Goal: Contribute content

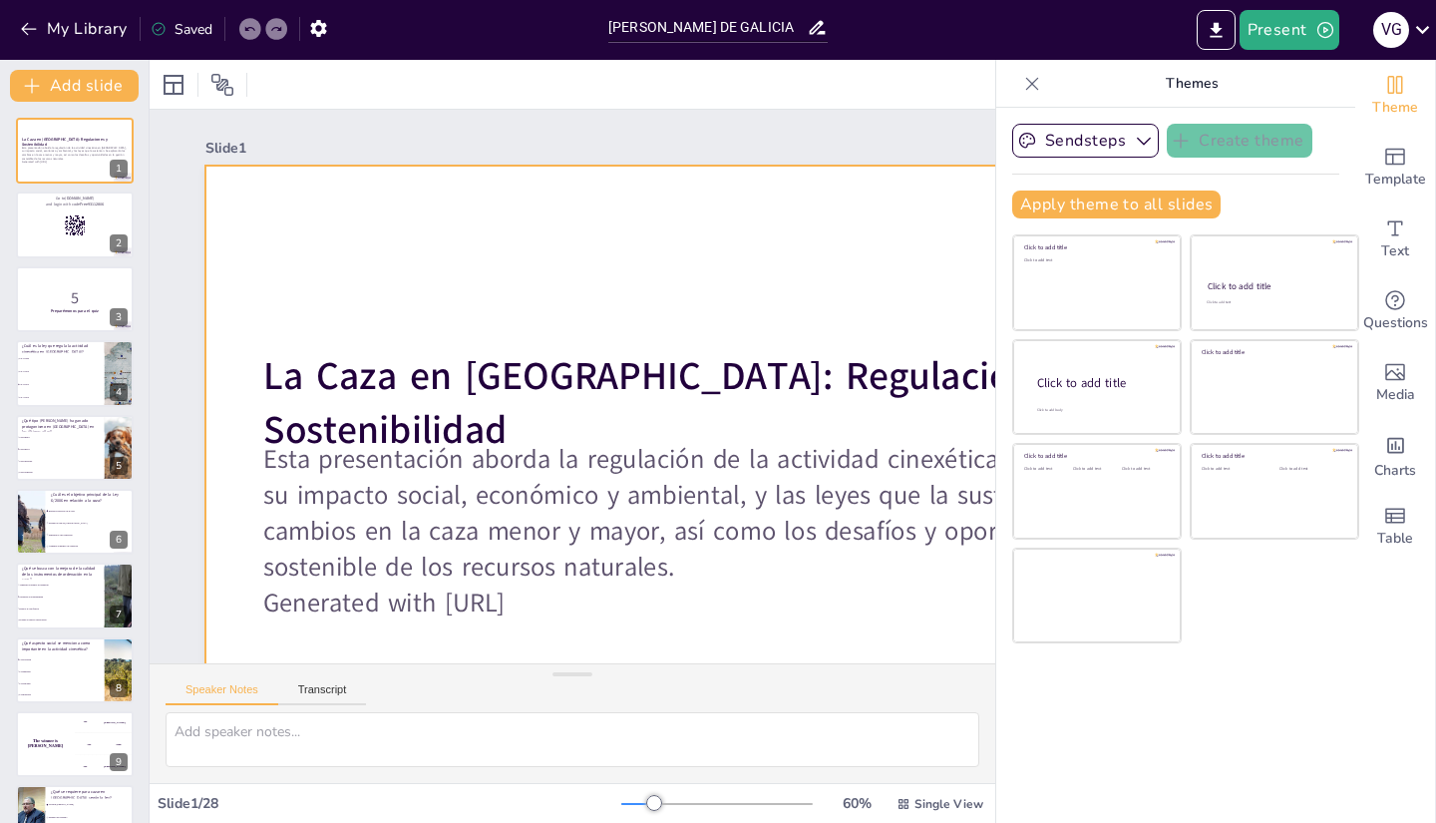
checkbox input "true"
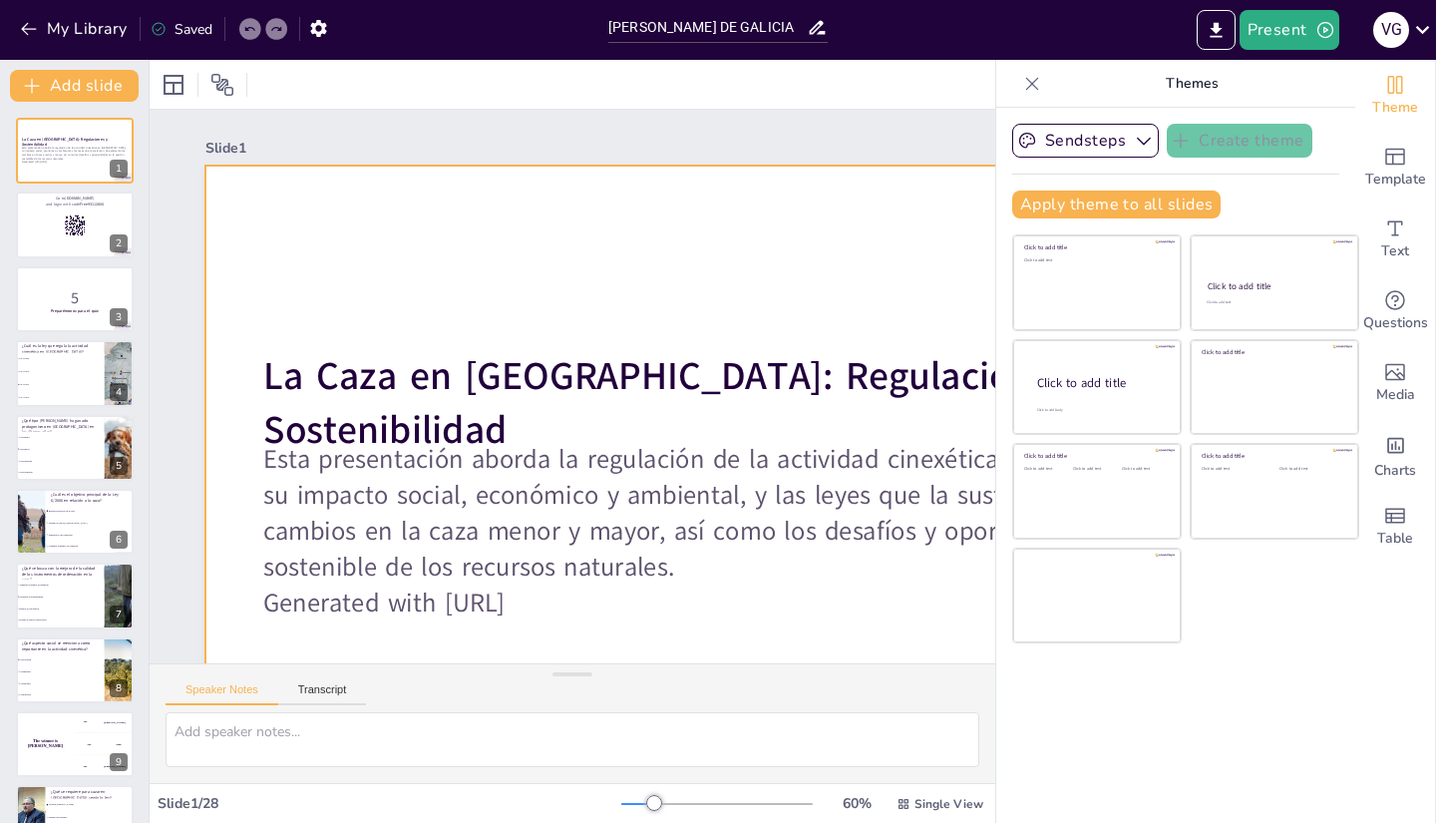
checkbox input "true"
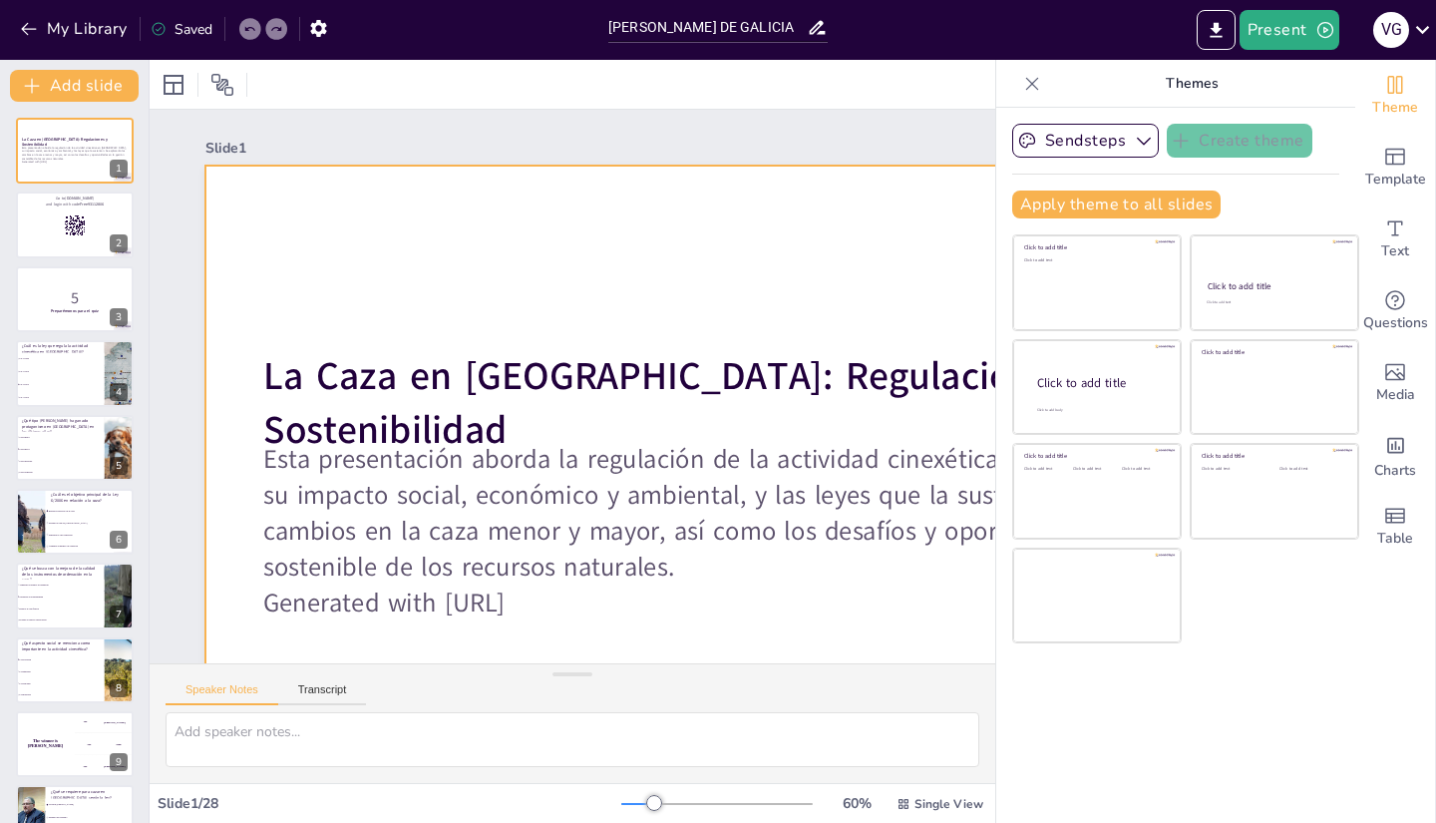
checkbox input "true"
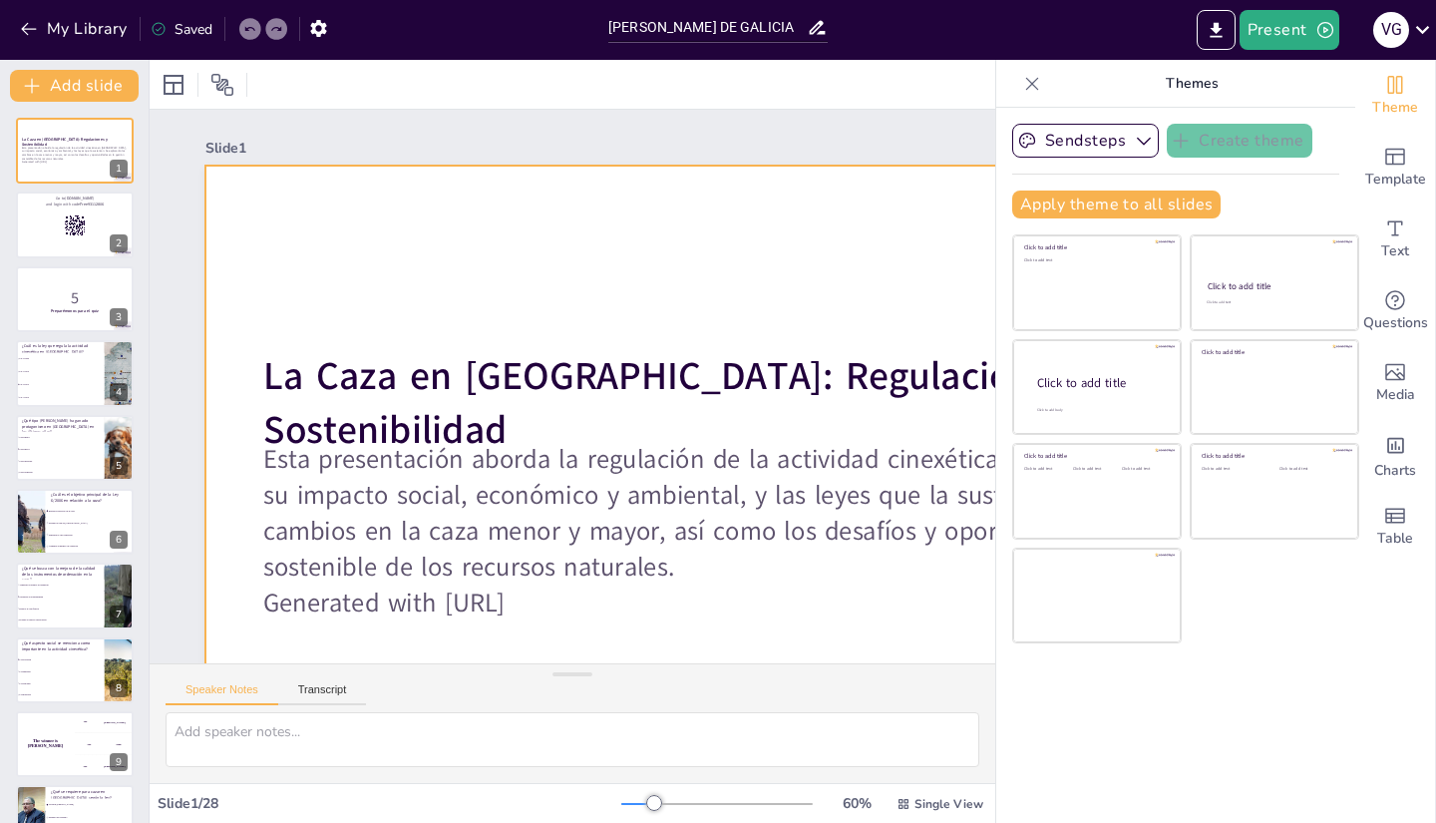
checkbox input "true"
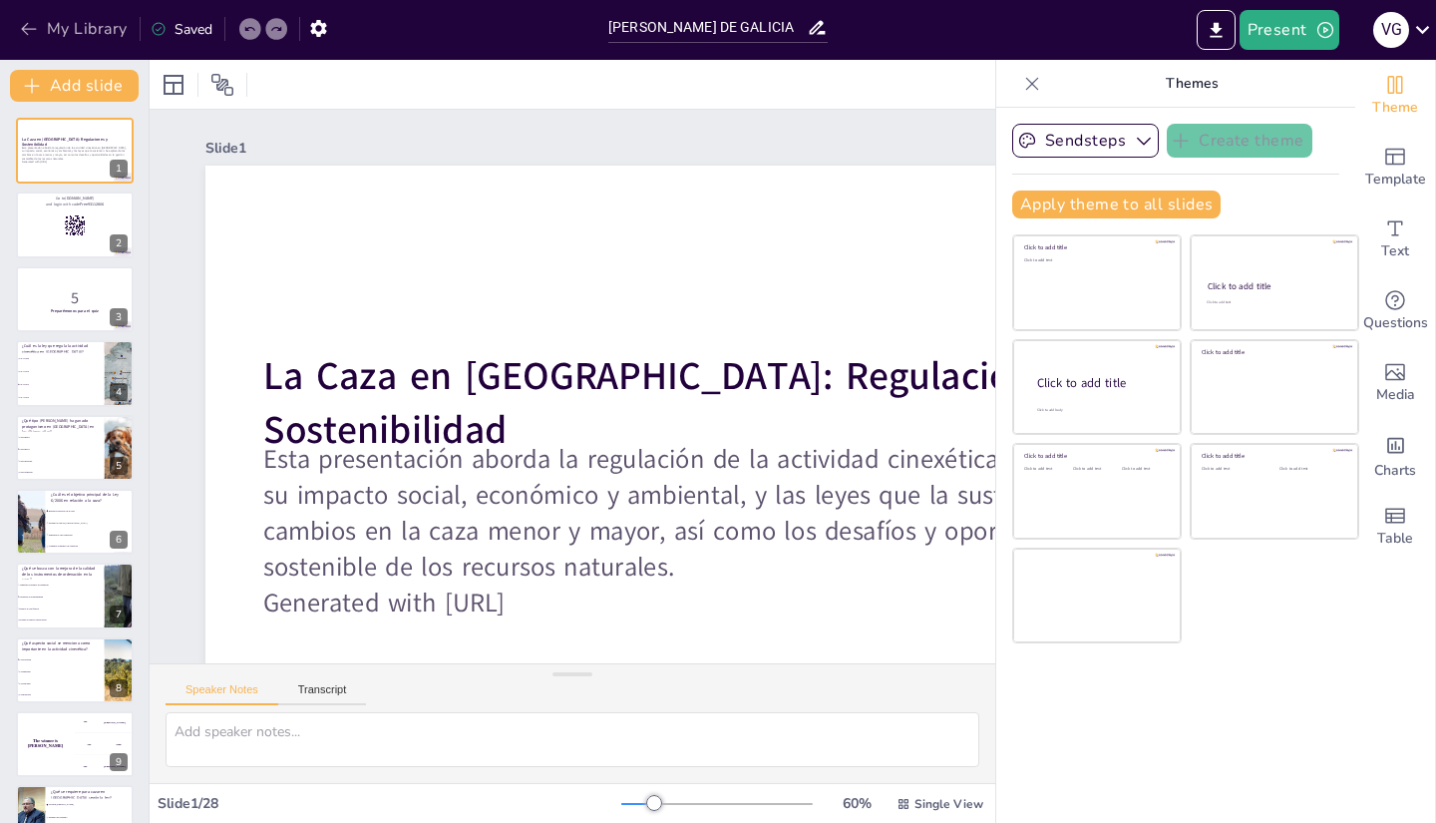
click at [76, 33] on button "My Library" at bounding box center [75, 29] width 121 height 32
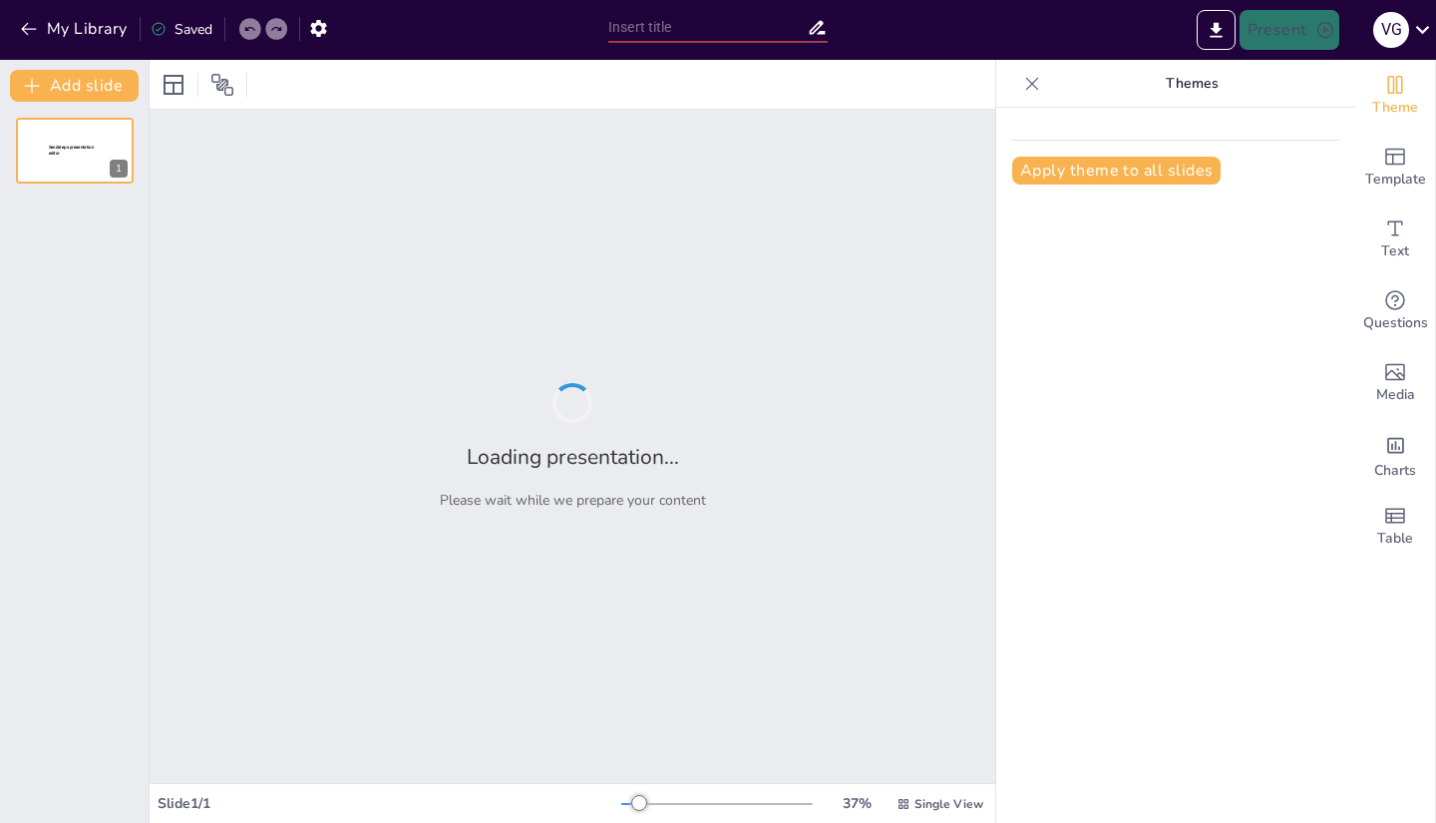
type input "Clasificación y Tipología de Espacios Naturales Protegidos"
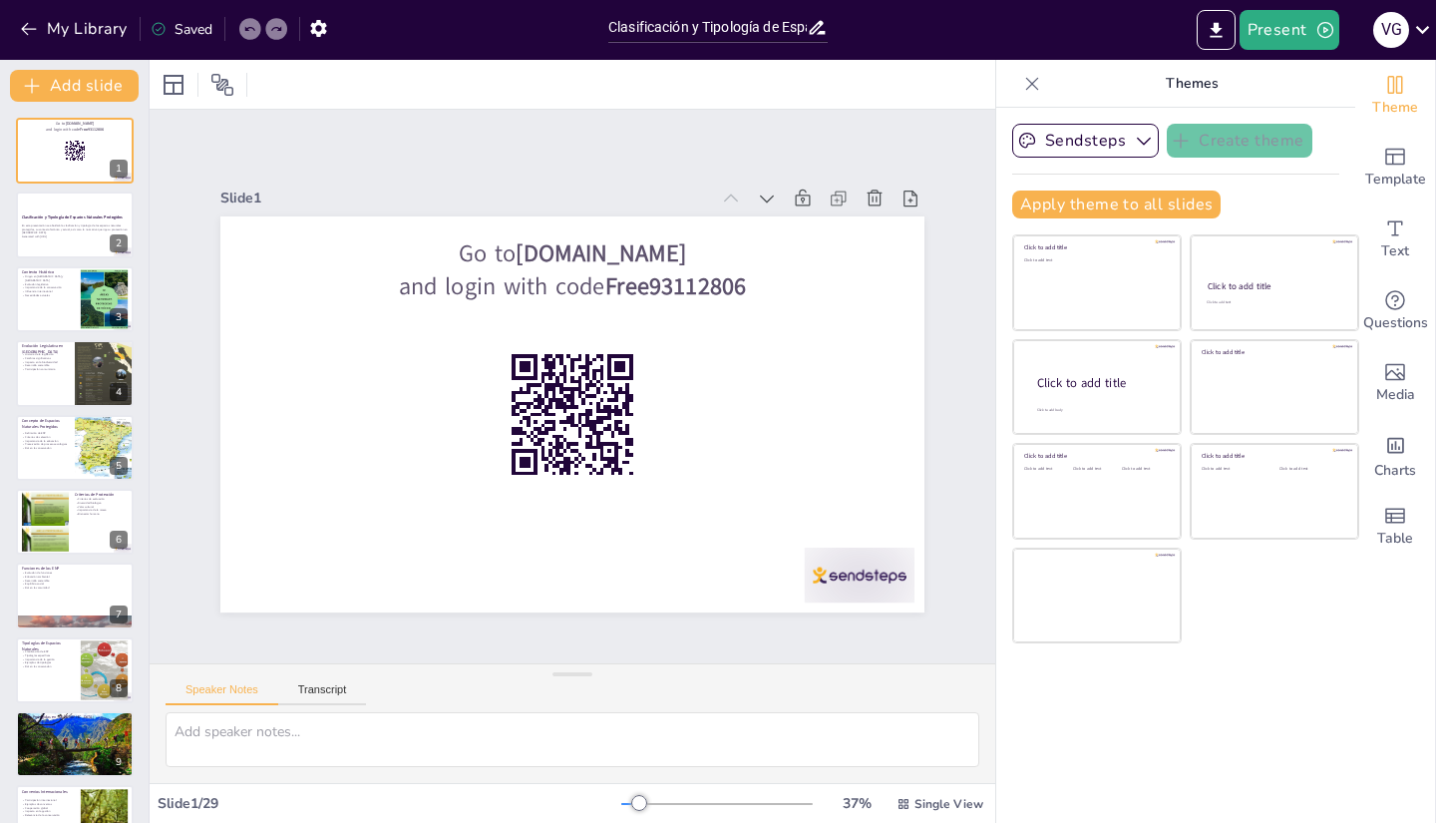
checkbox input "true"
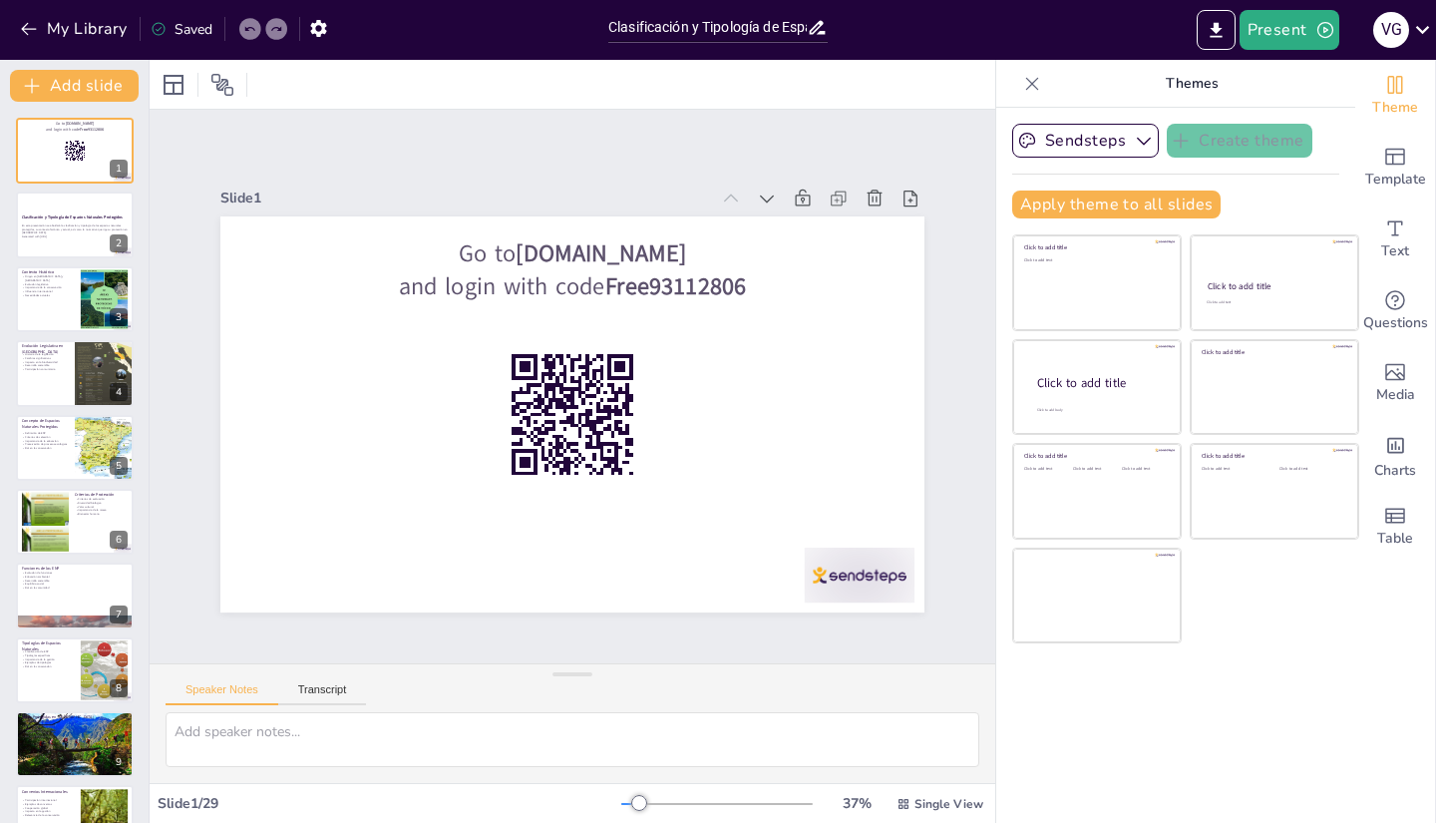
checkbox input "true"
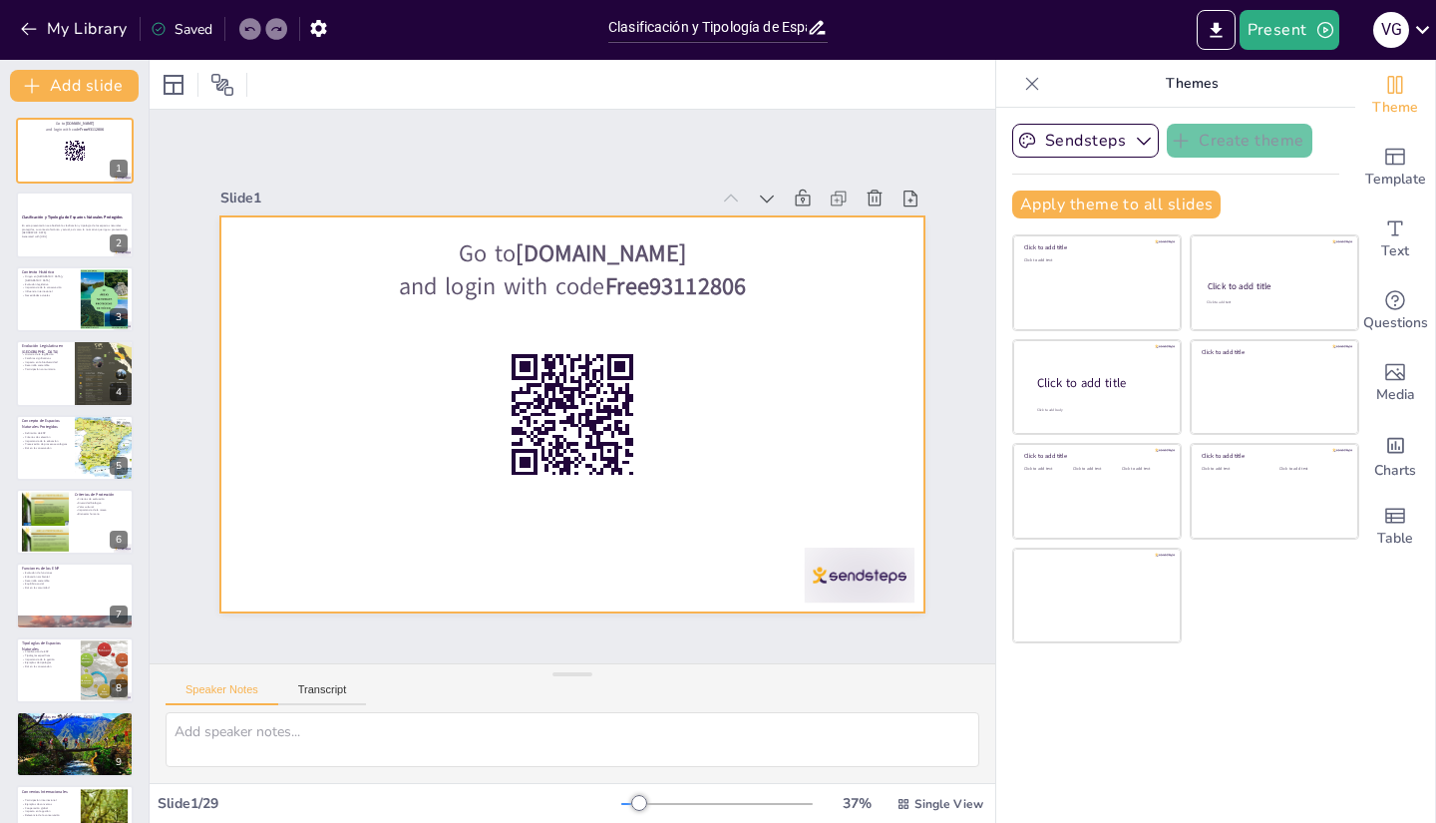
checkbox input "true"
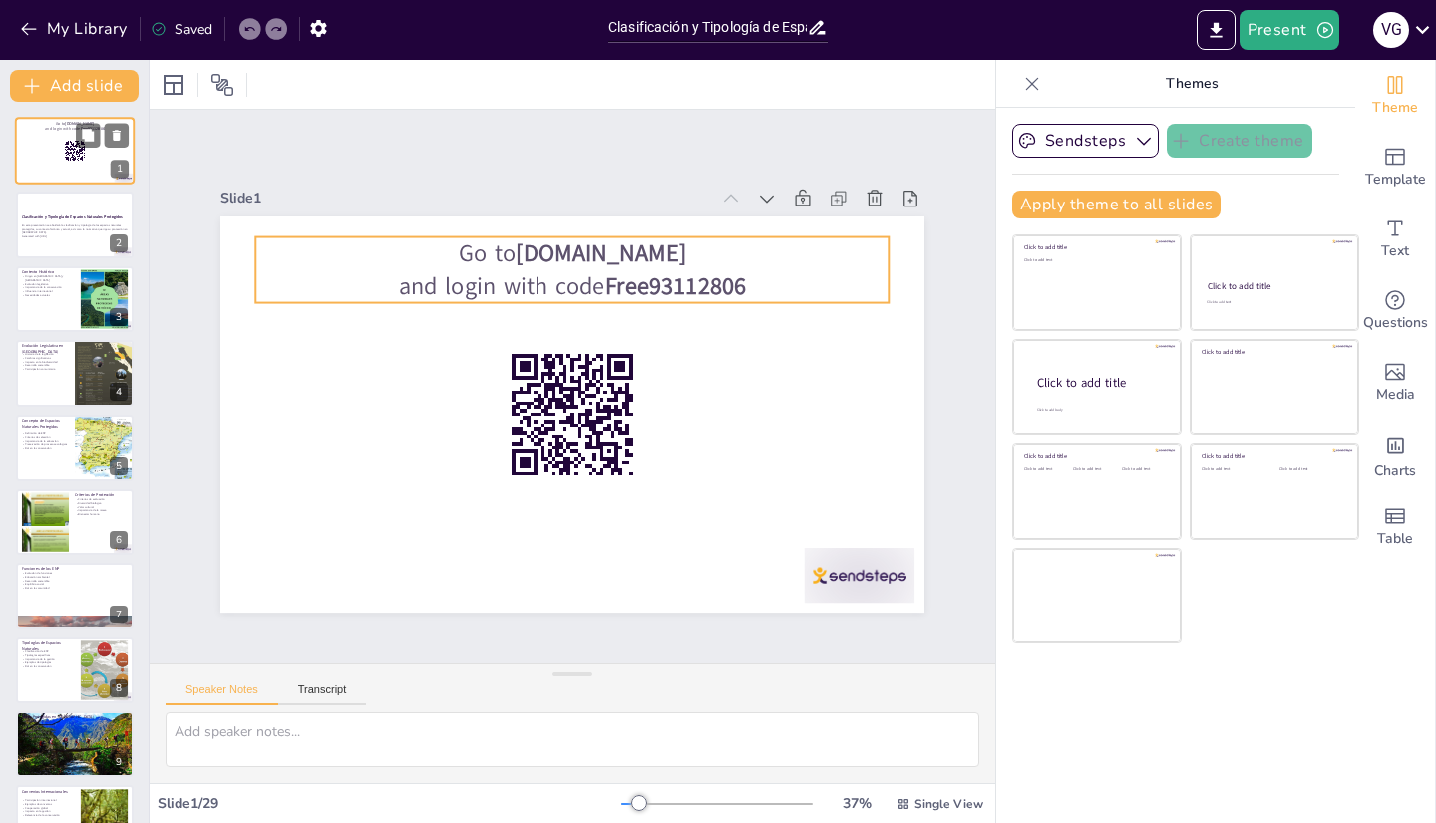
checkbox input "true"
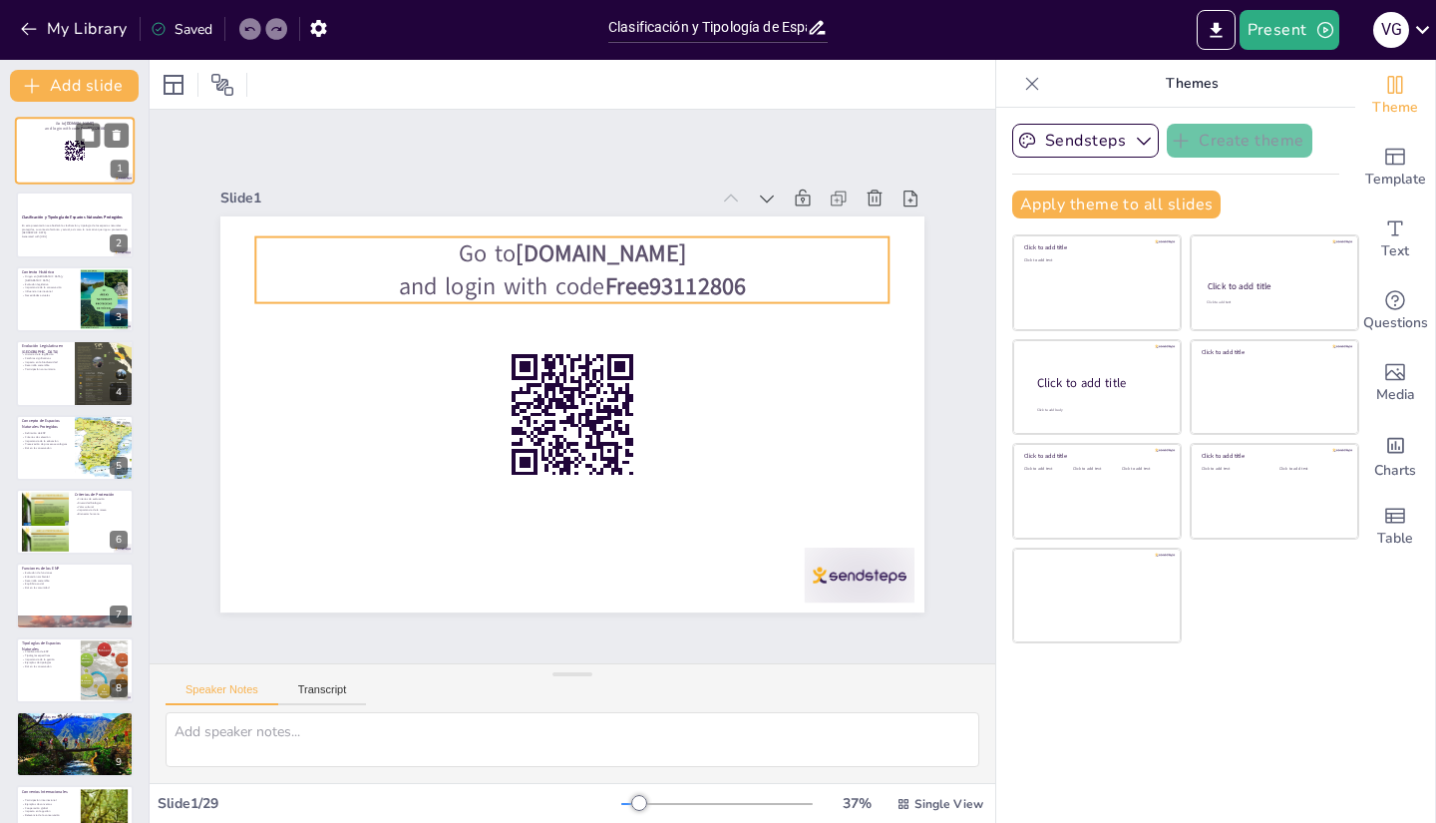
checkbox input "true"
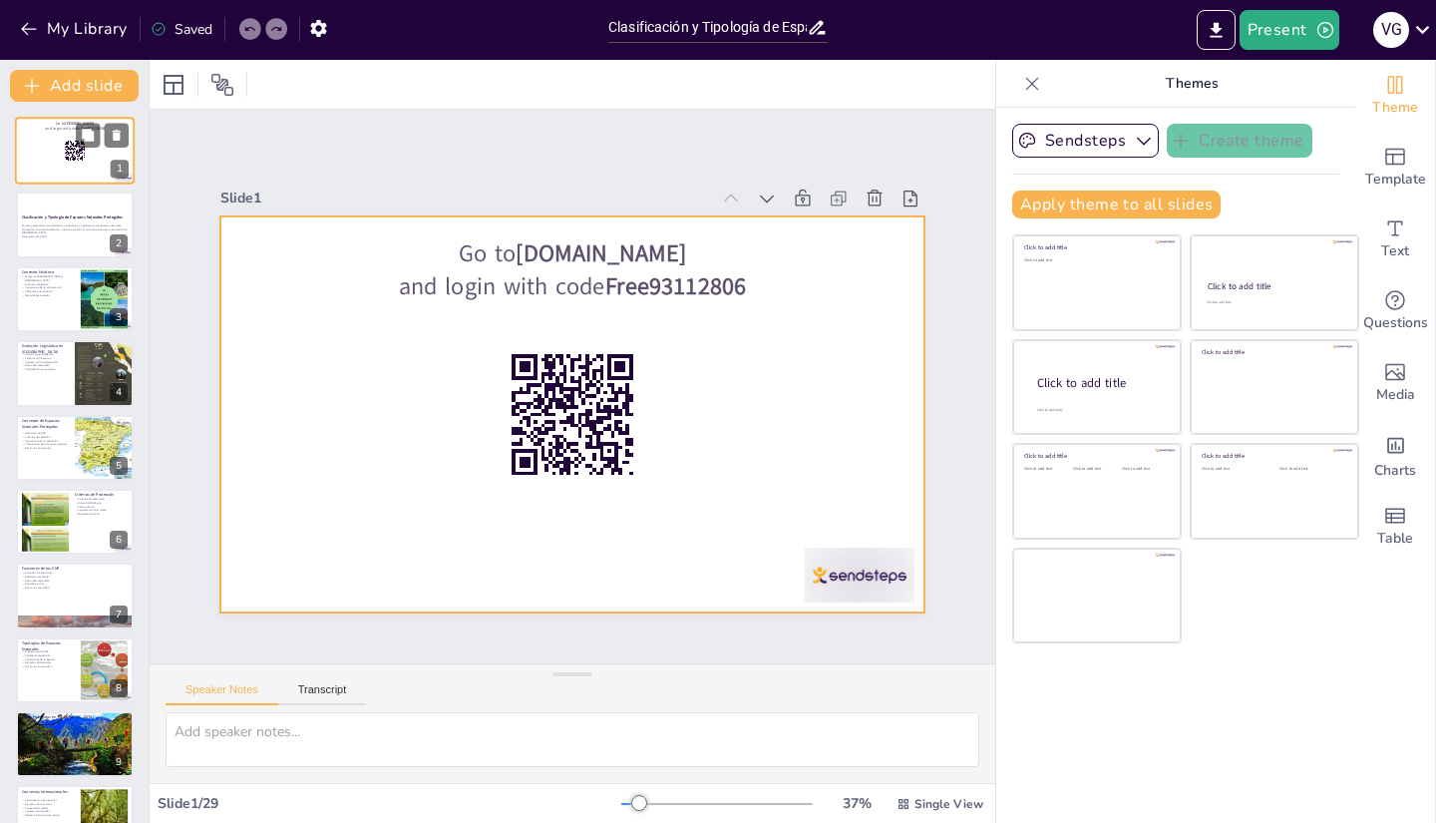
drag, startPoint x: 54, startPoint y: 171, endPoint x: 34, endPoint y: 160, distance: 22.8
click at [34, 160] on div at bounding box center [75, 151] width 120 height 68
checkbox input "true"
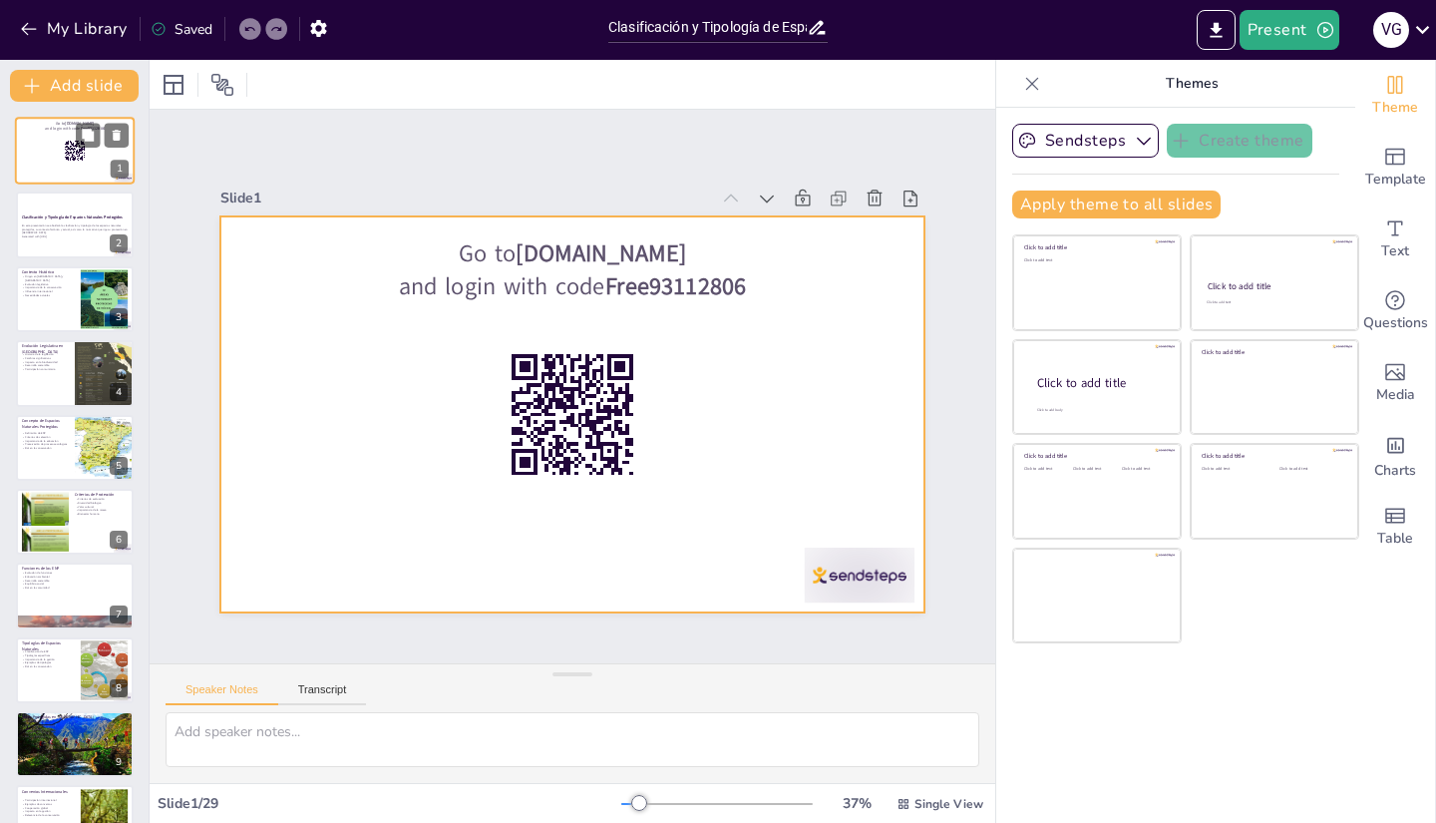
checkbox input "true"
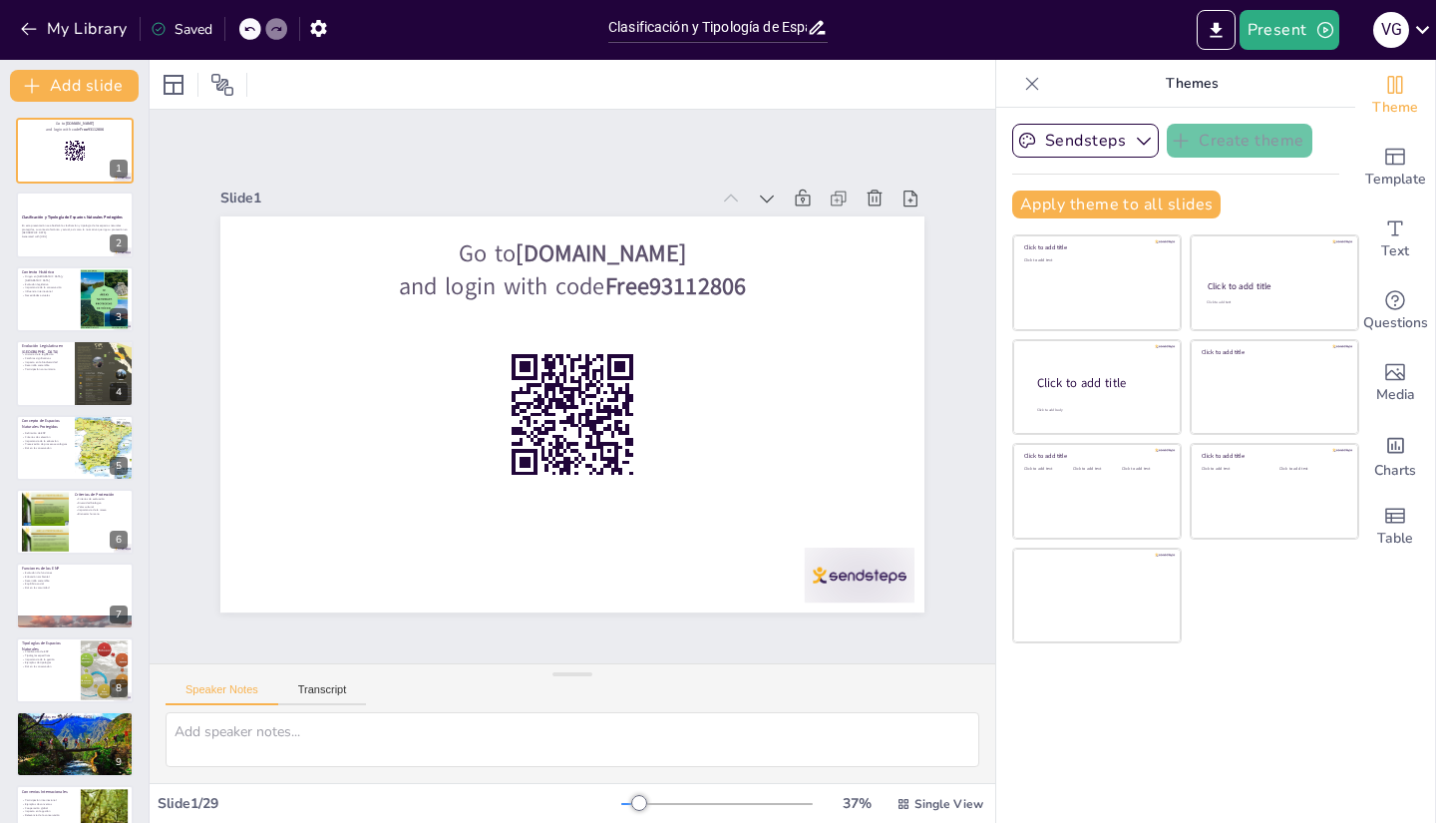
checkbox input "true"
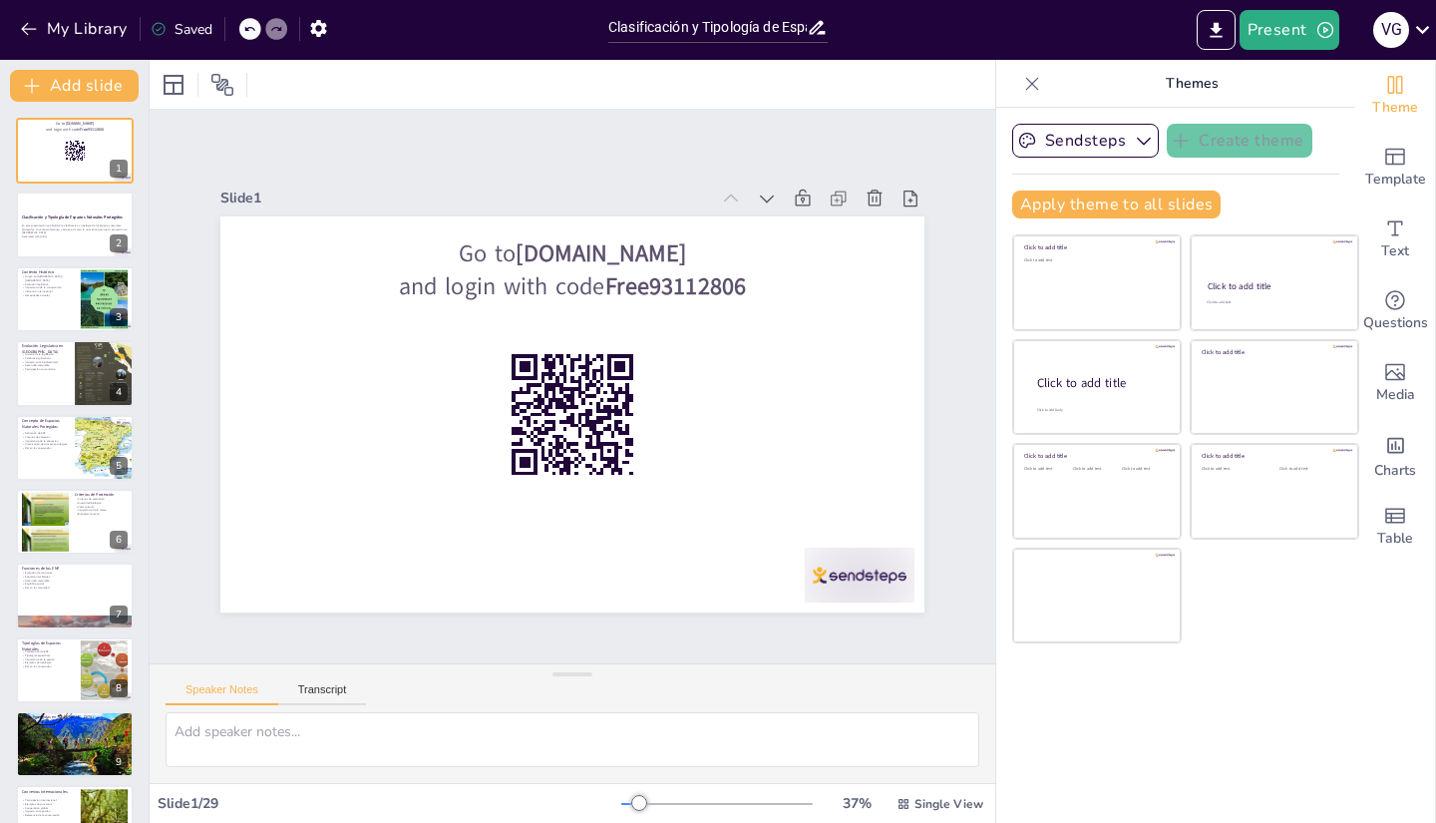
checkbox input "true"
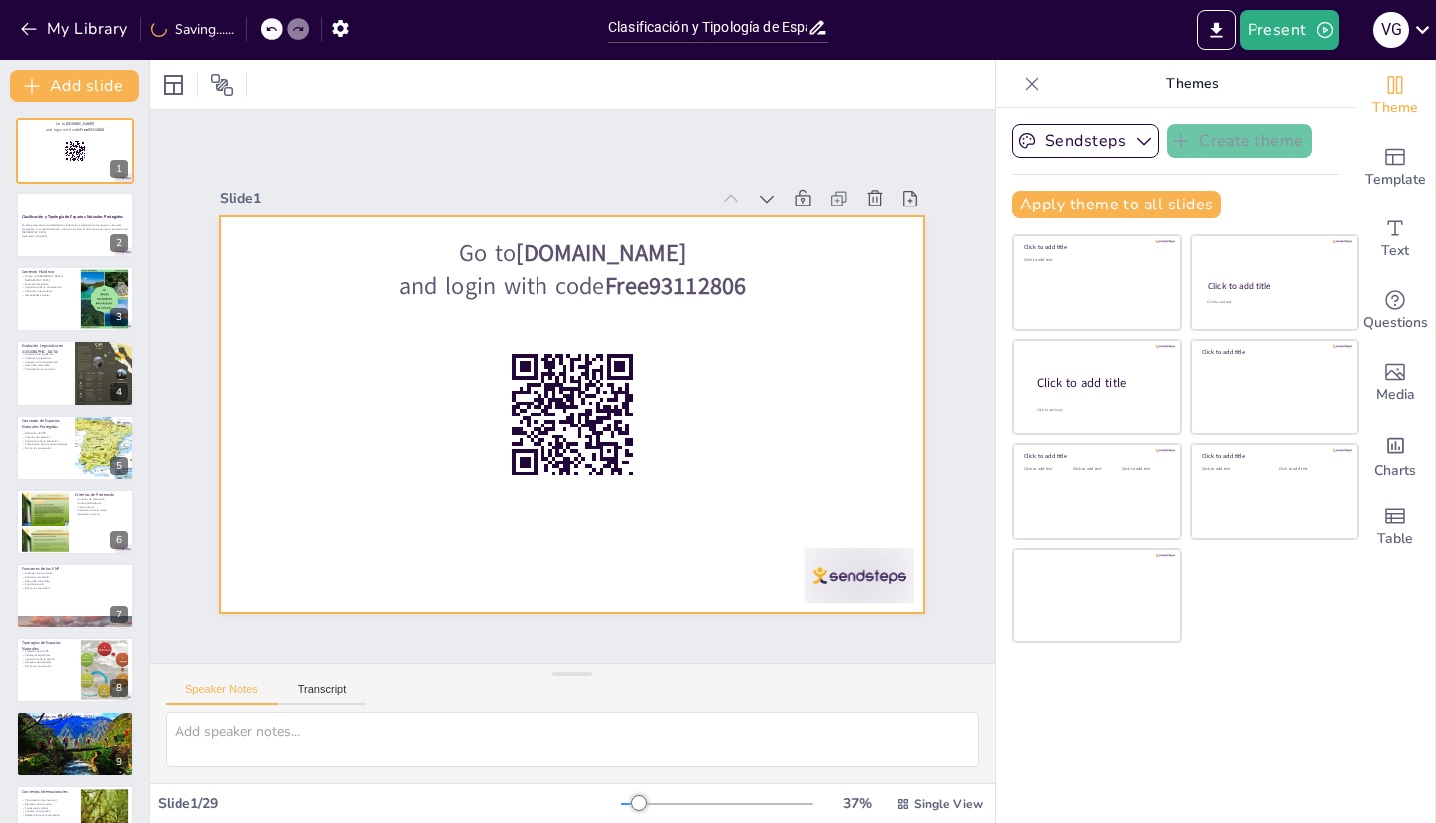
checkbox input "true"
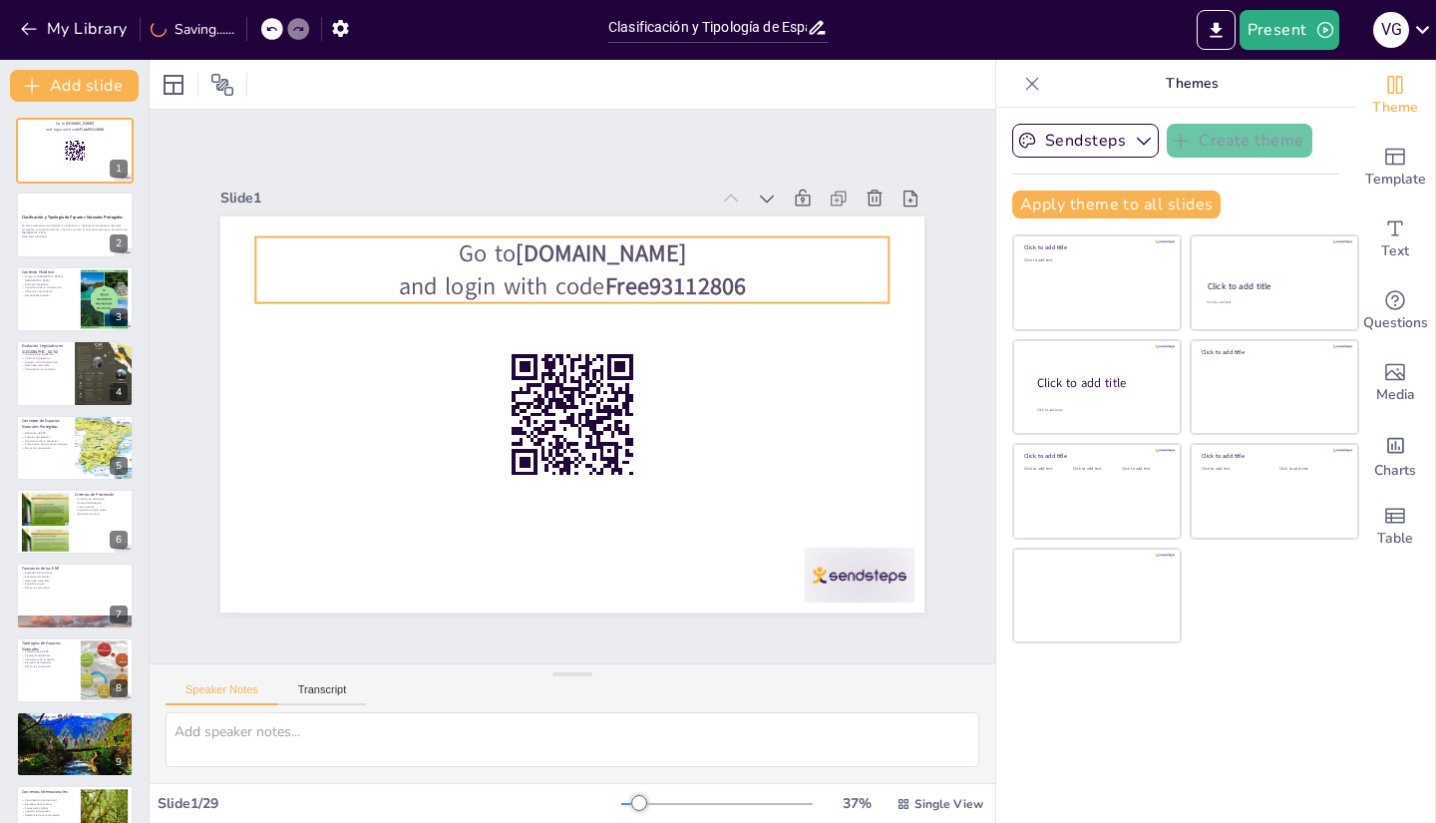
checkbox input "true"
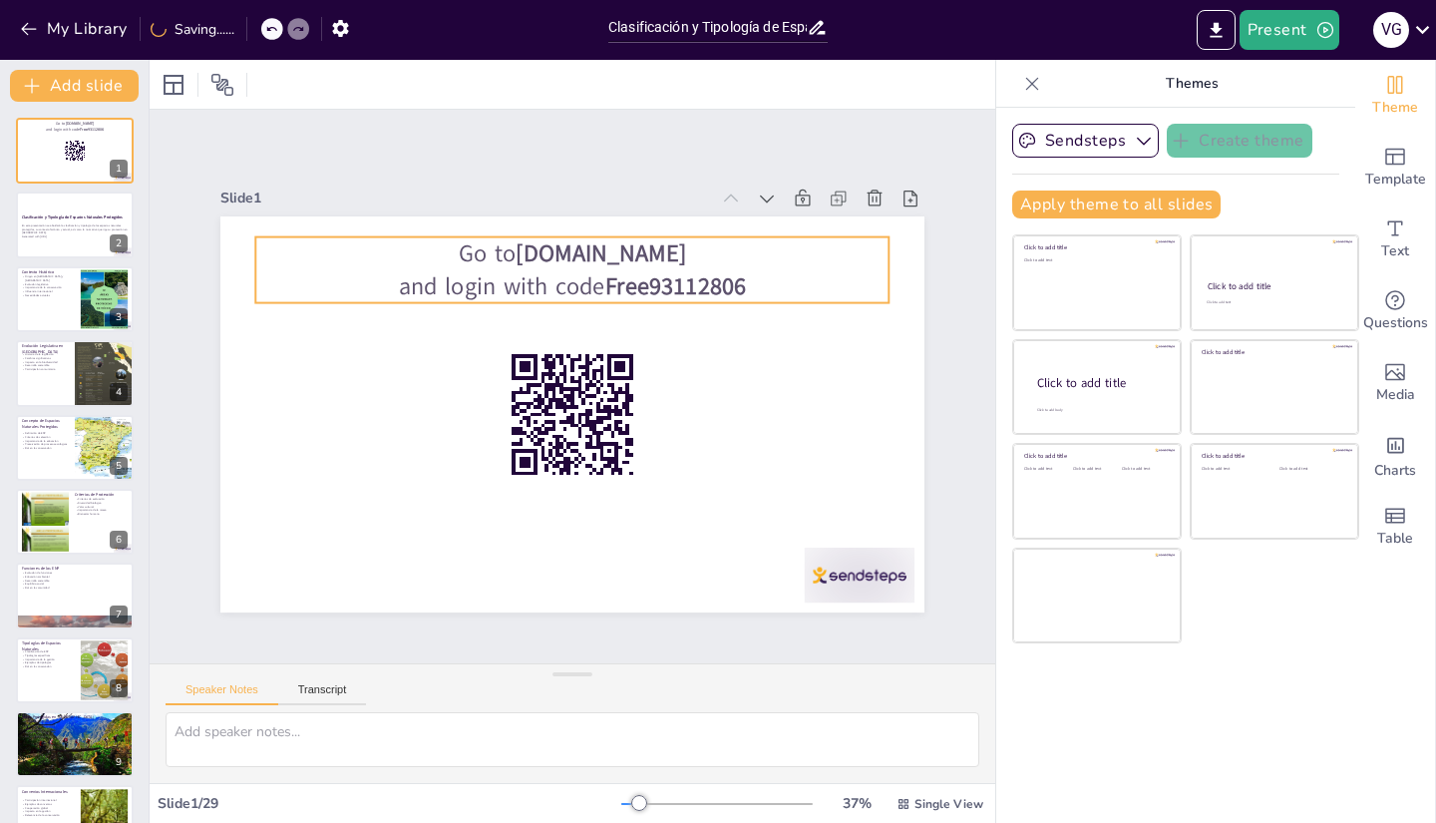
checkbox input "true"
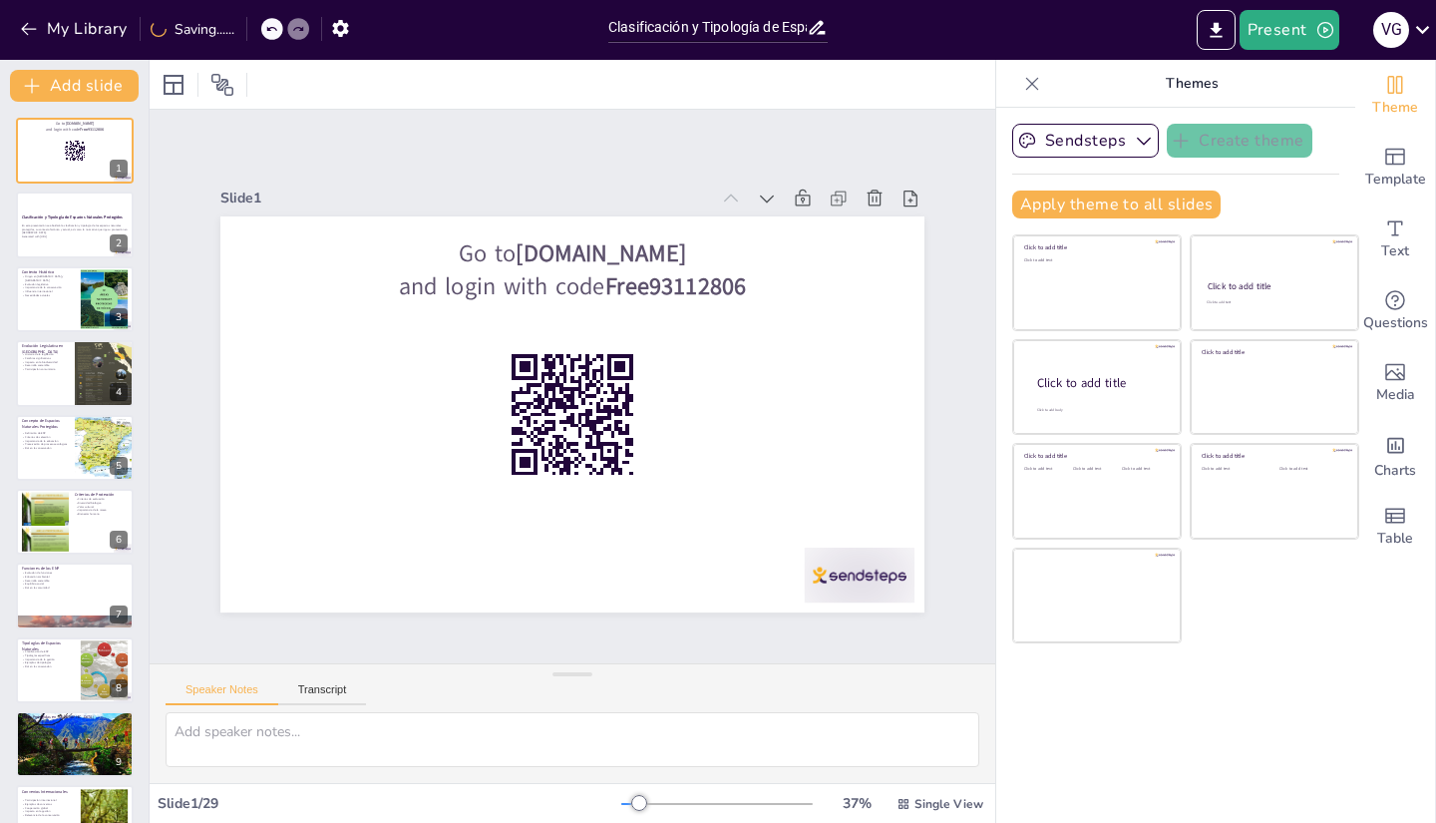
checkbox input "true"
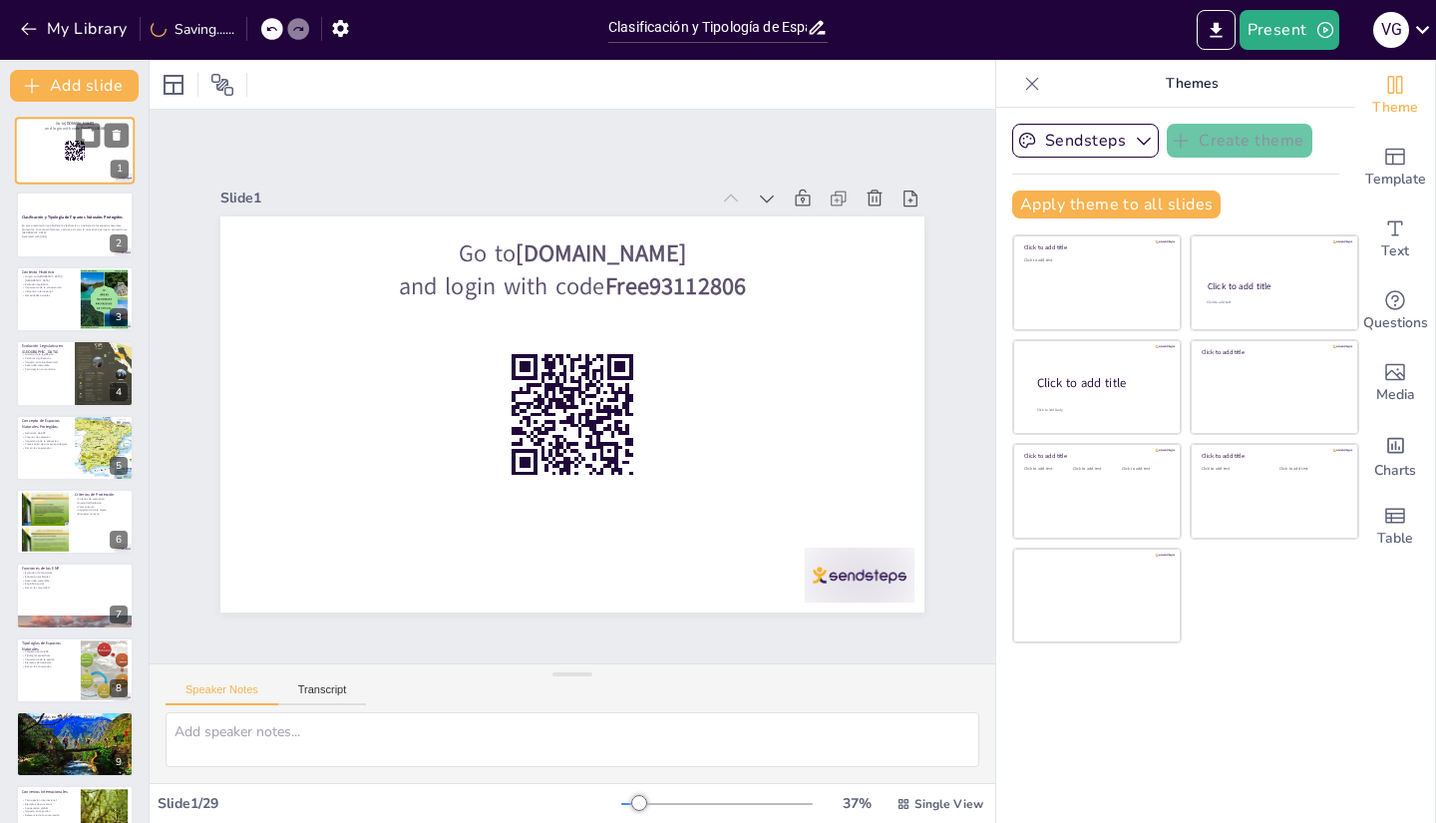
checkbox input "true"
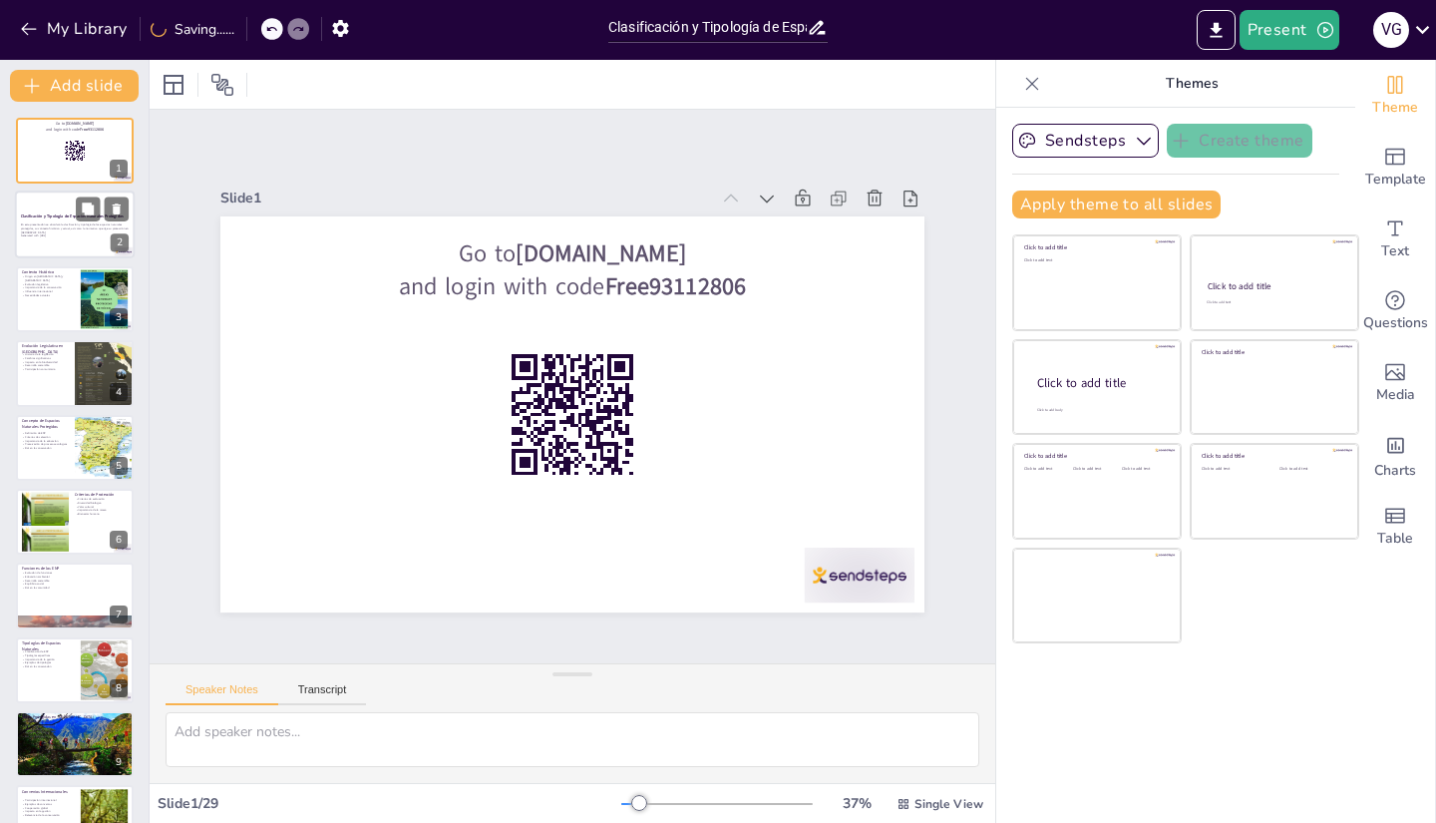
checkbox input "true"
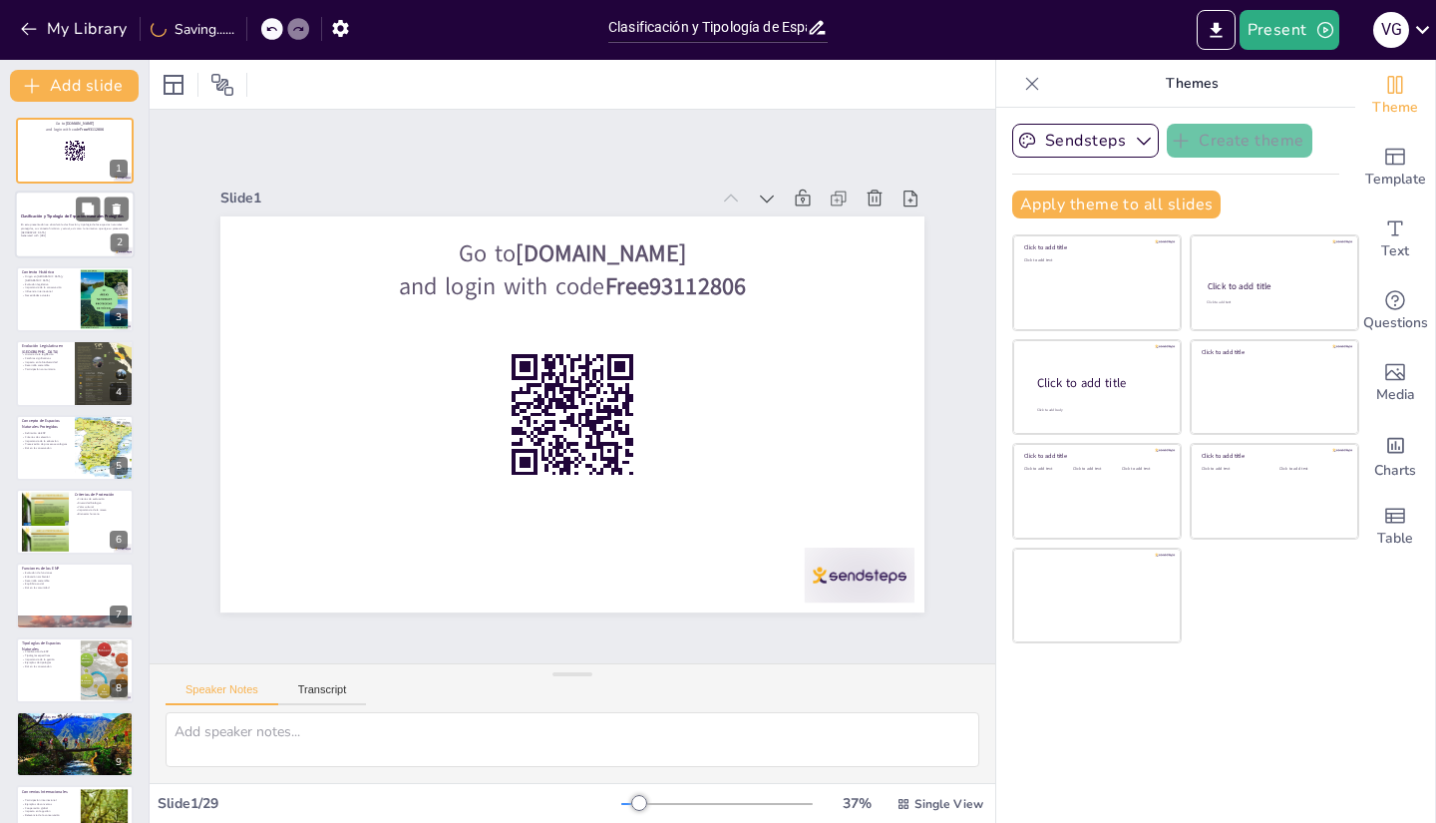
checkbox input "true"
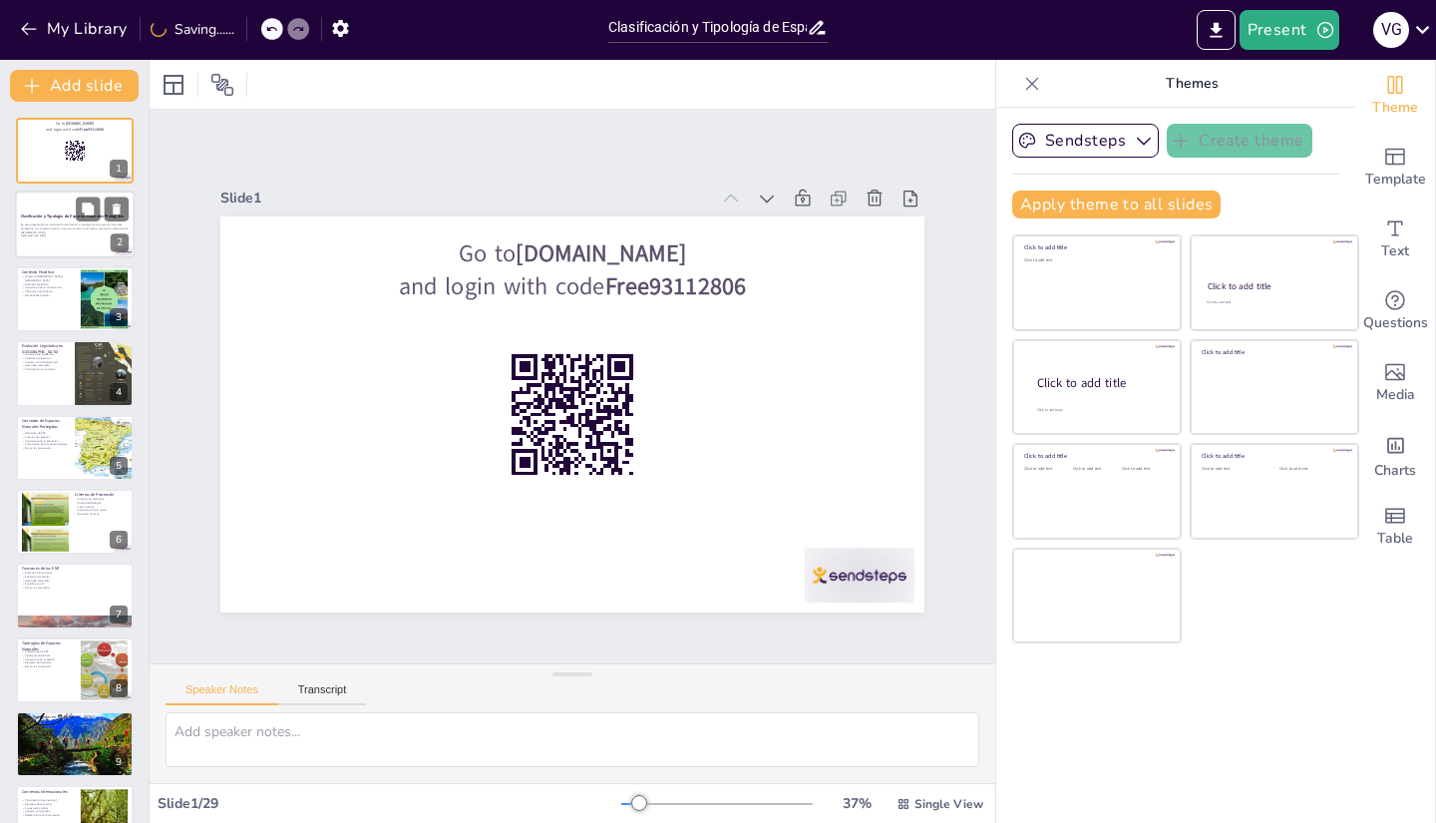
click at [74, 206] on div at bounding box center [75, 225] width 120 height 68
checkbox input "true"
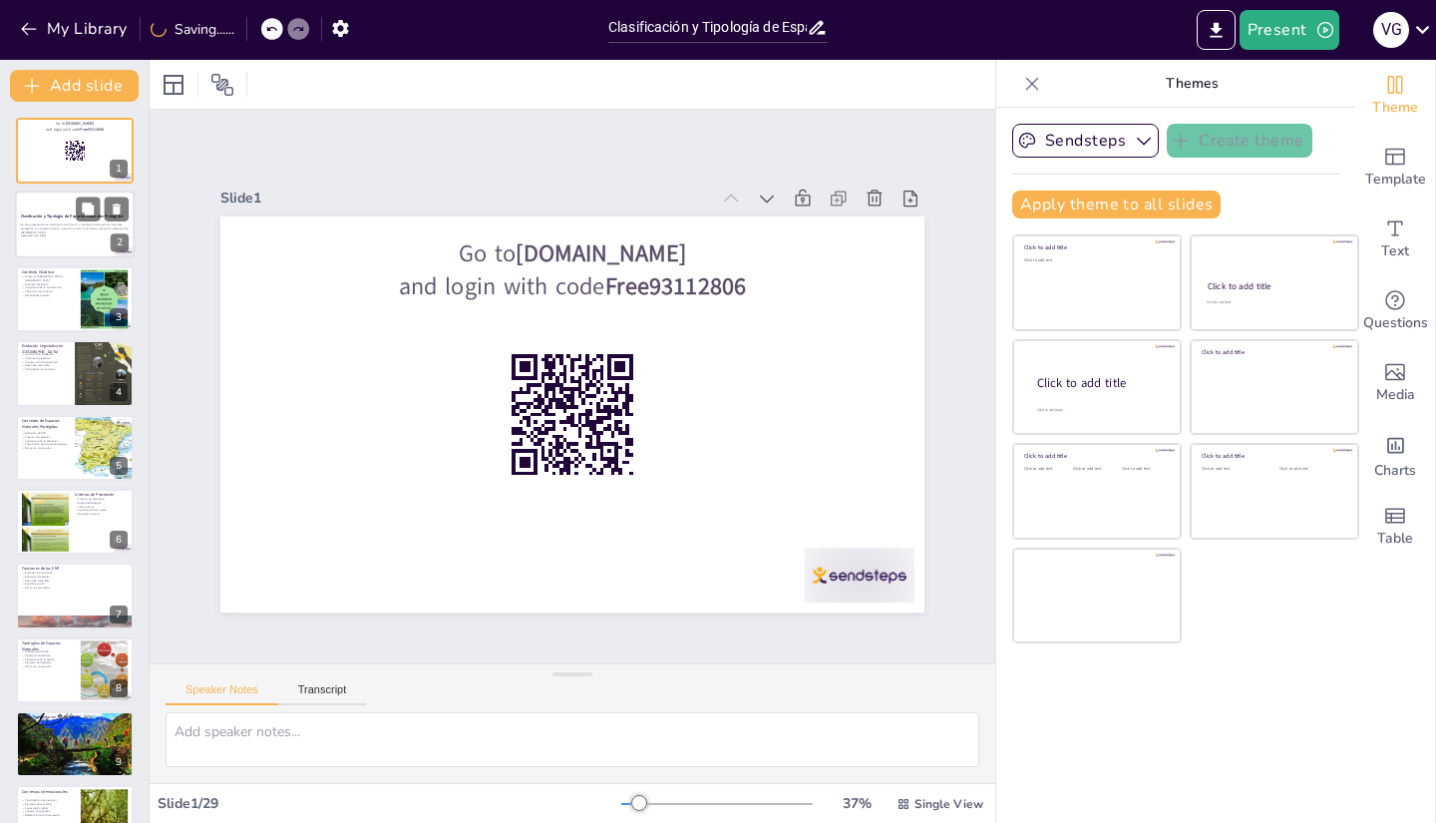
checkbox input "true"
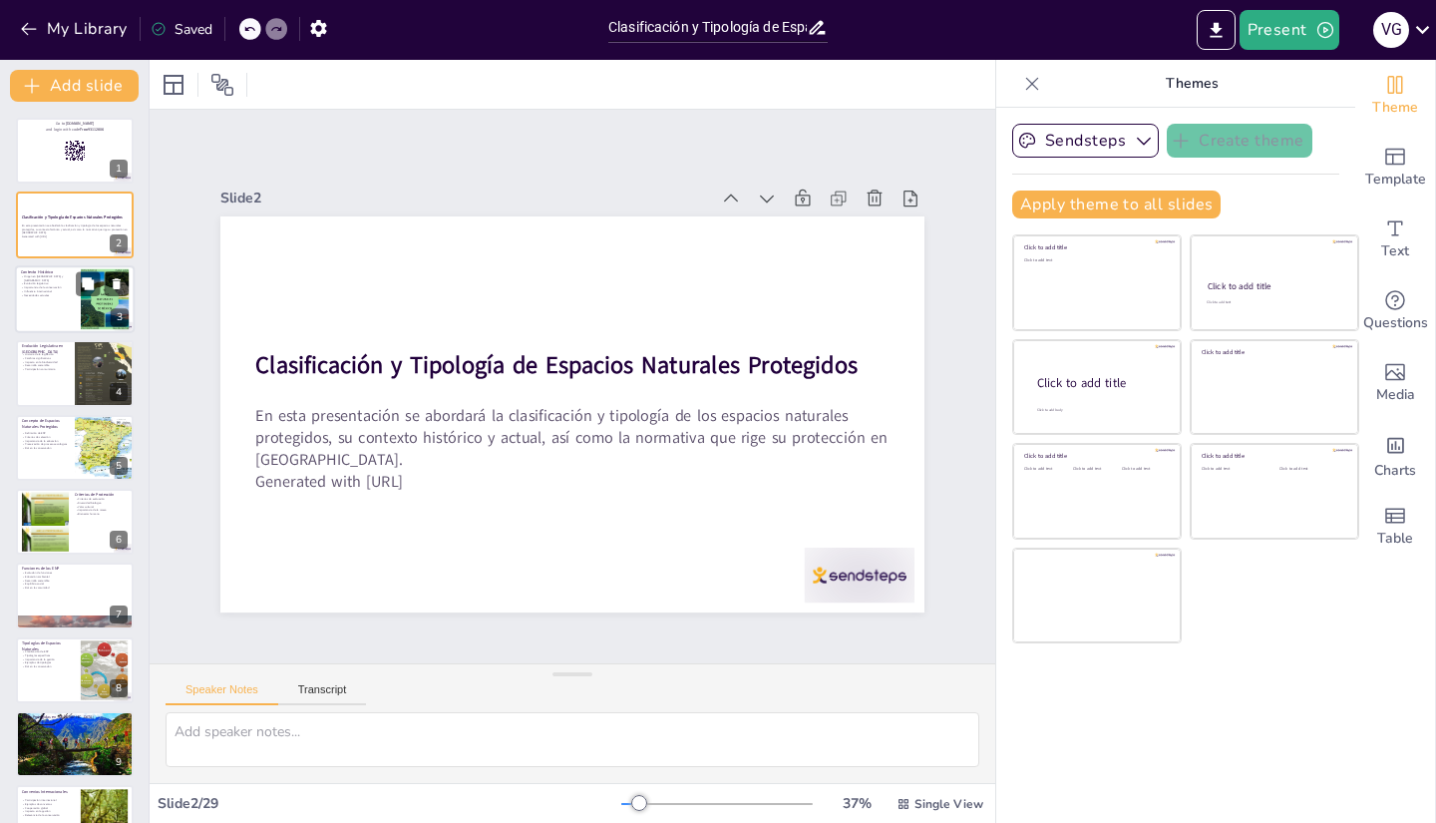
checkbox input "true"
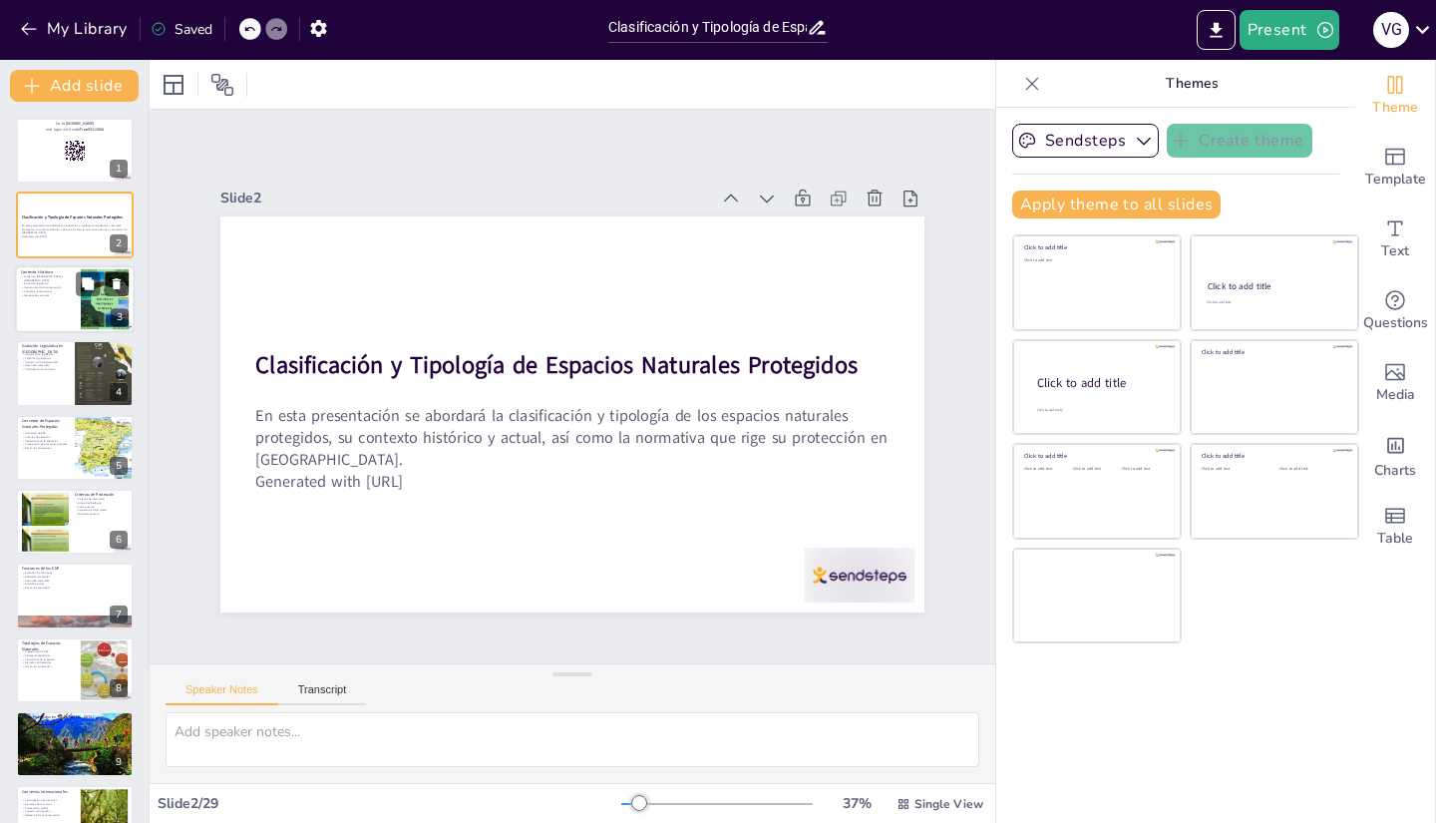
checkbox input "true"
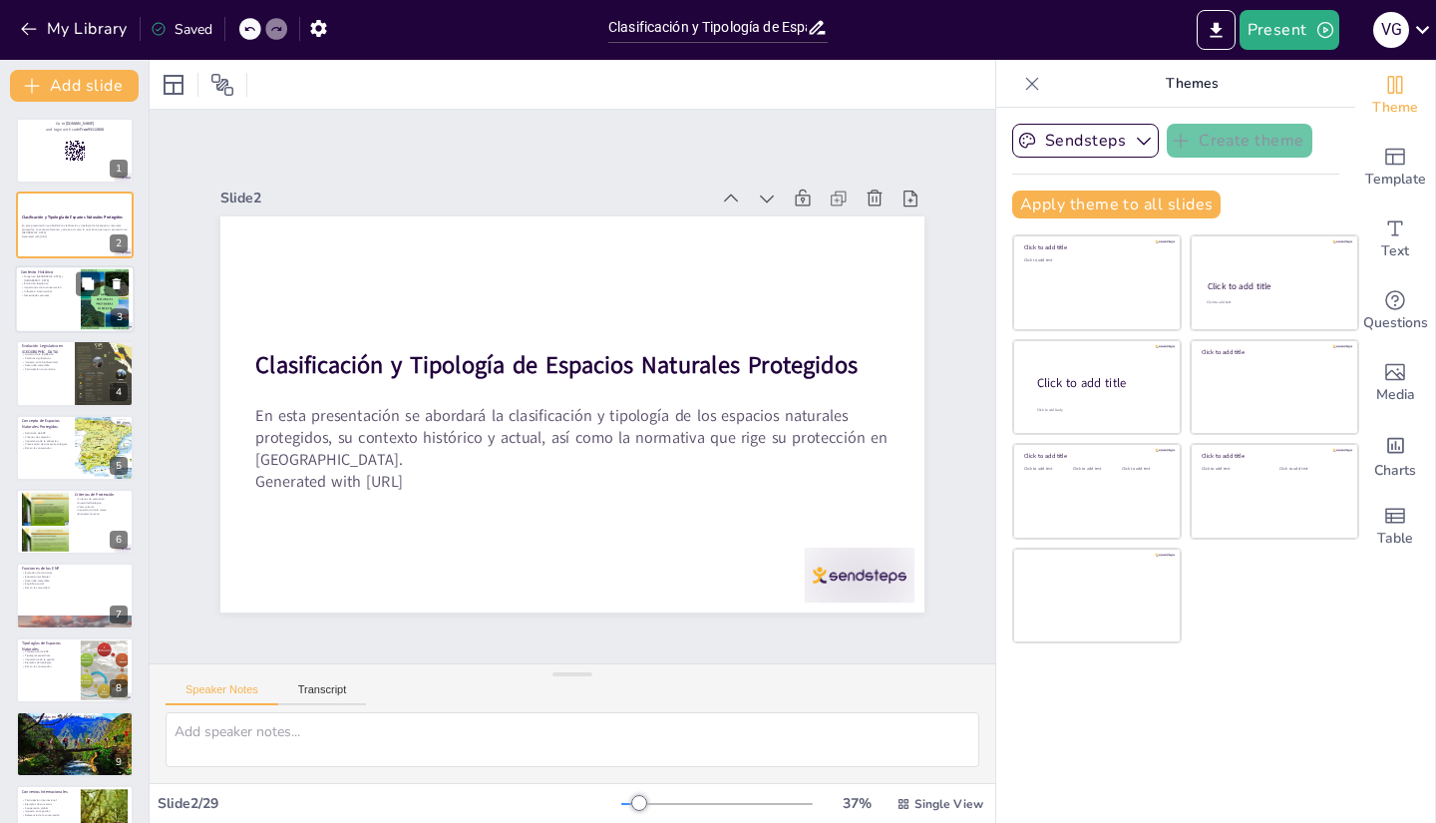
checkbox input "true"
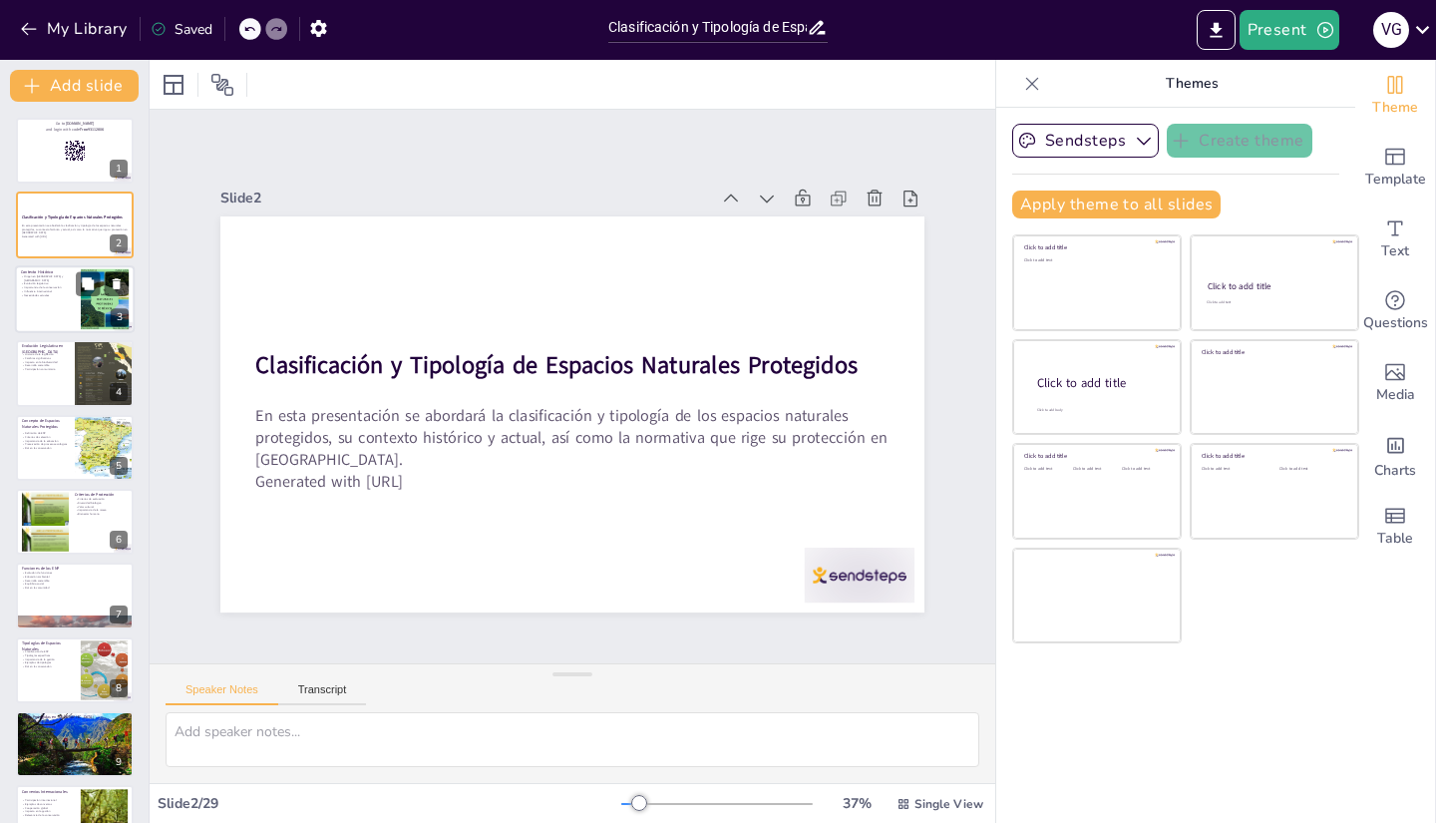
click at [48, 308] on div at bounding box center [75, 299] width 120 height 68
type textarea "El primer parque nacional del mundo fue Yellowstone en 1872, marcando un hito e…"
checkbox input "true"
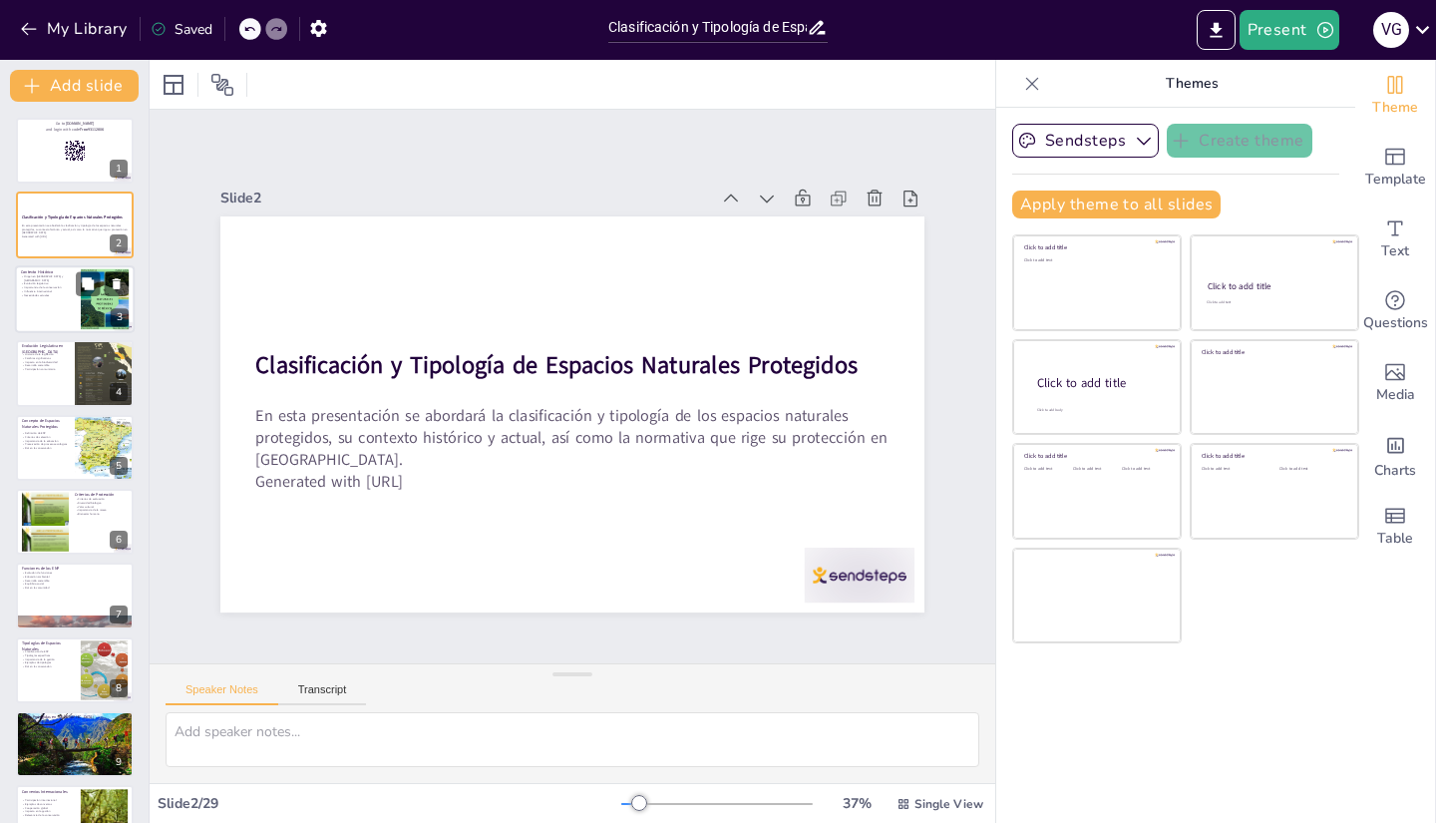
checkbox input "true"
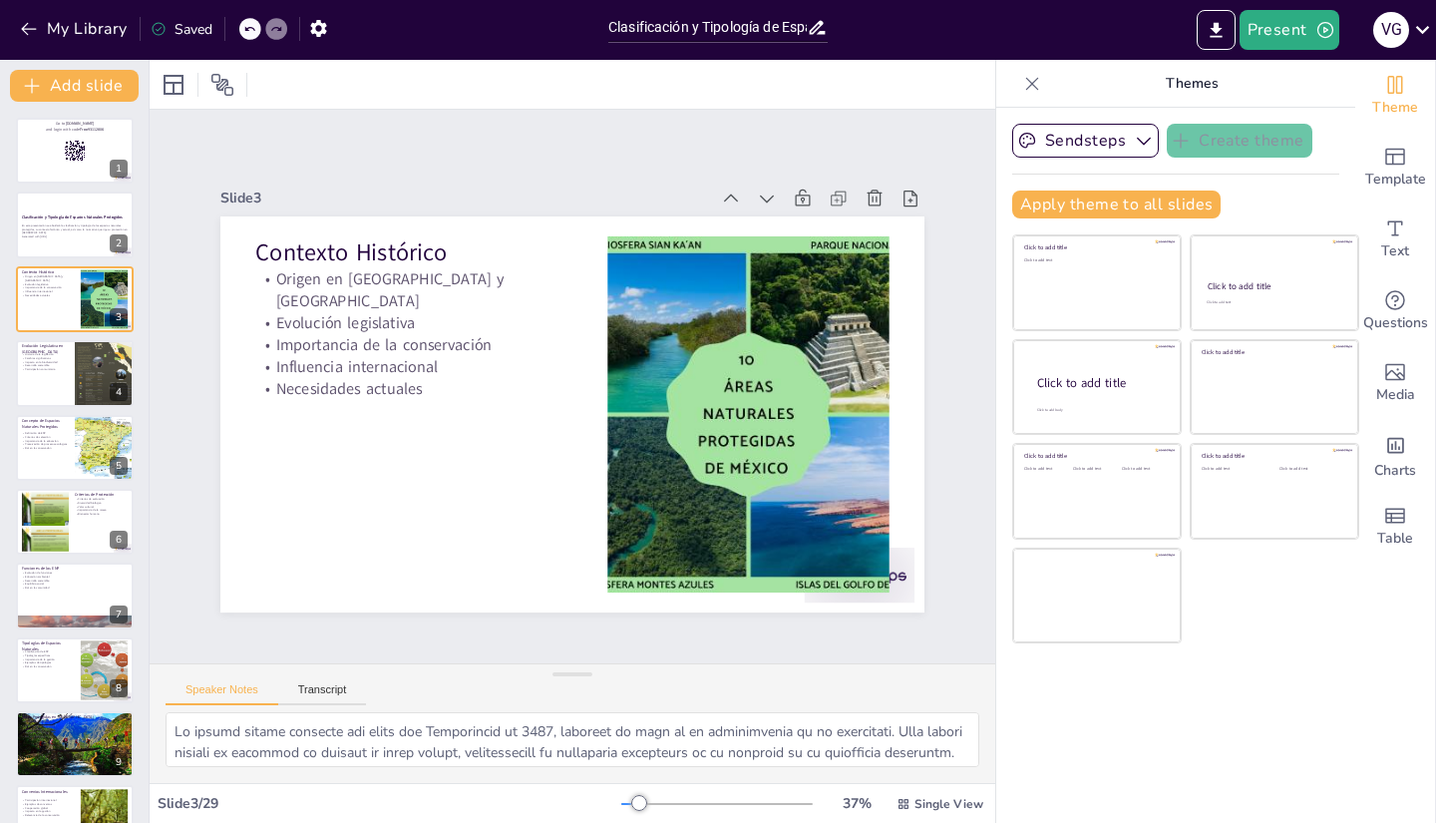
checkbox input "true"
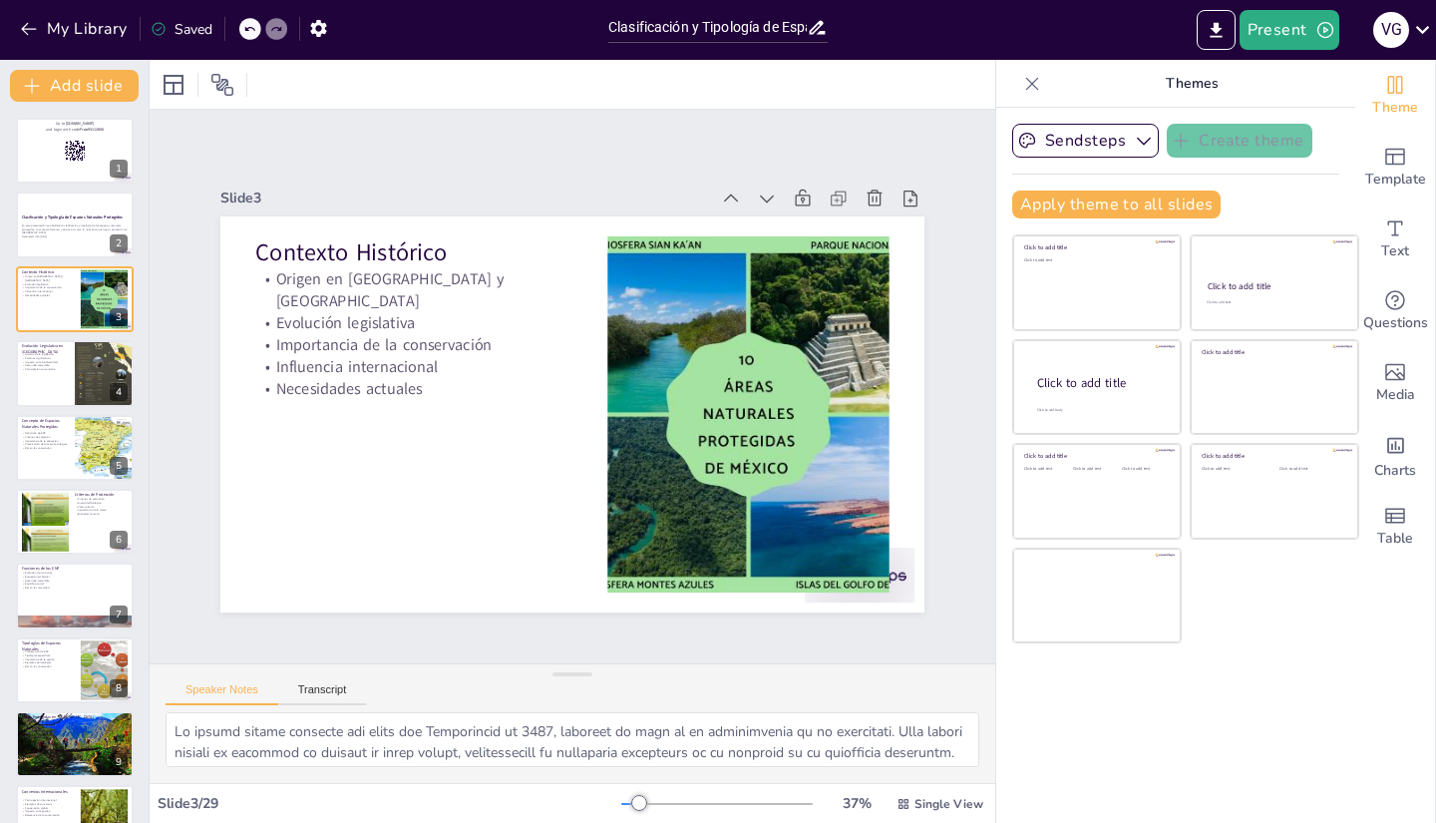
checkbox input "true"
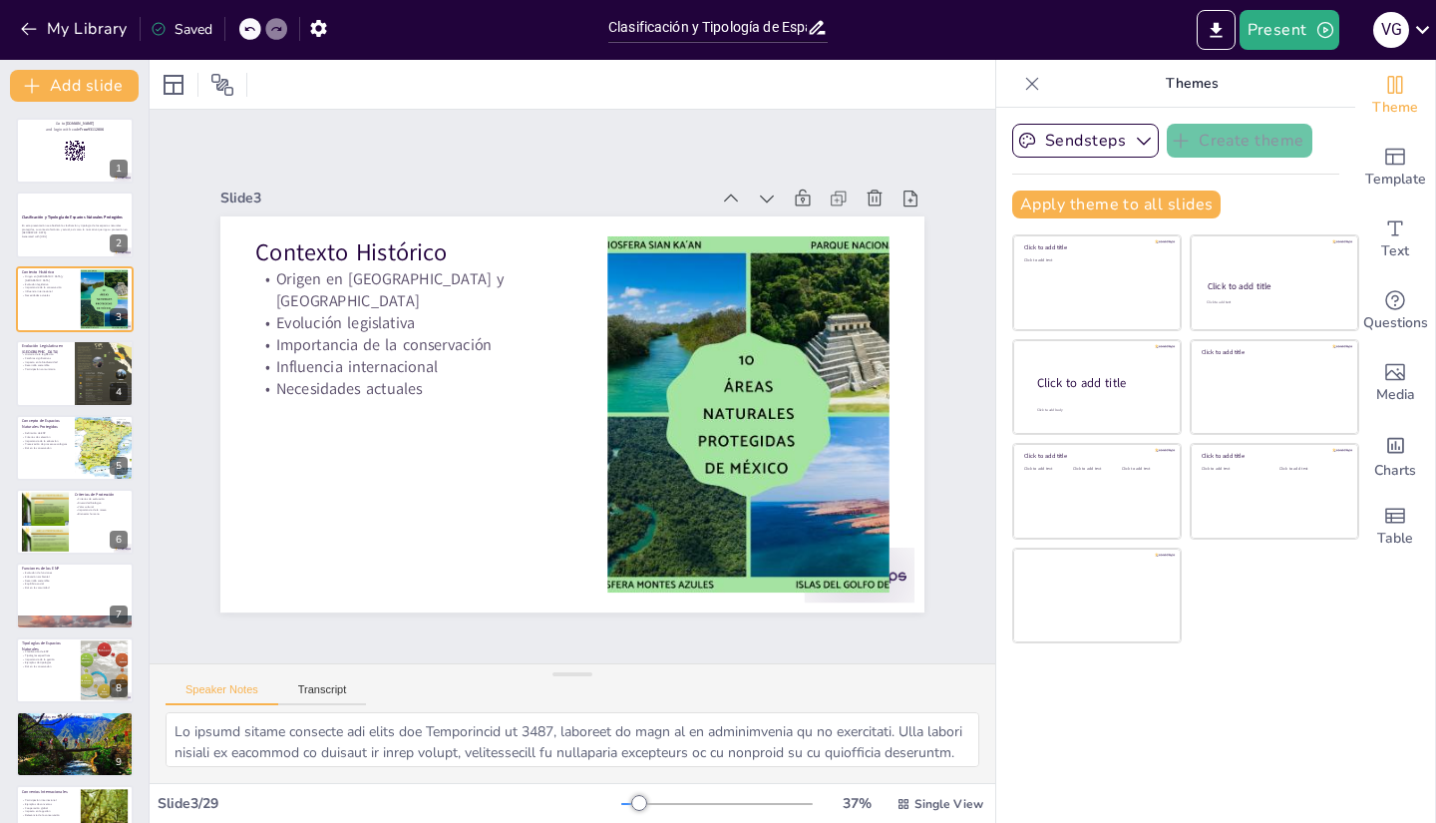
checkbox input "true"
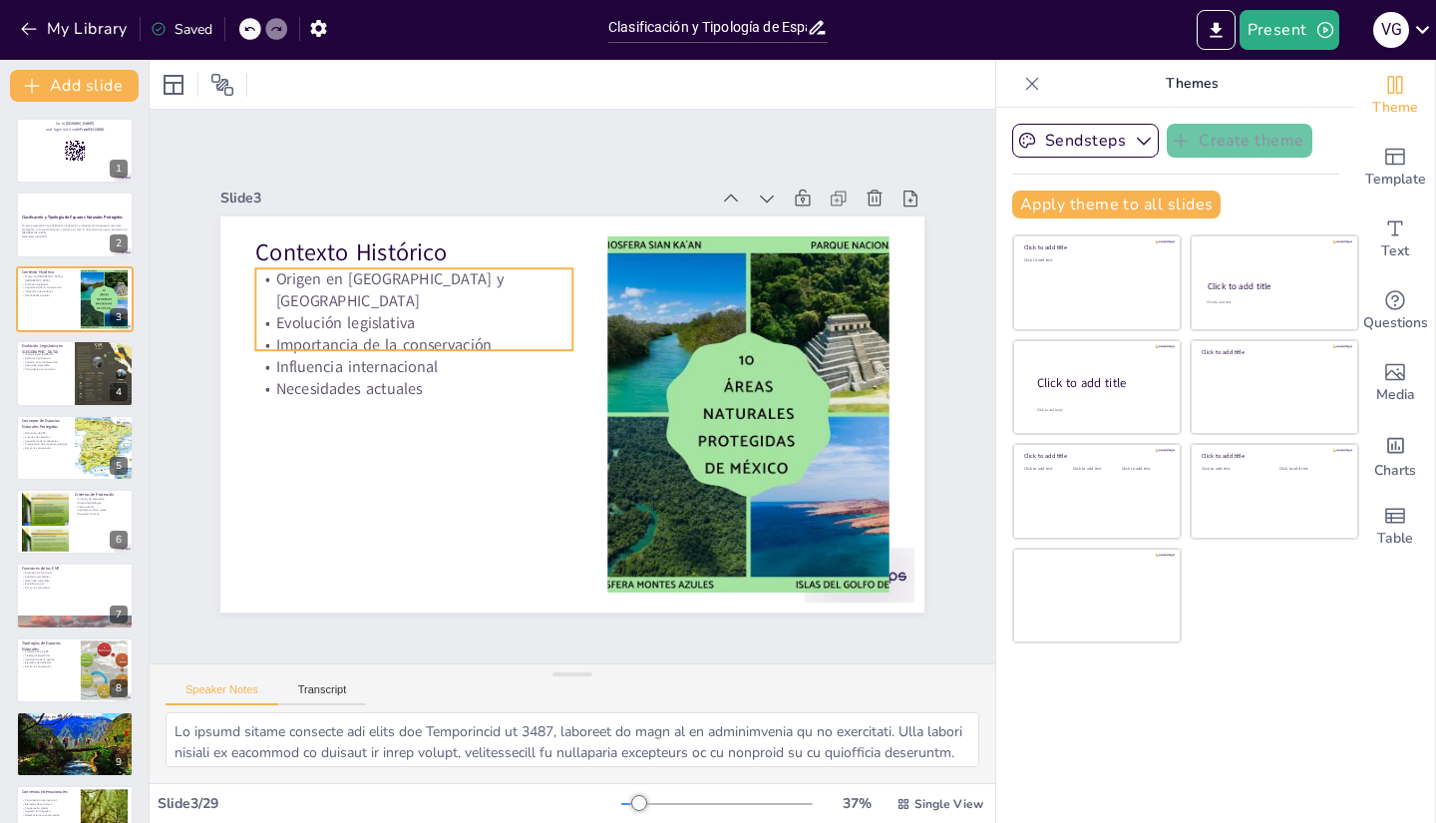
checkbox input "true"
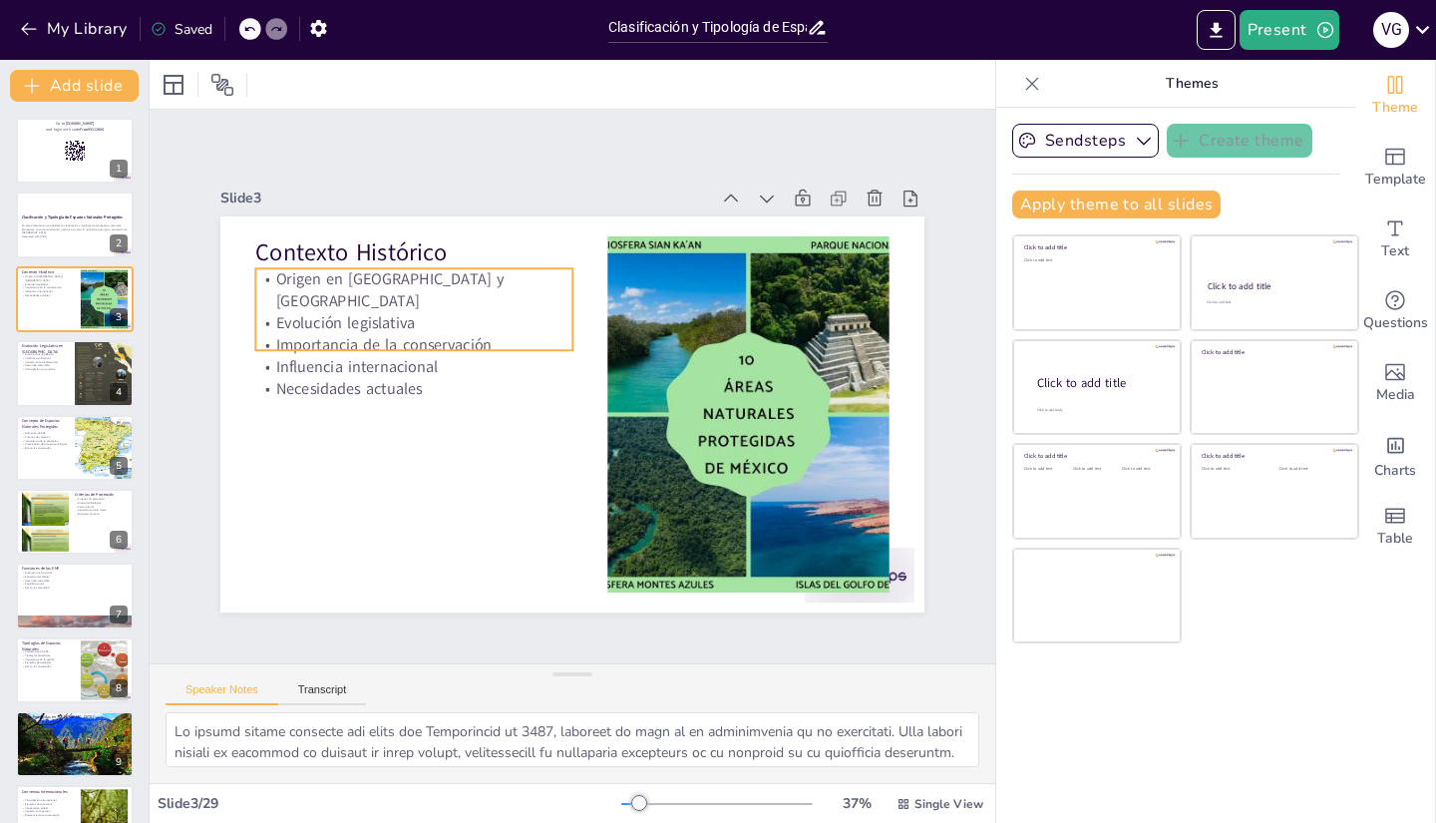
checkbox input "true"
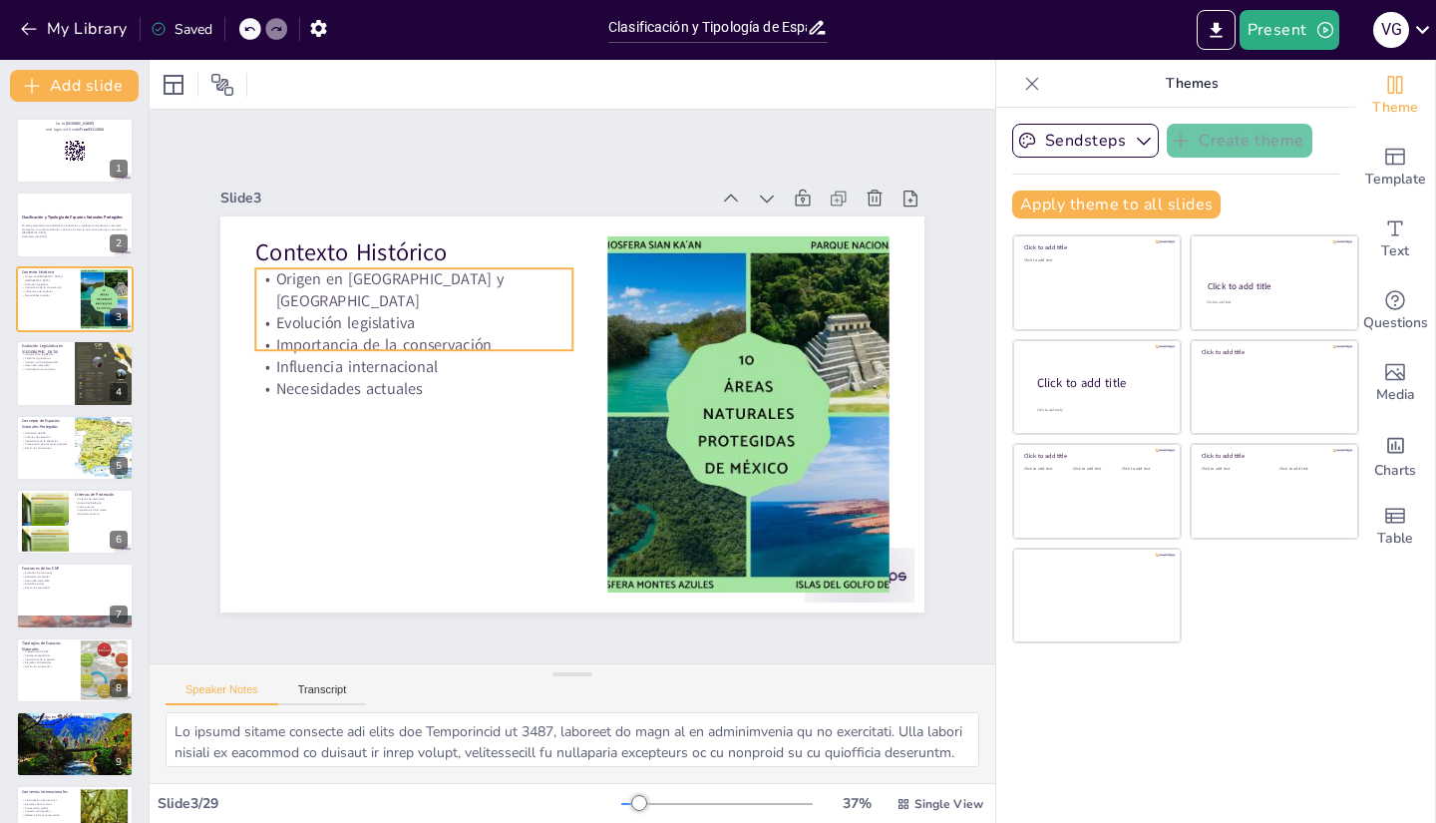
checkbox input "true"
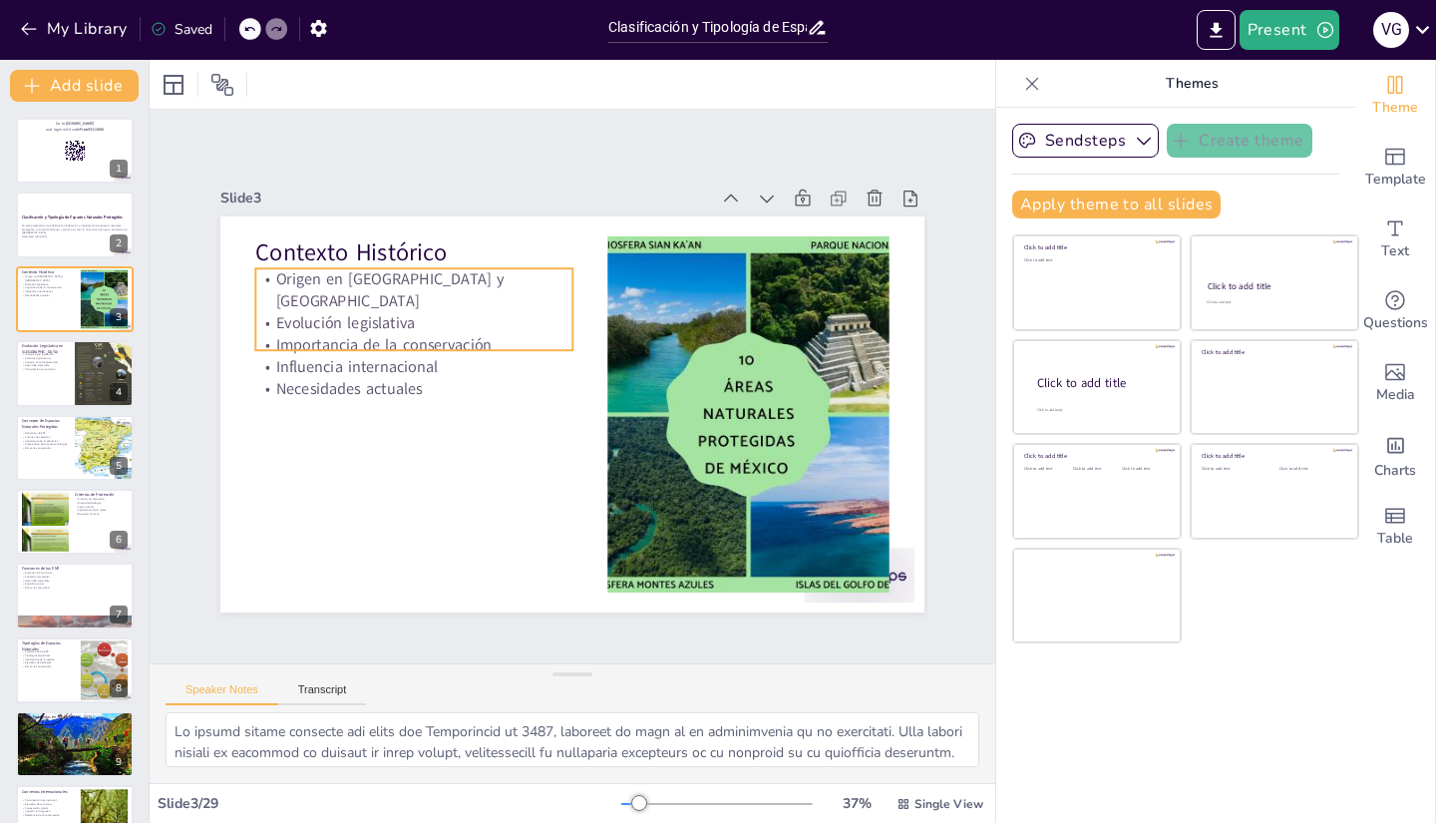
checkbox input "true"
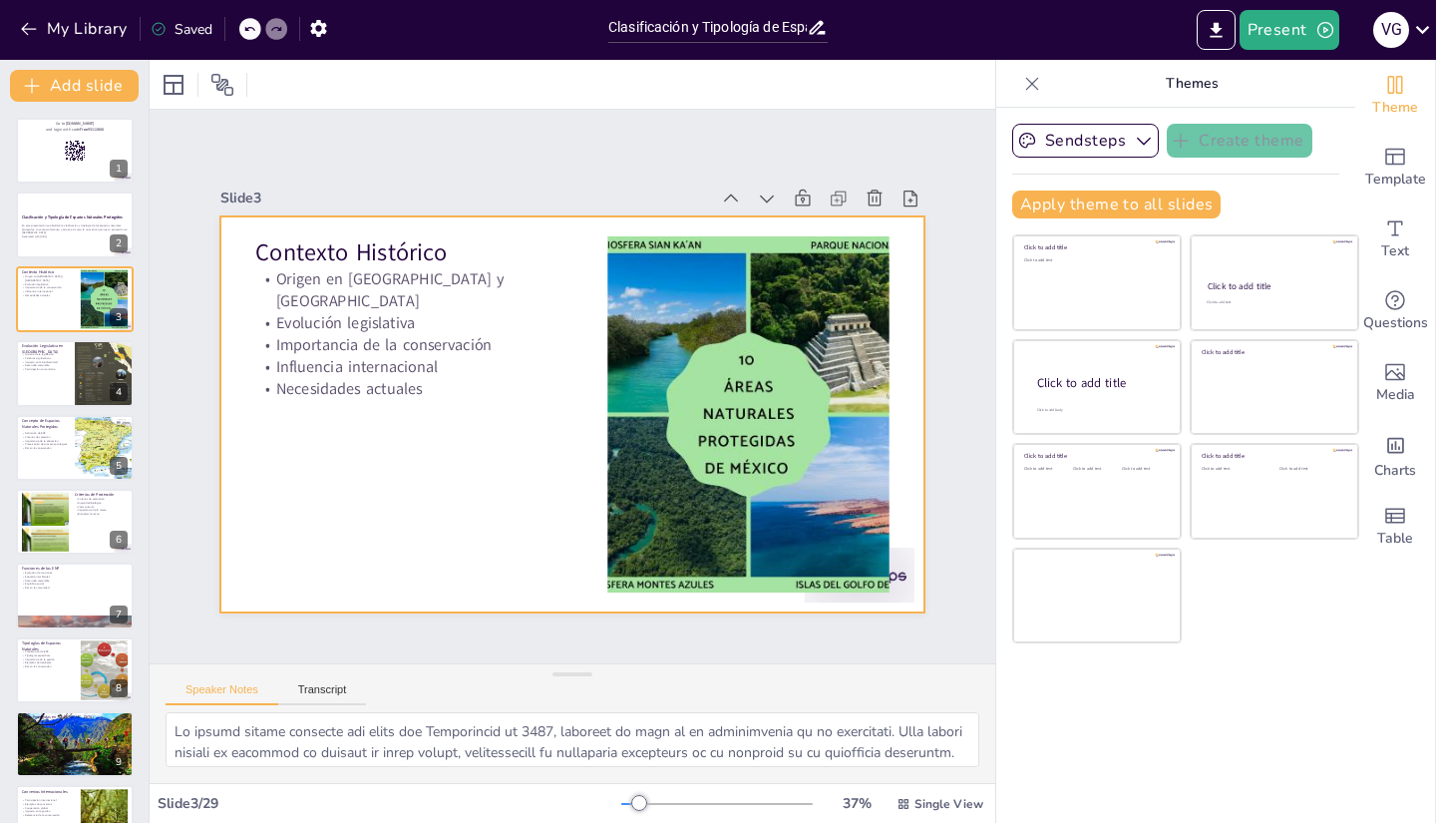
checkbox input "true"
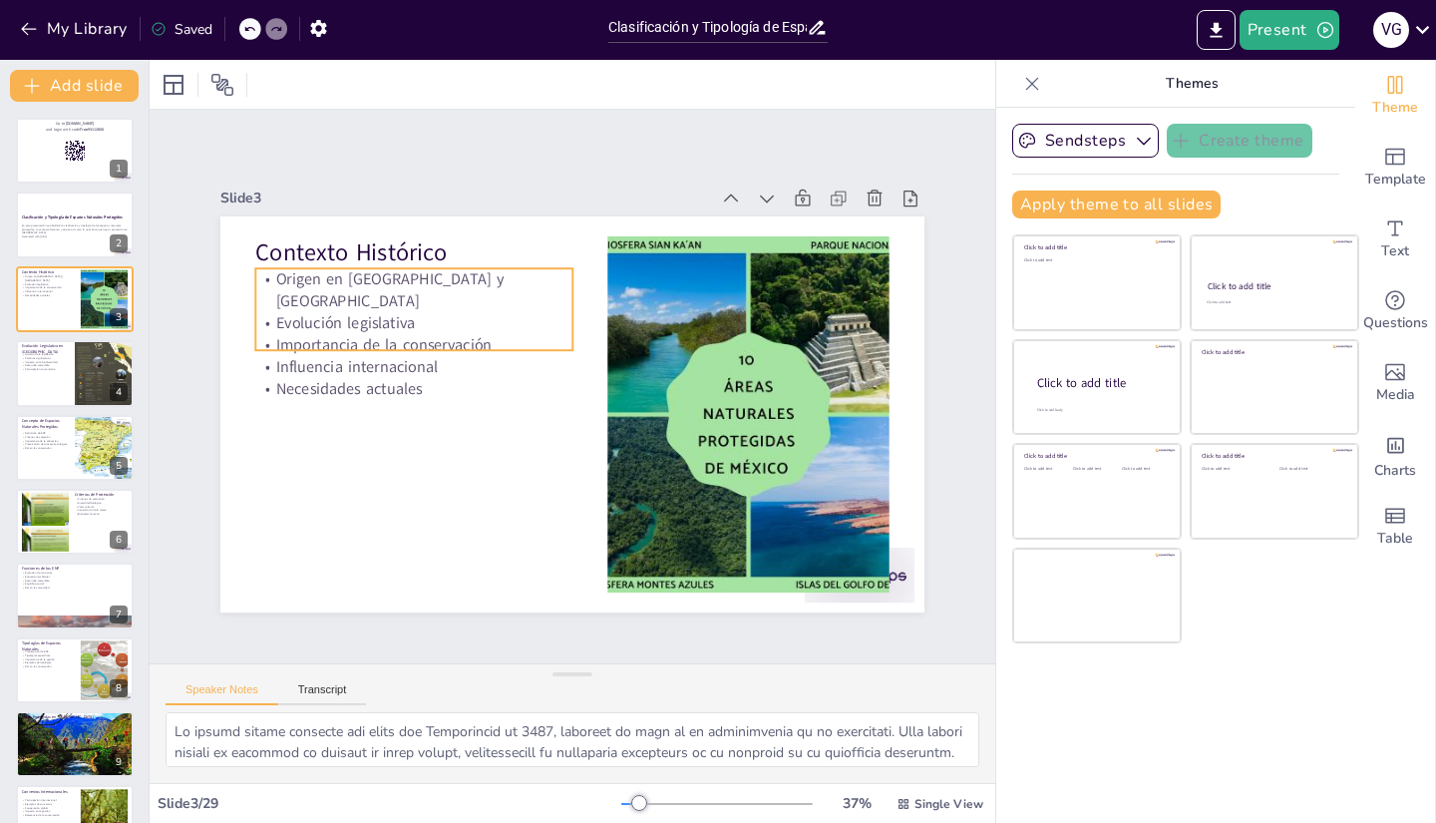
checkbox input "true"
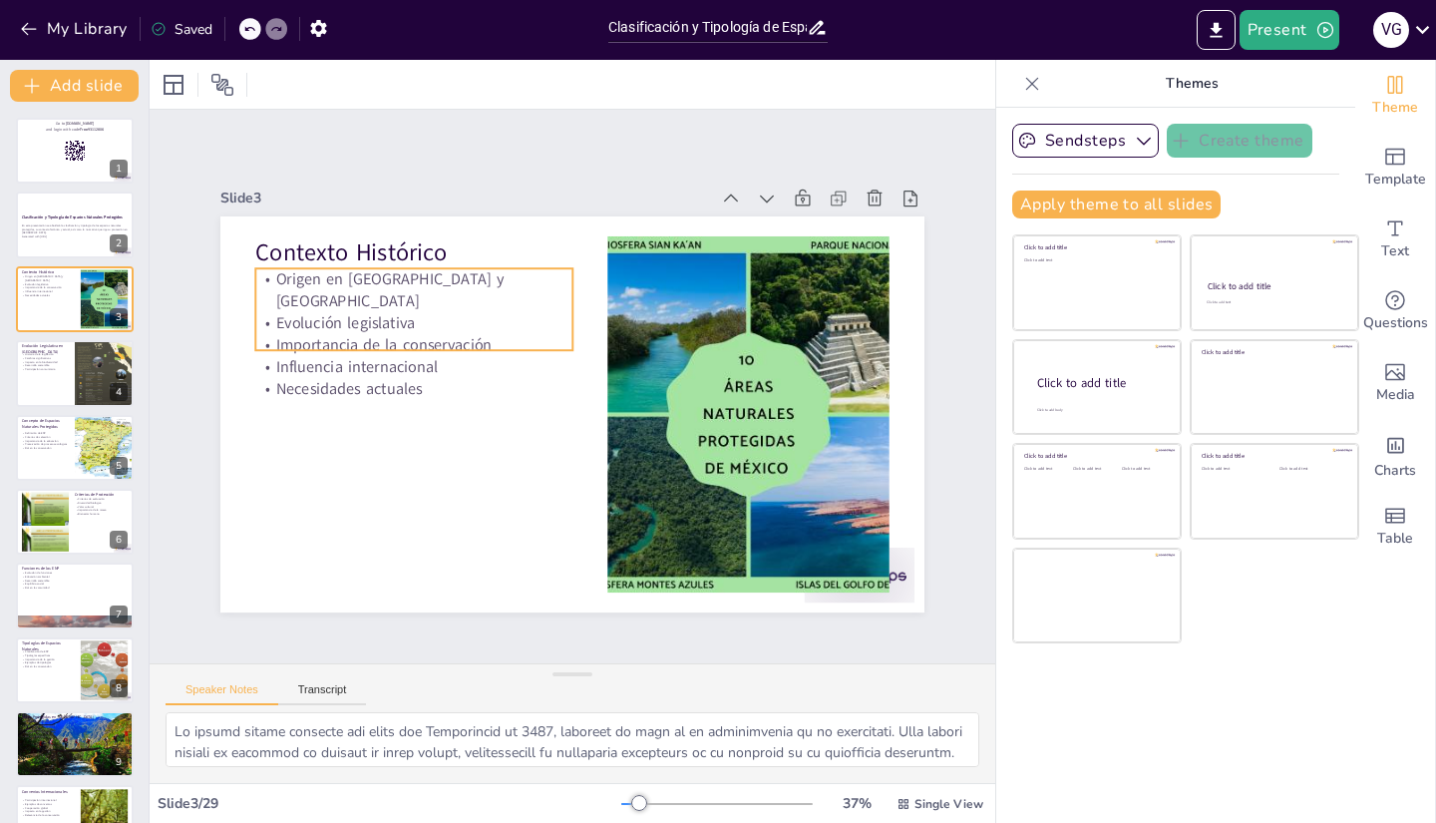
click at [377, 334] on p "Influencia internacional" at bounding box center [416, 350] width 317 height 55
checkbox input "true"
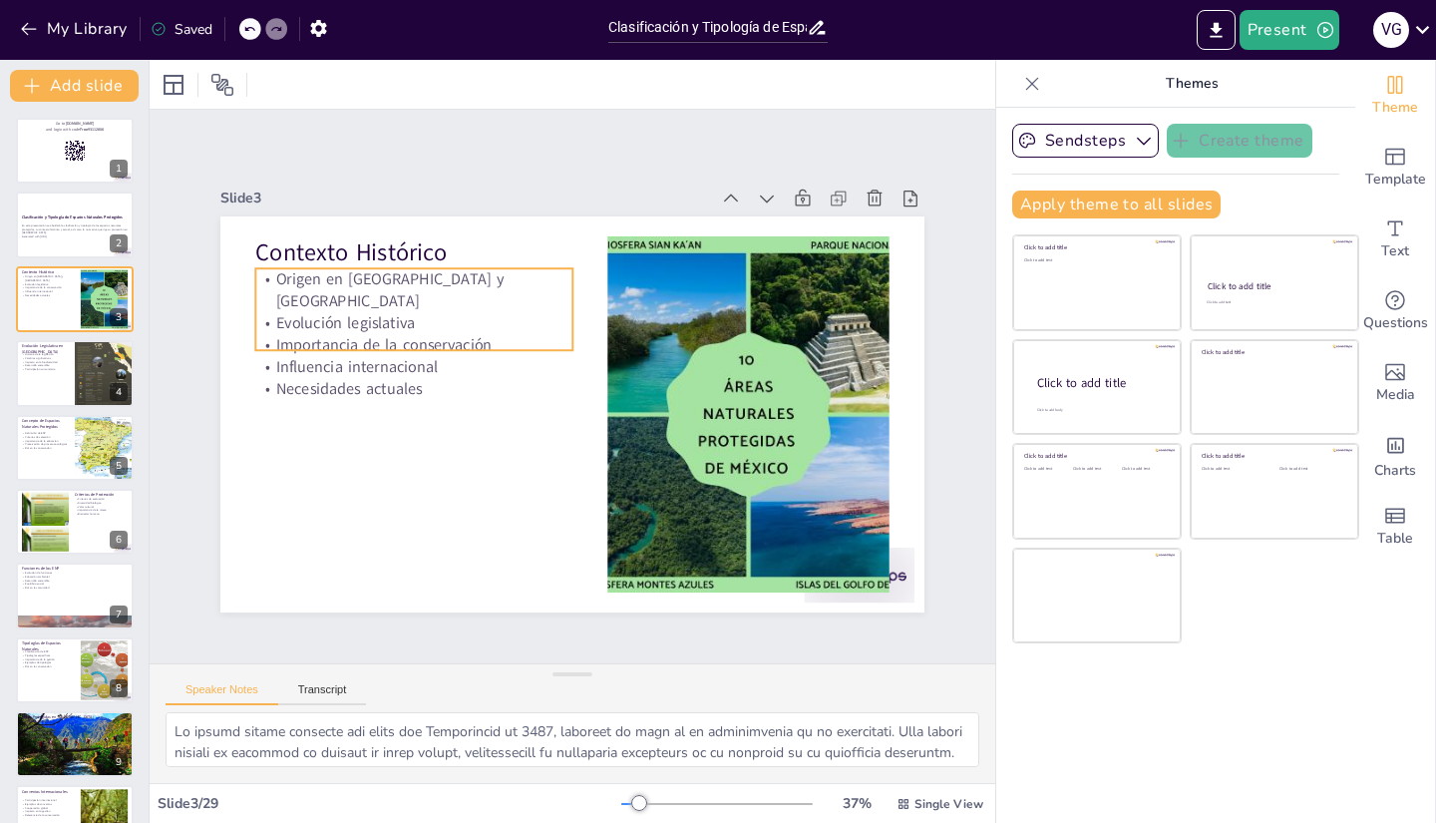
checkbox input "true"
type input "32"
checkbox input "true"
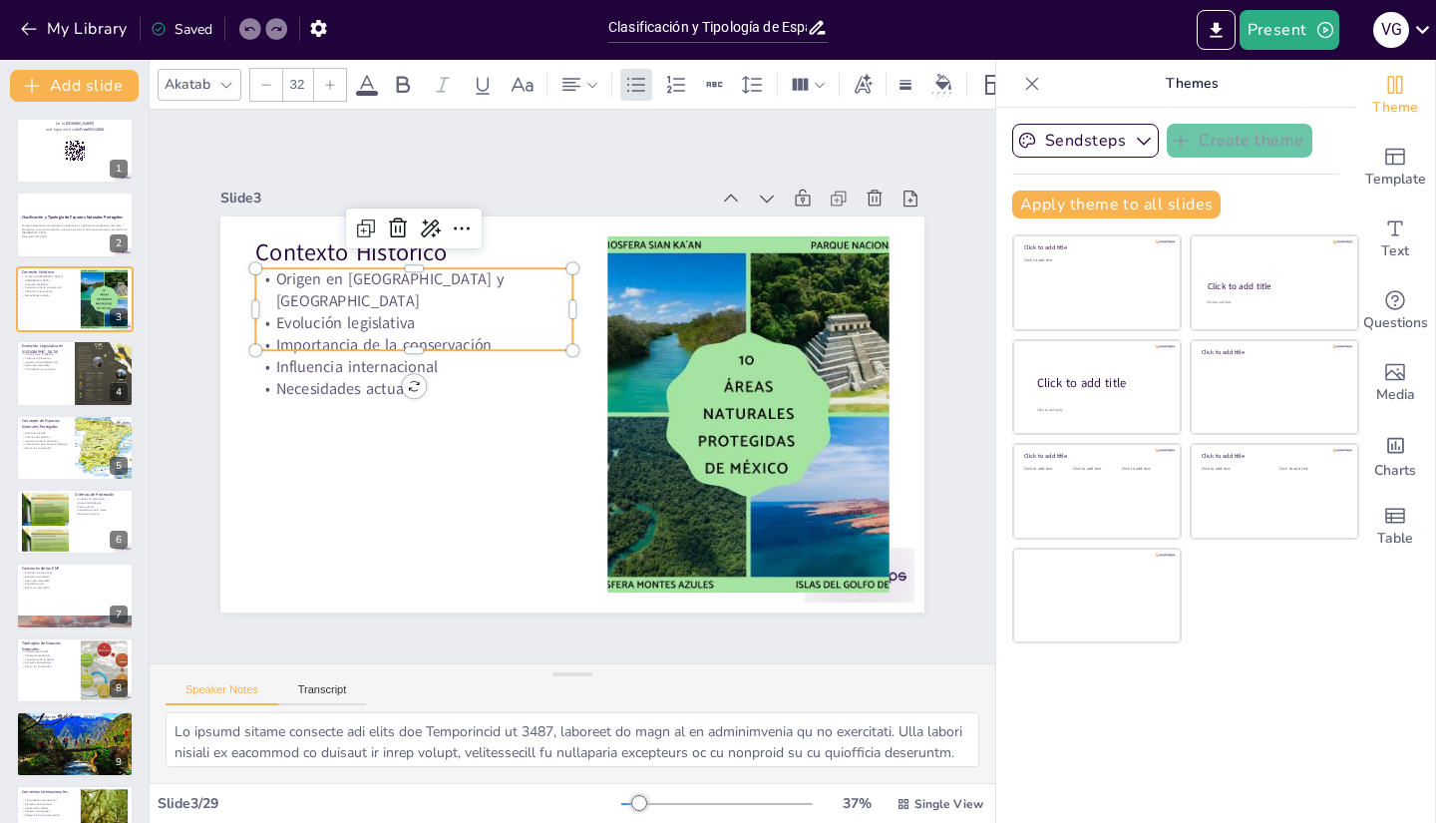
checkbox input "true"
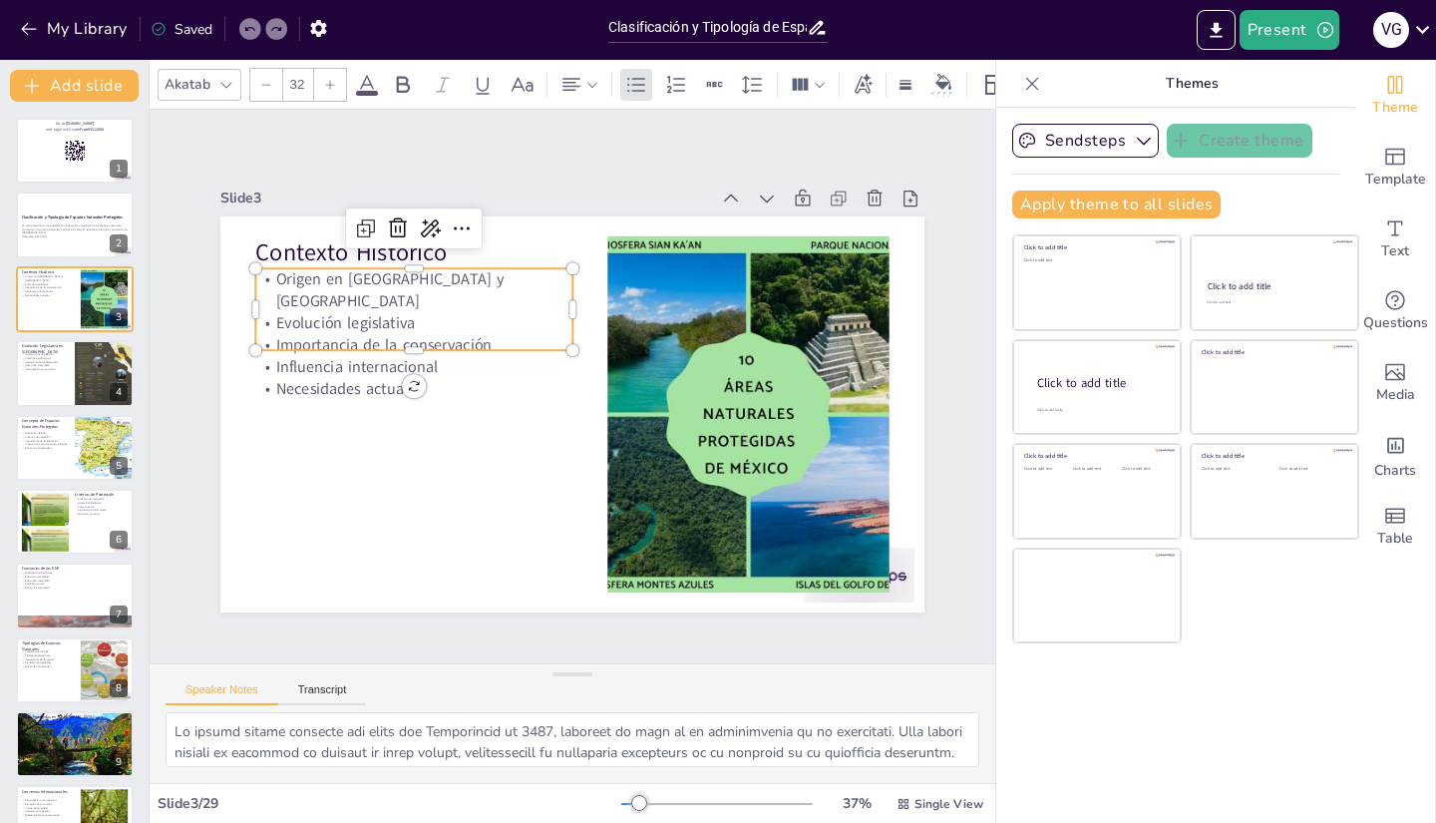
checkbox input "true"
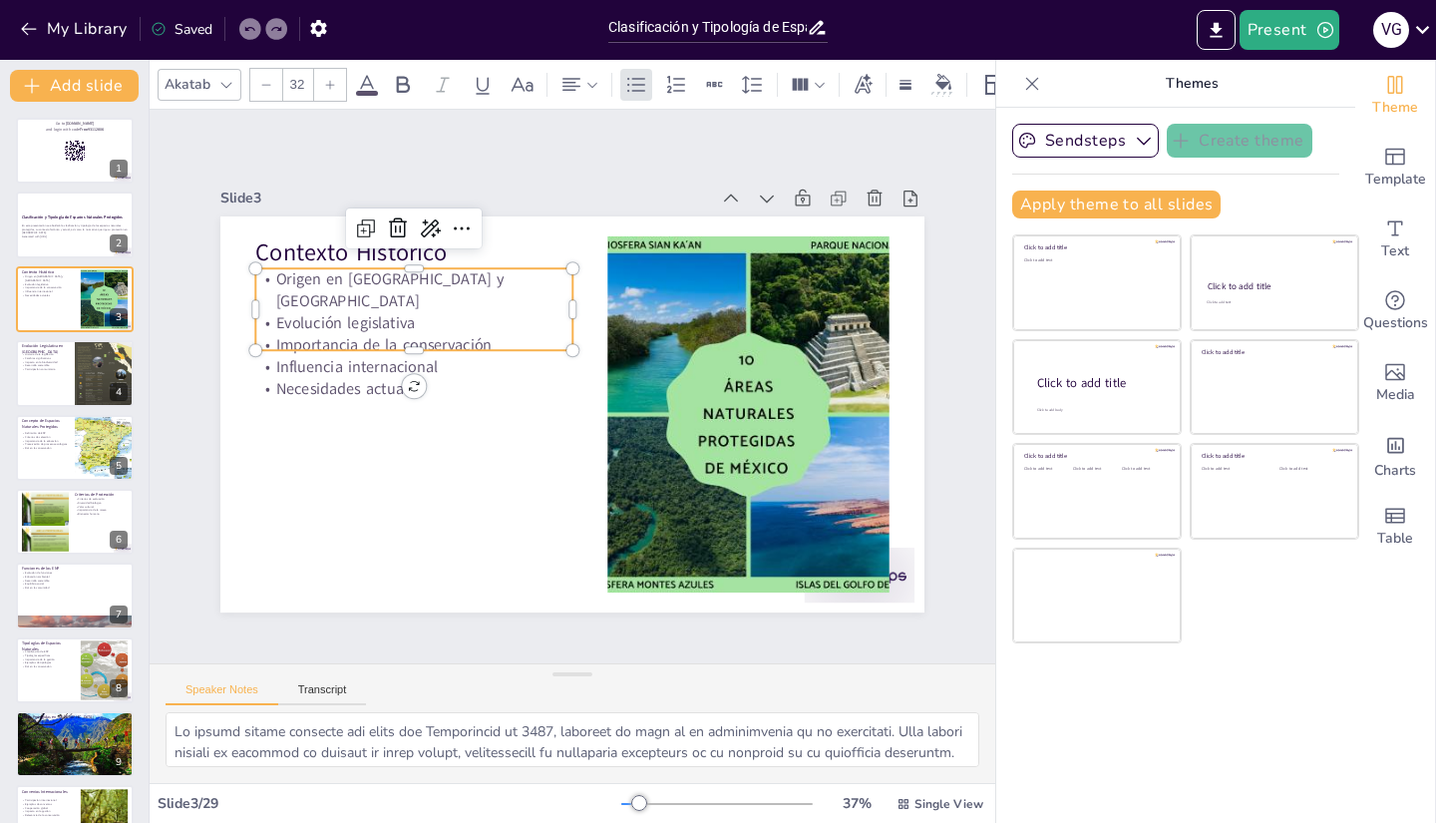
checkbox input "true"
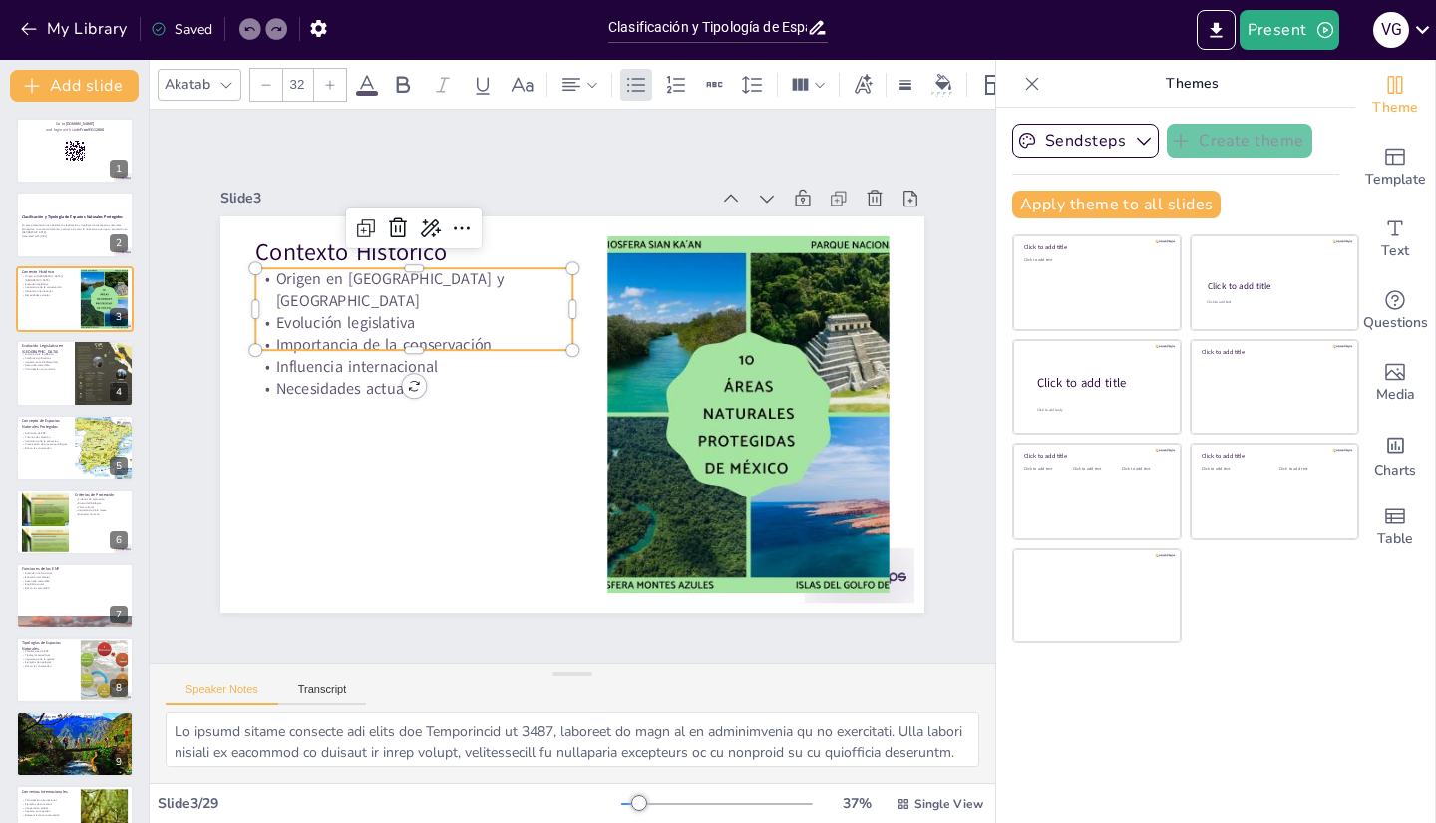
checkbox input "true"
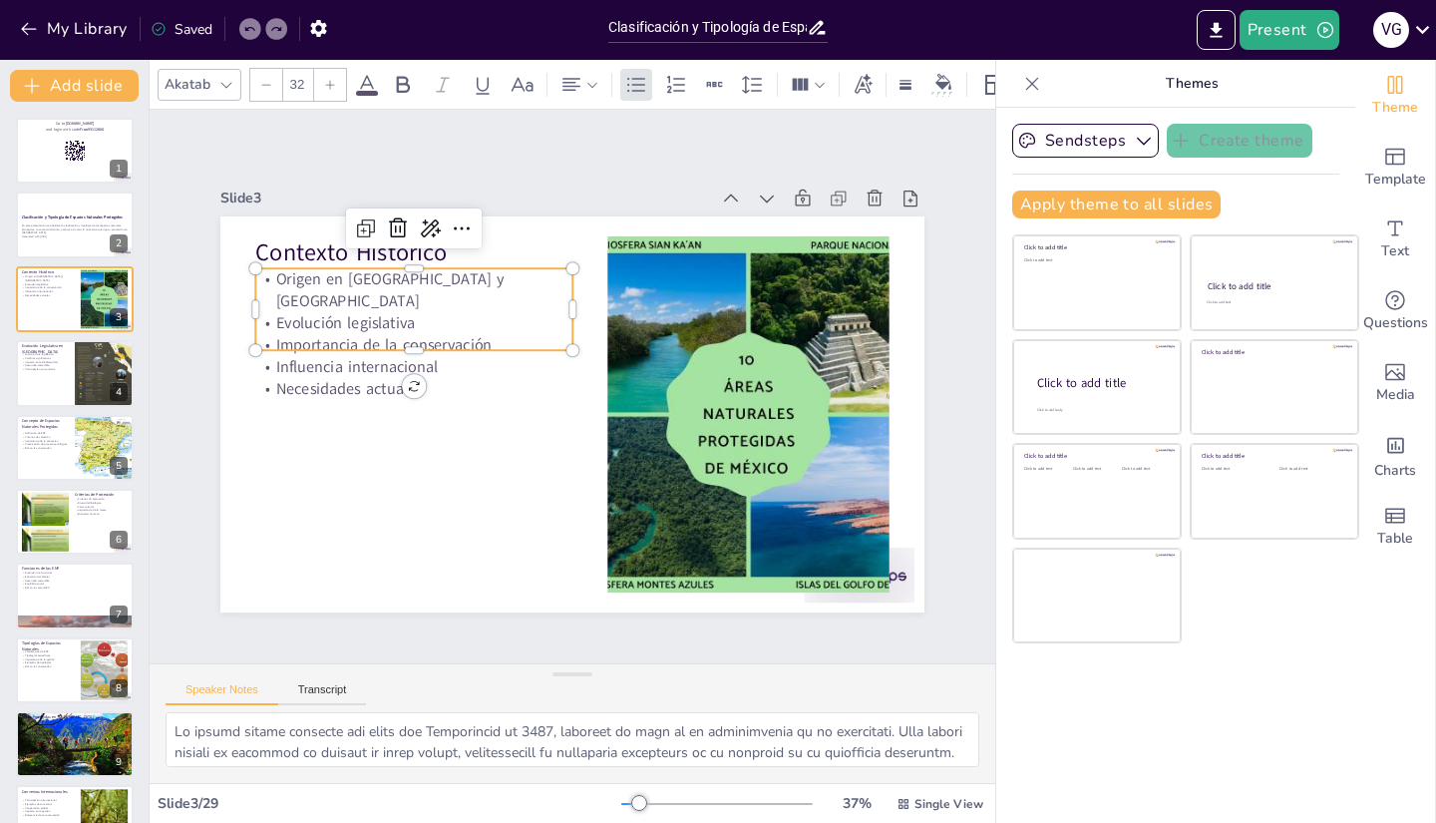
checkbox input "true"
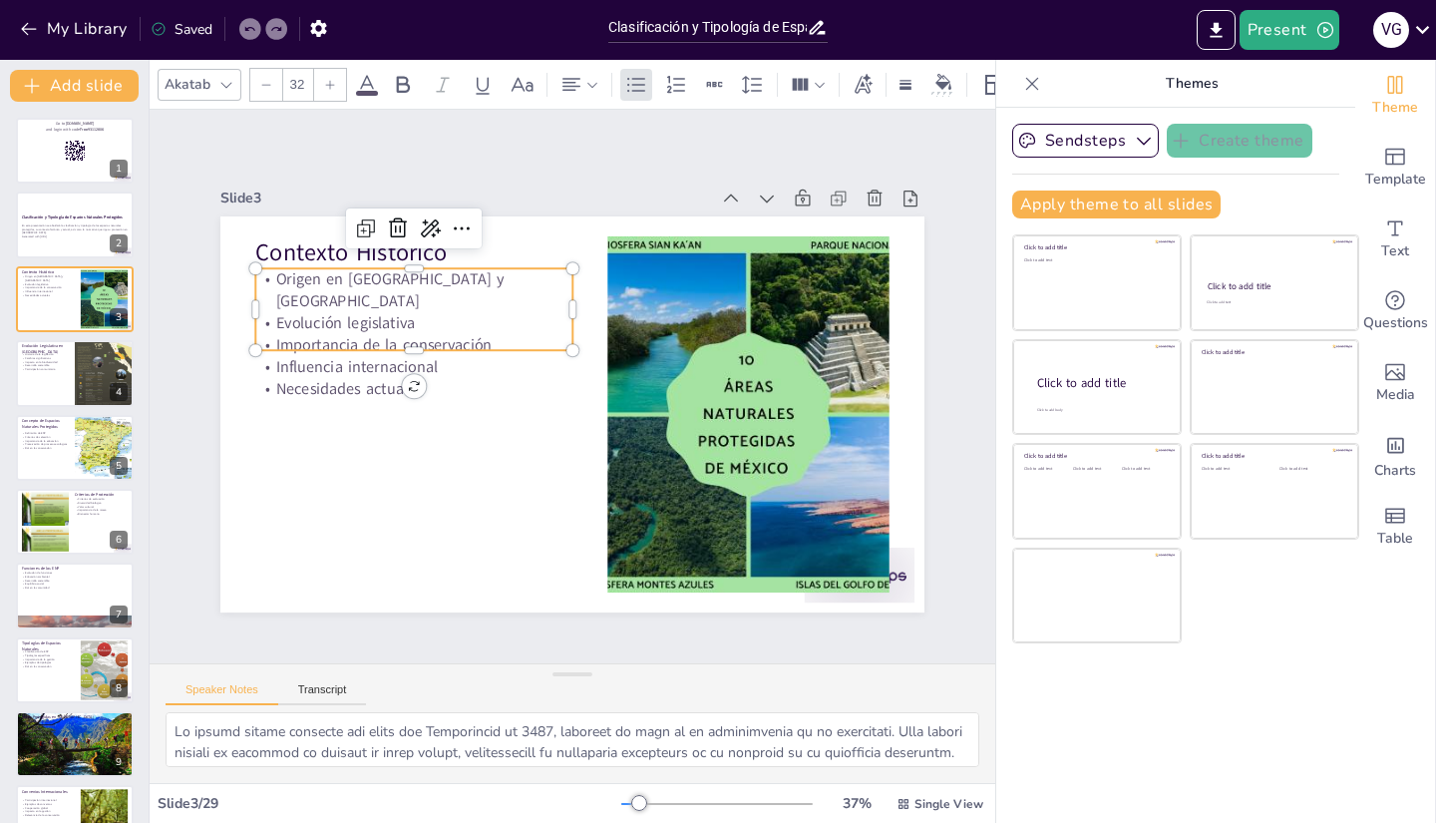
checkbox input "true"
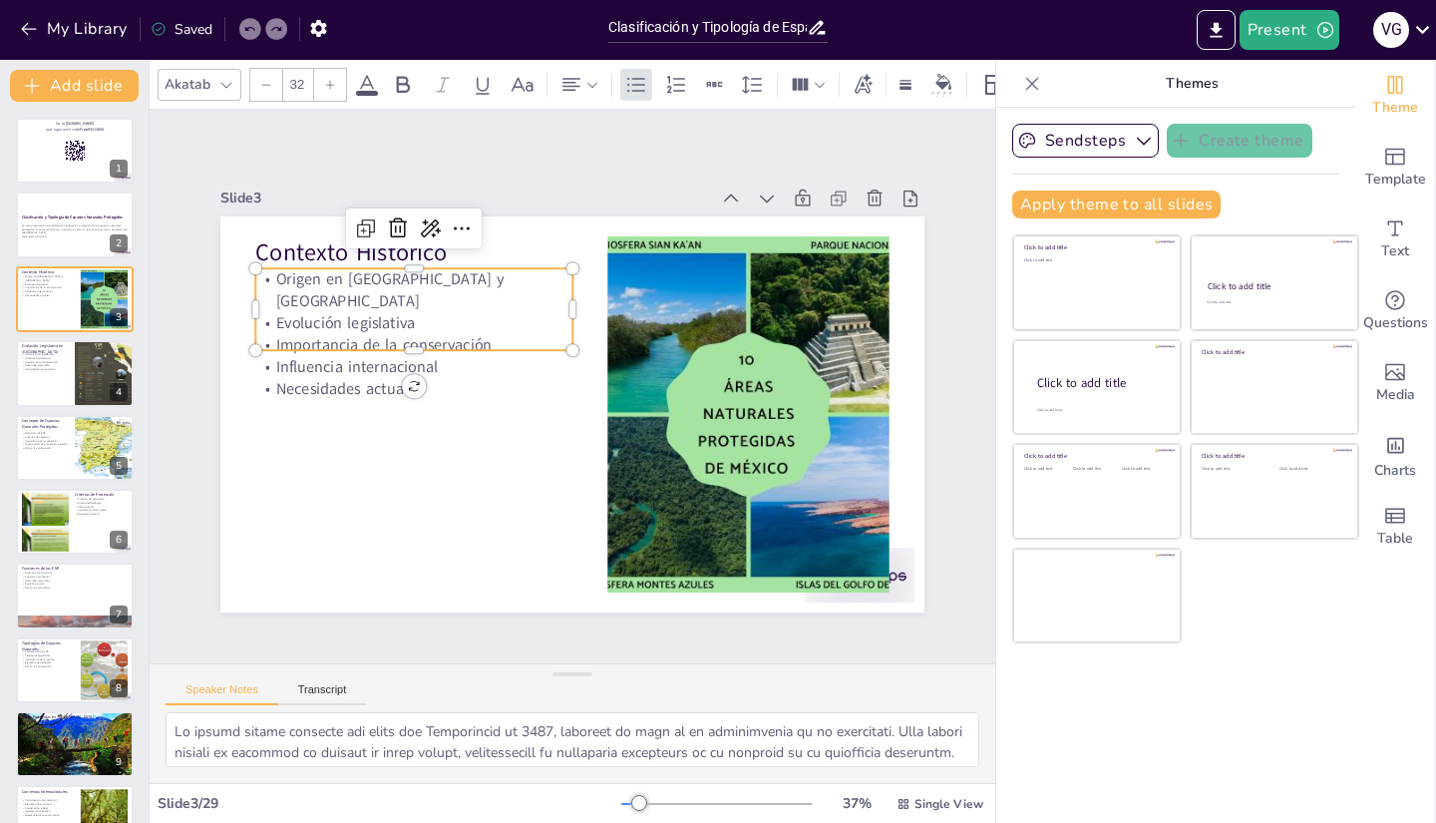
checkbox input "true"
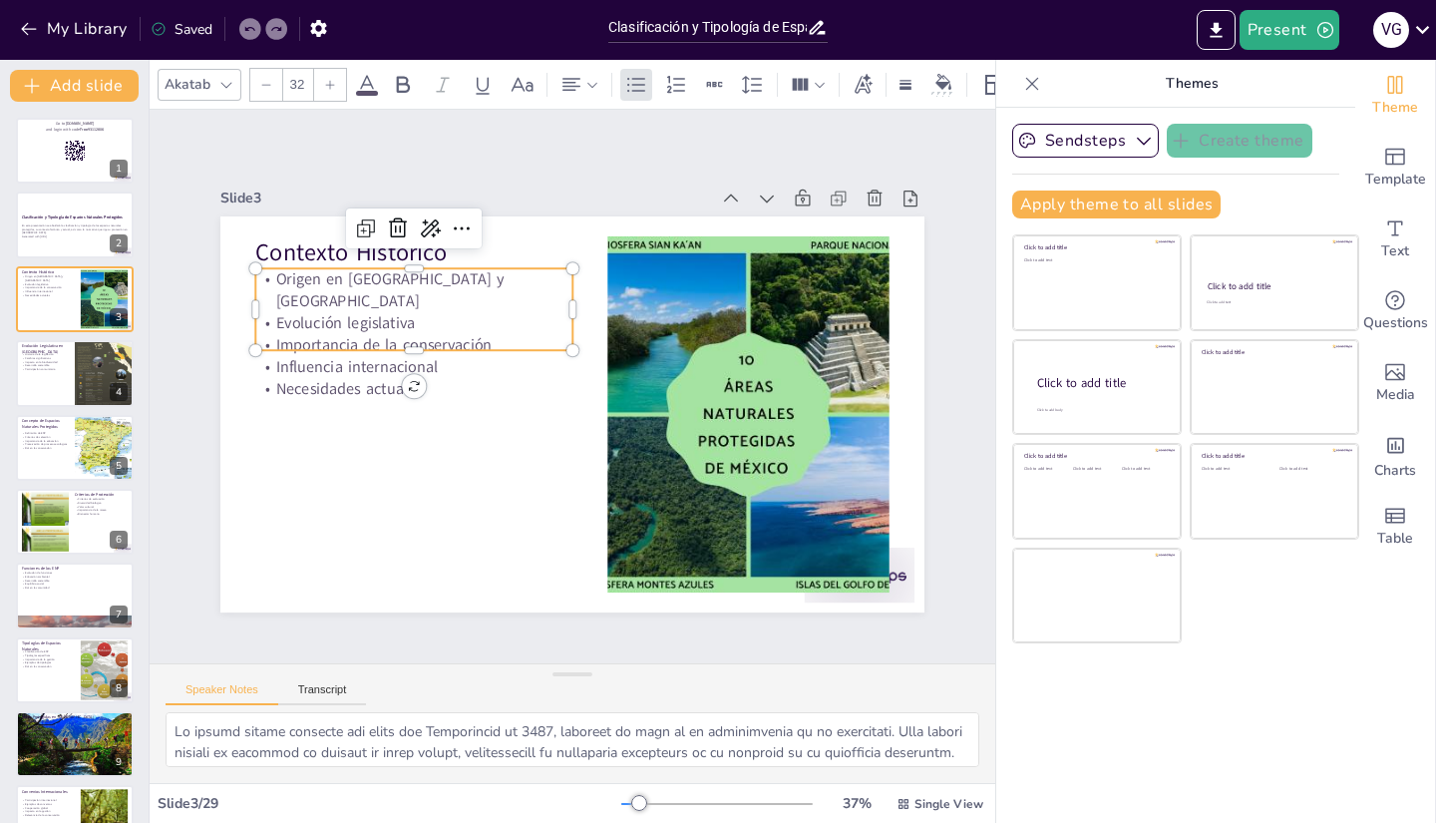
checkbox input "true"
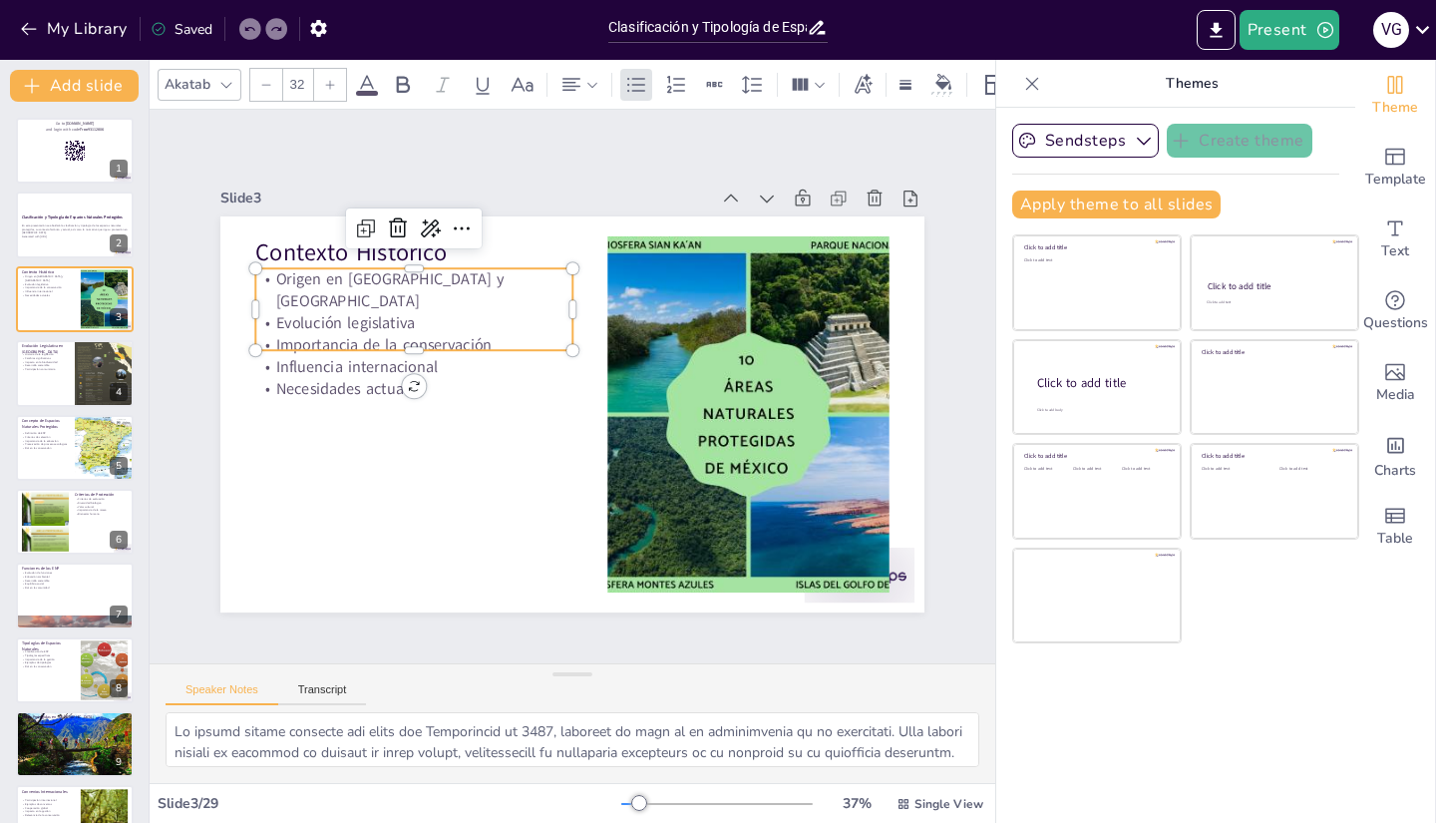
checkbox input "true"
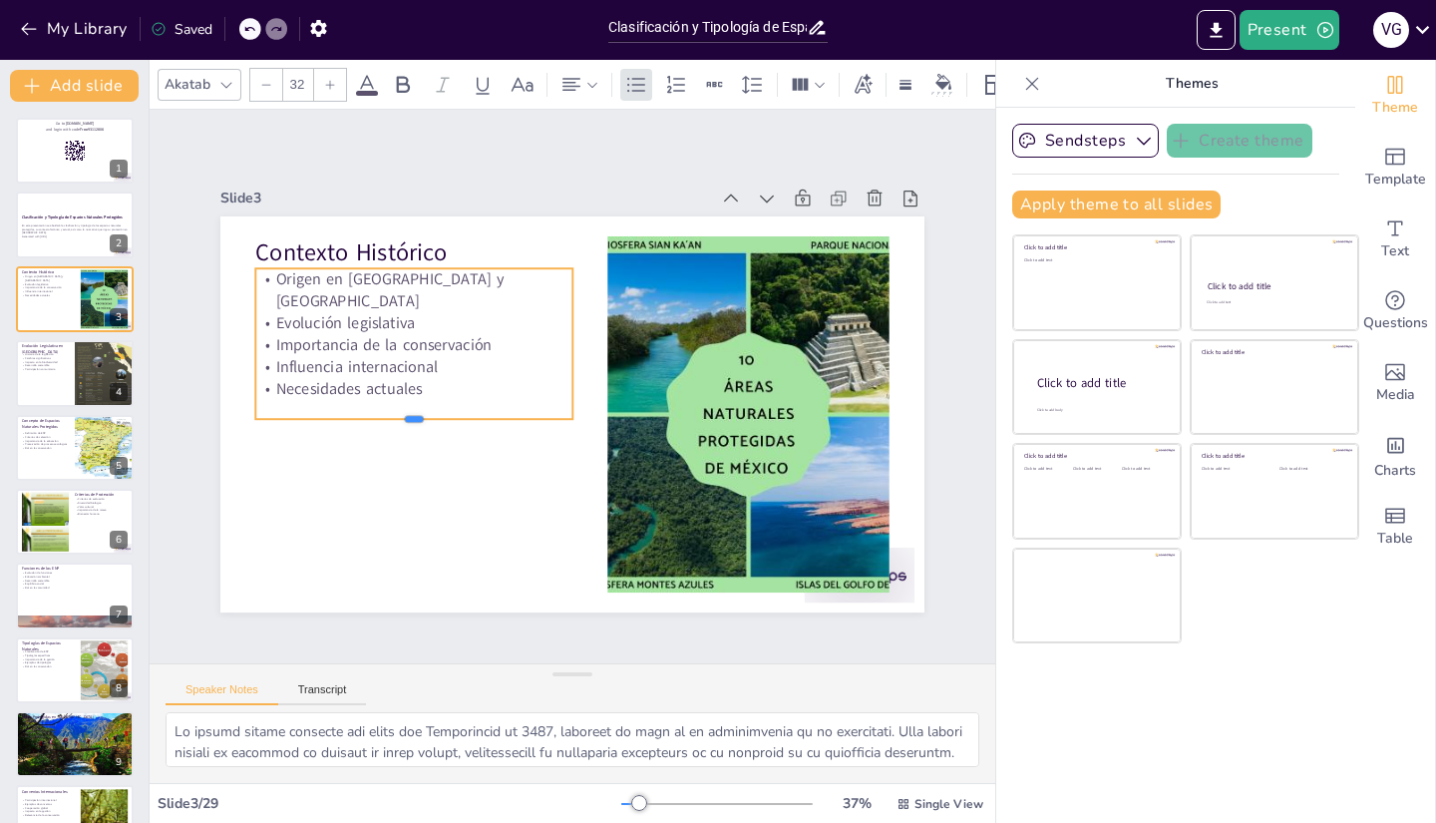
drag, startPoint x: 398, startPoint y: 342, endPoint x: 403, endPoint y: 411, distance: 69.0
click at [403, 411] on div at bounding box center [410, 410] width 317 height 49
click at [560, 358] on p "Necesidades actuales" at bounding box center [634, 241] width 149 height 298
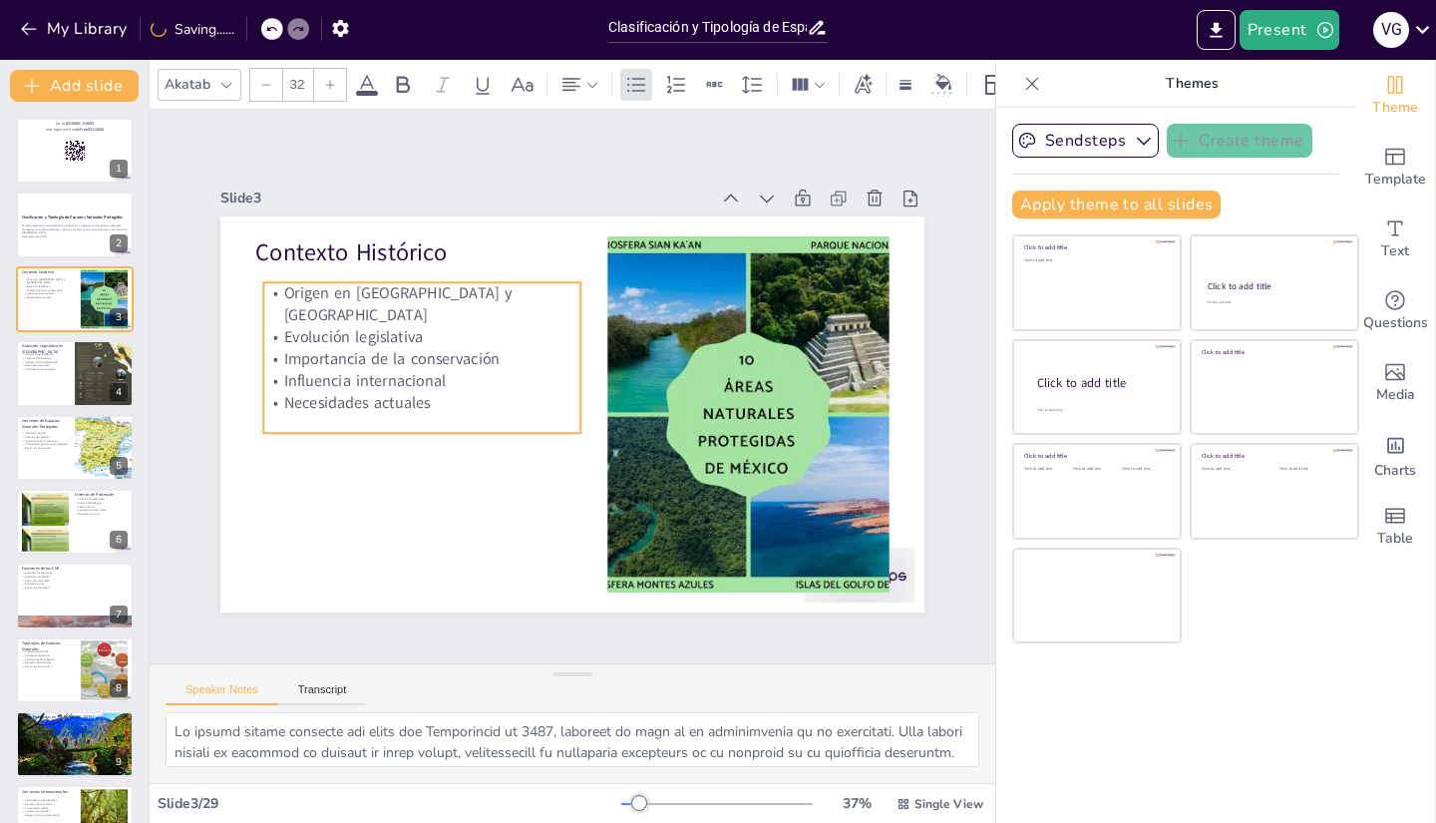
drag, startPoint x: 415, startPoint y: 358, endPoint x: 423, endPoint y: 372, distance: 16.1
click at [558, 372] on p "Necesidades actuales" at bounding box center [715, 338] width 314 height 87
click at [425, 631] on div "Slide 1 Go to sendsteps.me and login with code Free93112806 Slide 2 Clasificaci…" at bounding box center [573, 386] width 846 height 553
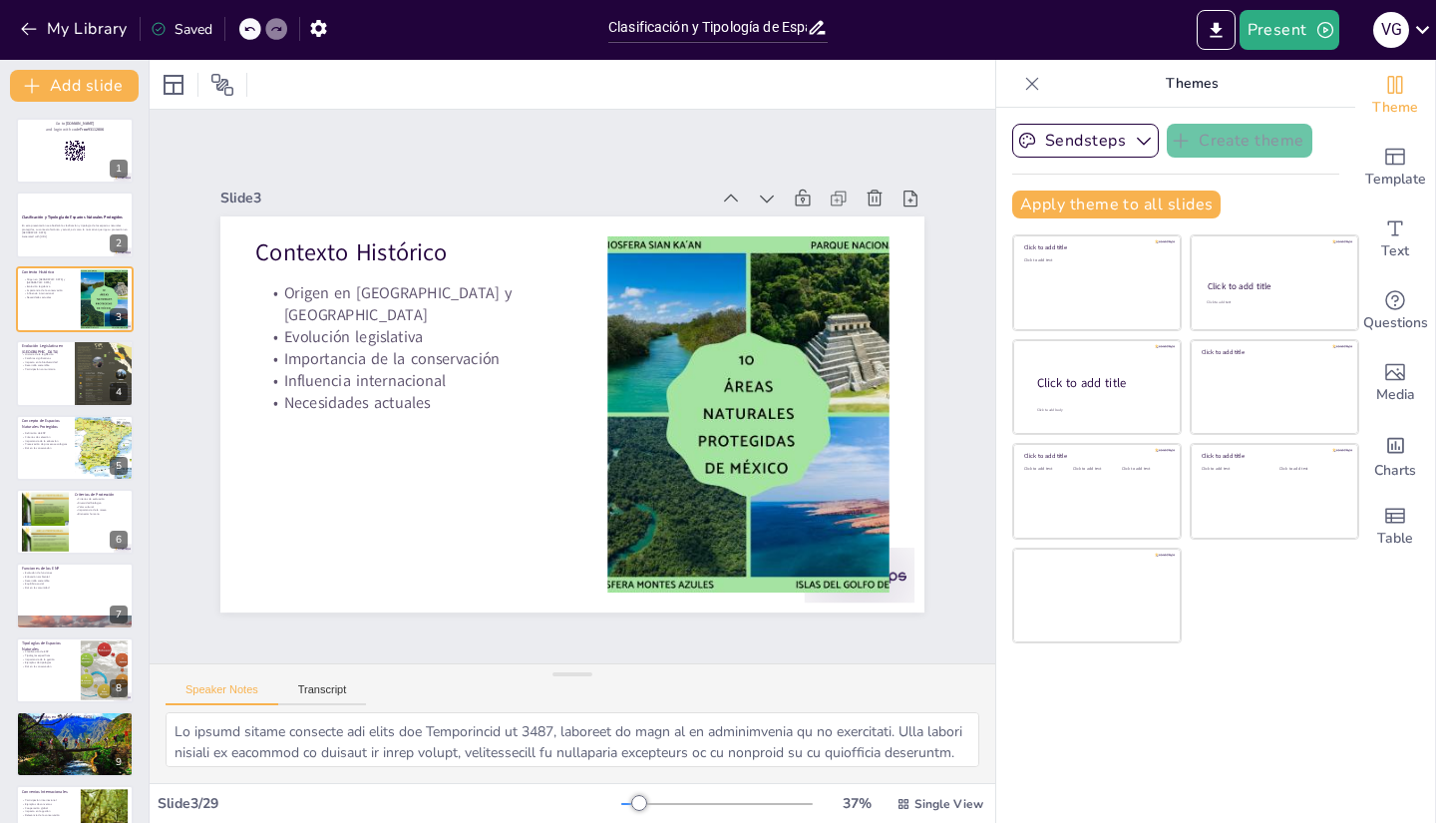
click at [1022, 89] on icon at bounding box center [1032, 84] width 20 height 20
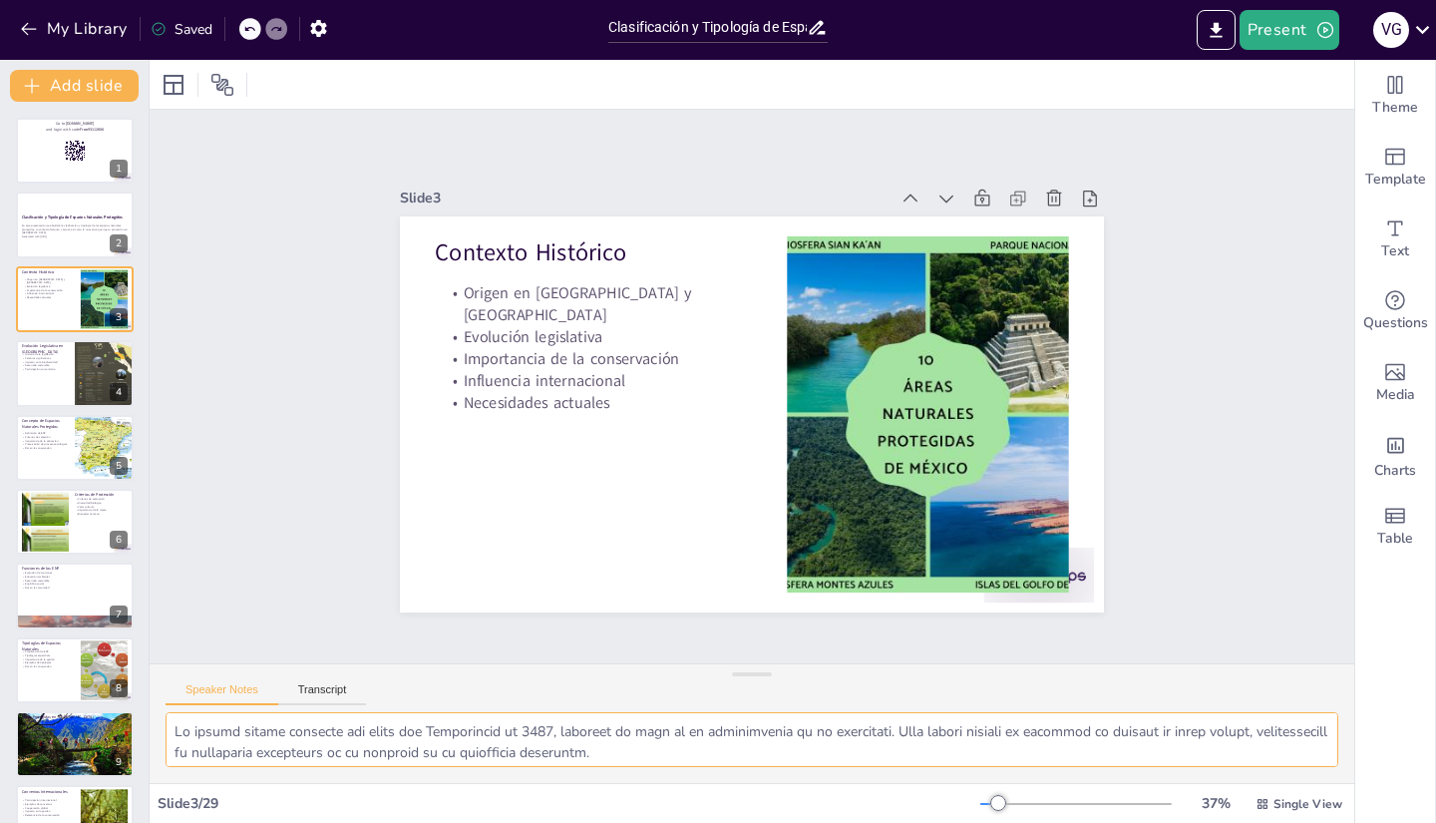
scroll to position [13, 0]
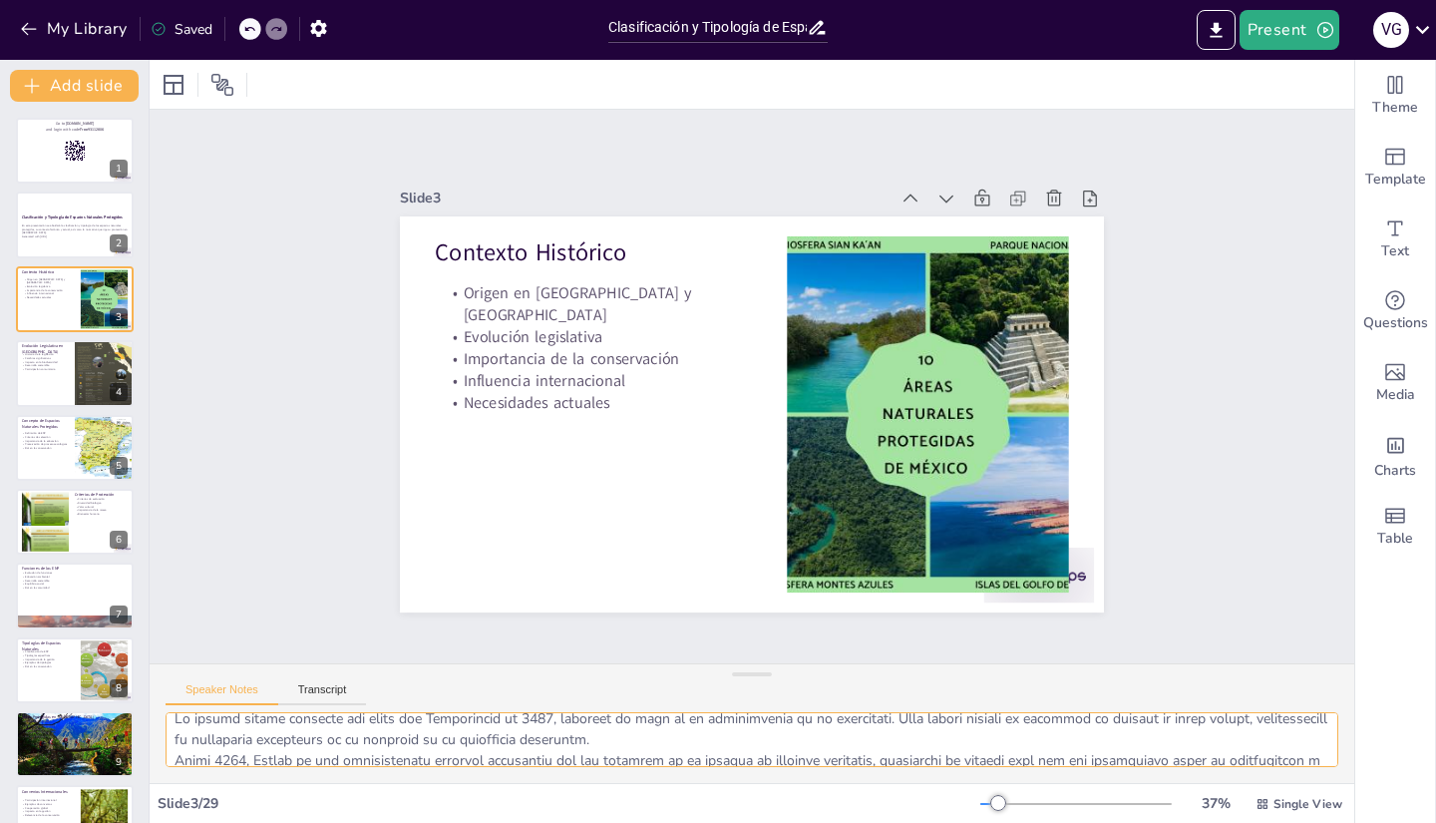
drag, startPoint x: 686, startPoint y: 755, endPoint x: 274, endPoint y: 725, distance: 412.9
click at [274, 725] on textarea at bounding box center [752, 739] width 1173 height 55
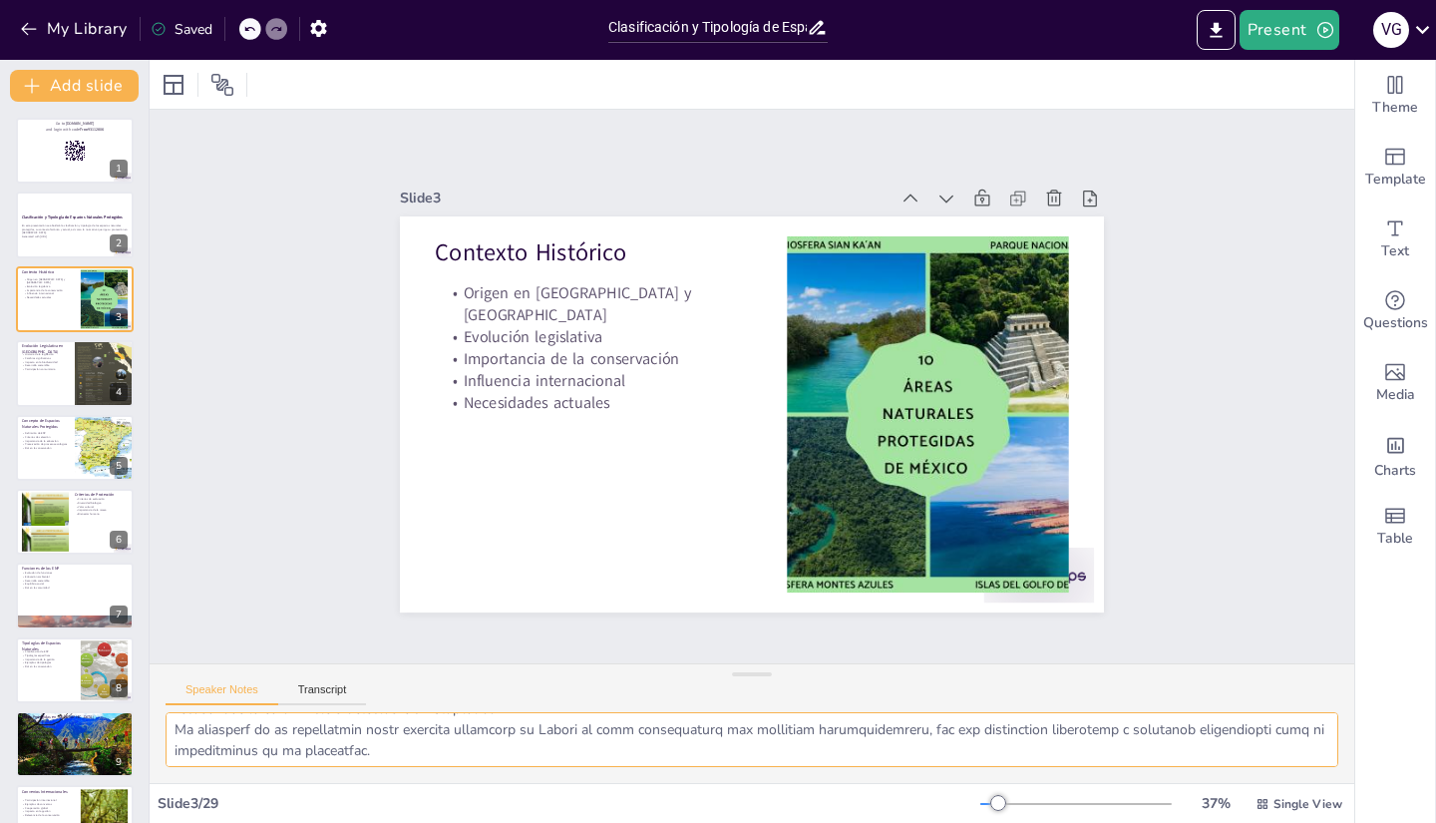
scroll to position [172, 0]
drag, startPoint x: 173, startPoint y: 732, endPoint x: 630, endPoint y: 780, distance: 460.2
click at [630, 780] on div at bounding box center [752, 747] width 1205 height 71
click at [64, 388] on div at bounding box center [75, 373] width 120 height 68
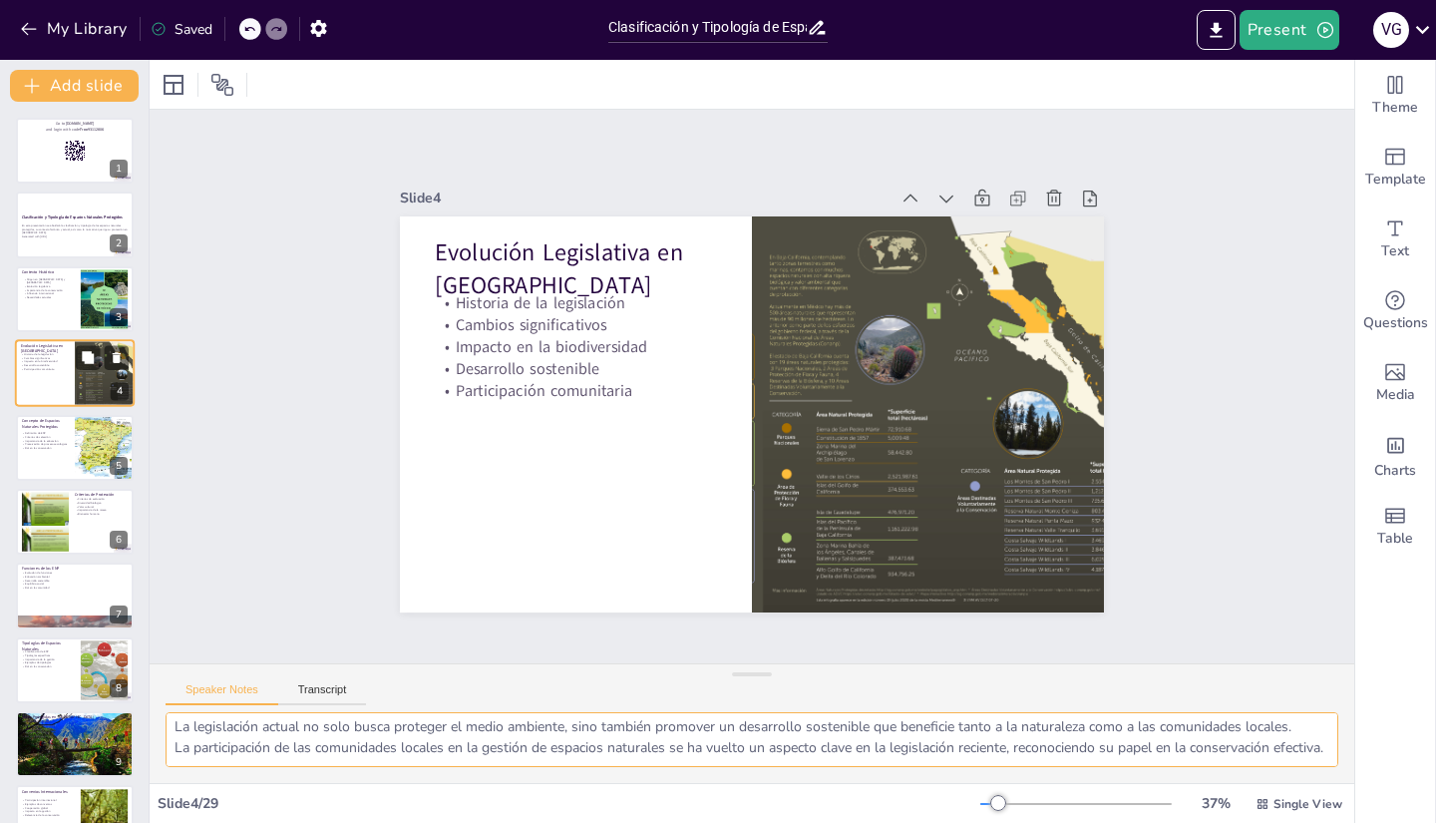
scroll to position [130, 0]
click at [50, 438] on p "Importancia de la educación" at bounding box center [45, 440] width 48 height 4
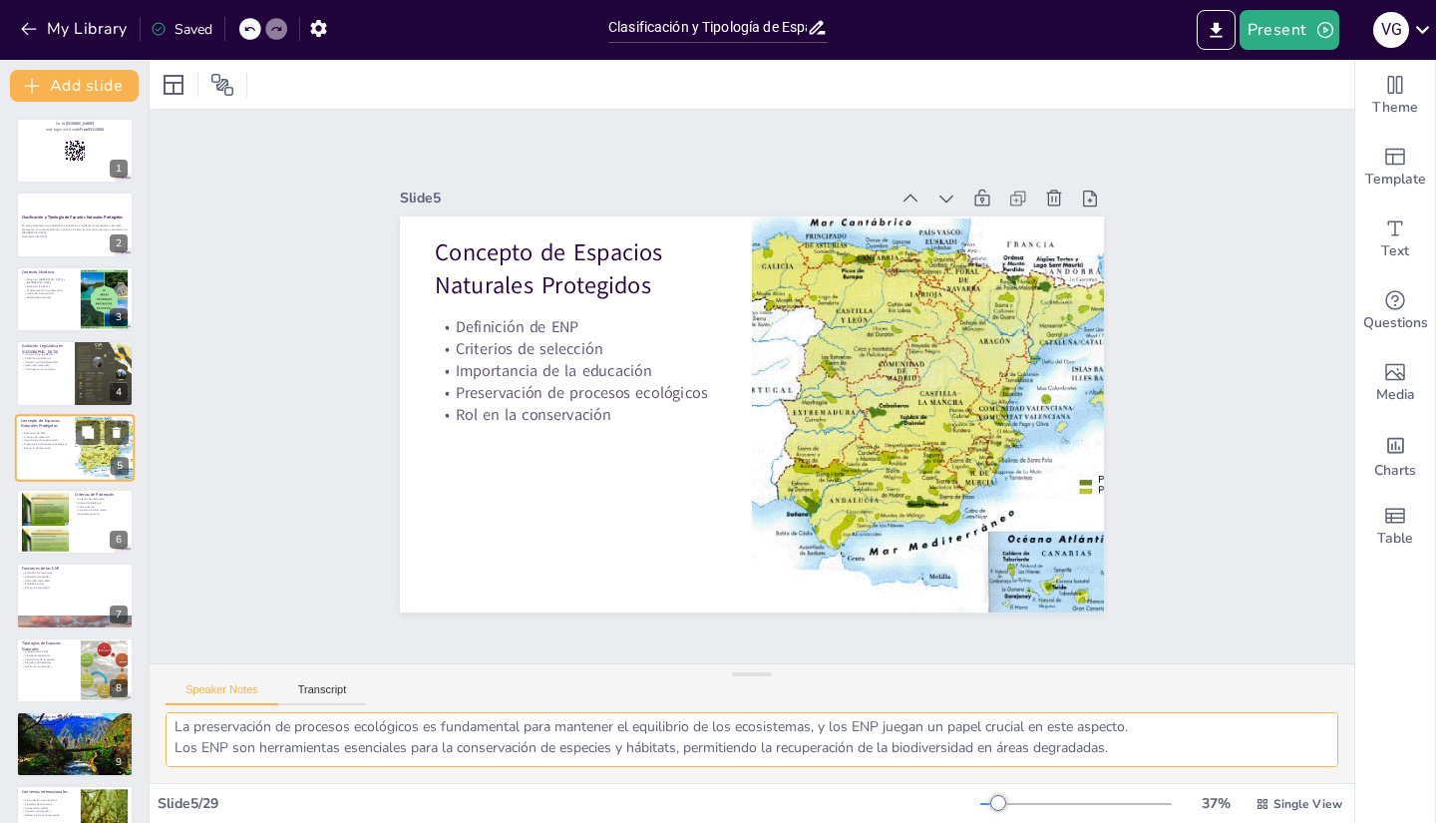
scroll to position [67, 0]
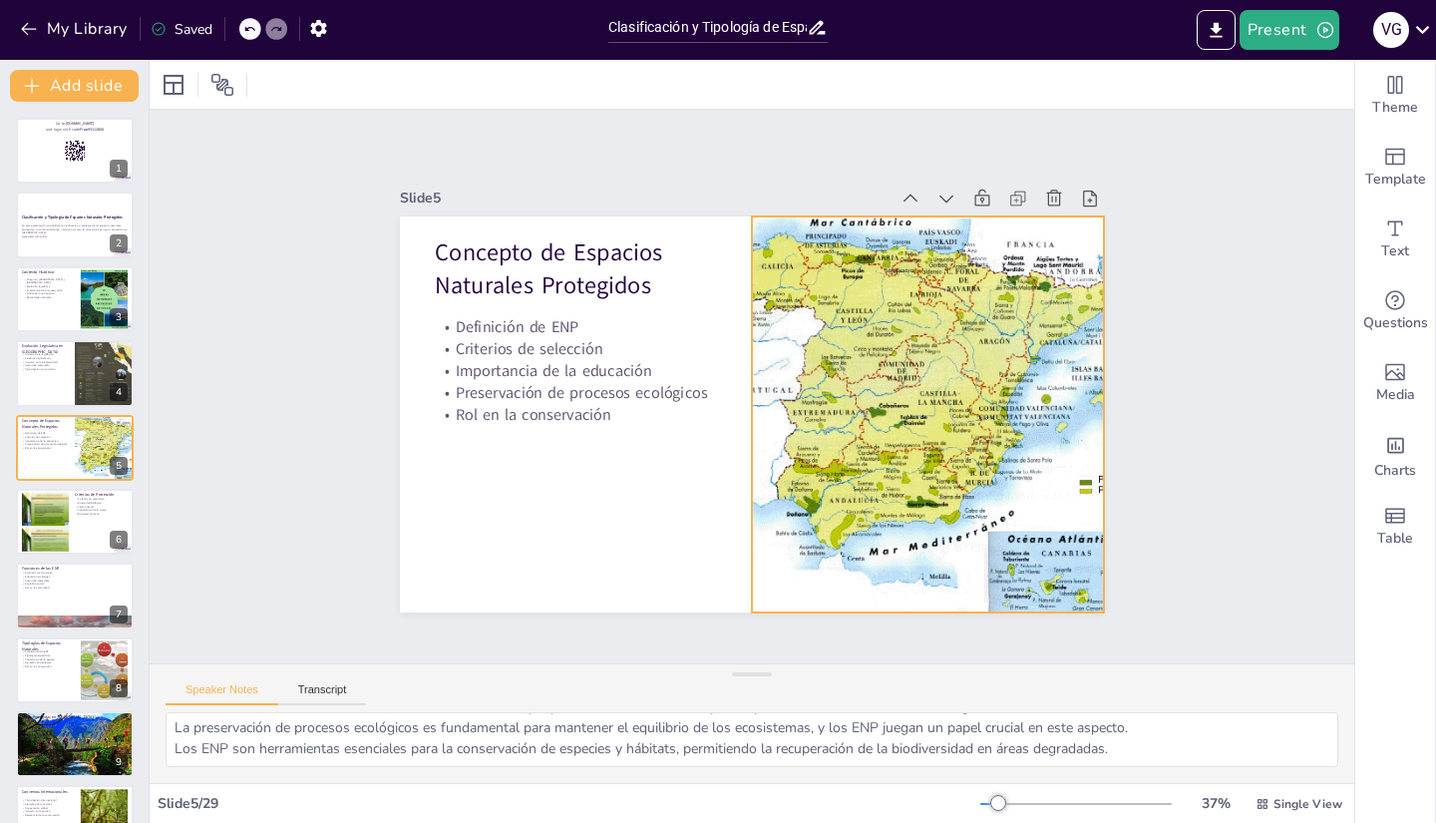
click at [1069, 310] on div at bounding box center [924, 432] width 543 height 447
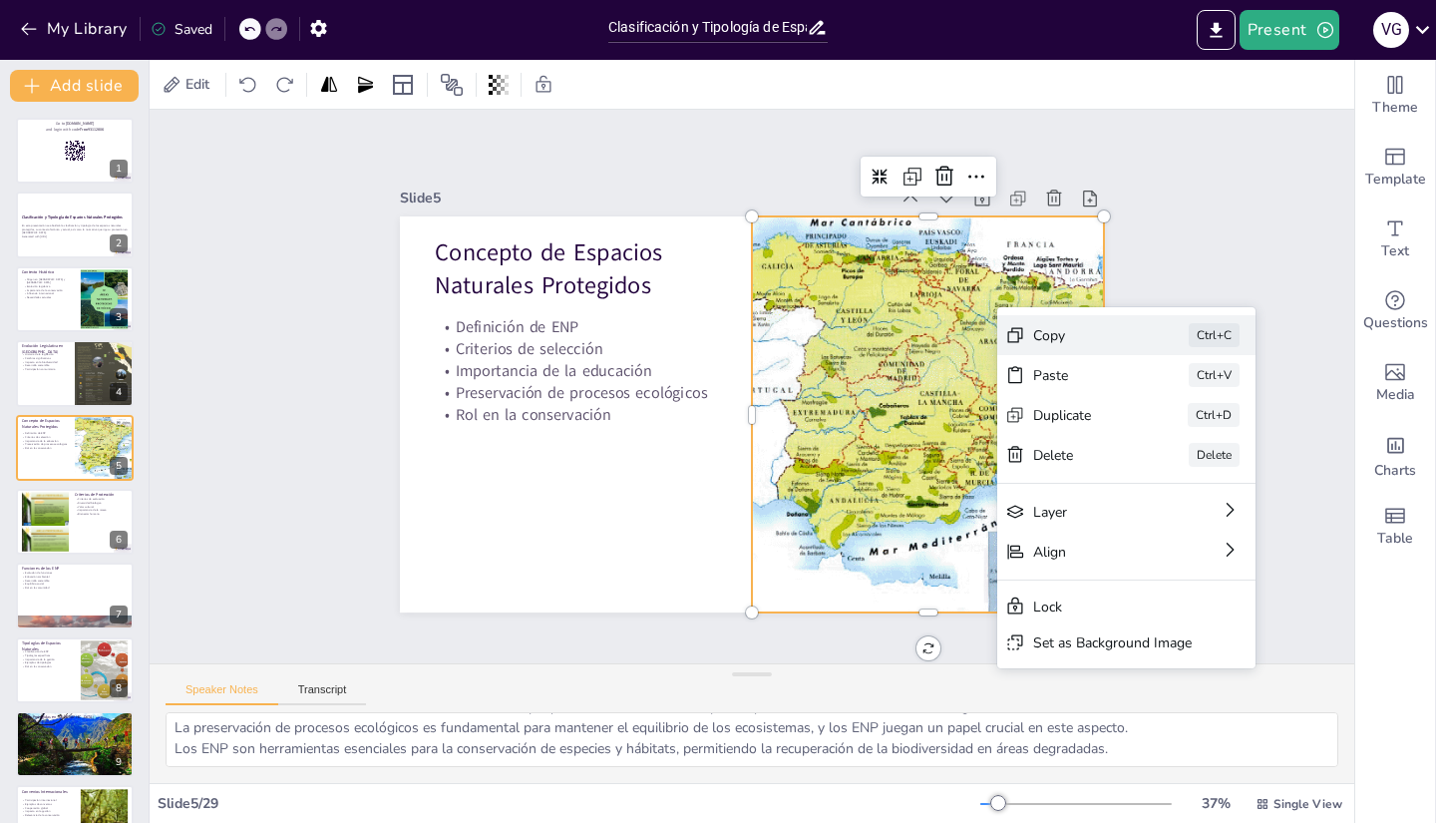
click at [1137, 466] on div "Copy Ctrl+C" at bounding box center [1267, 499] width 261 height 67
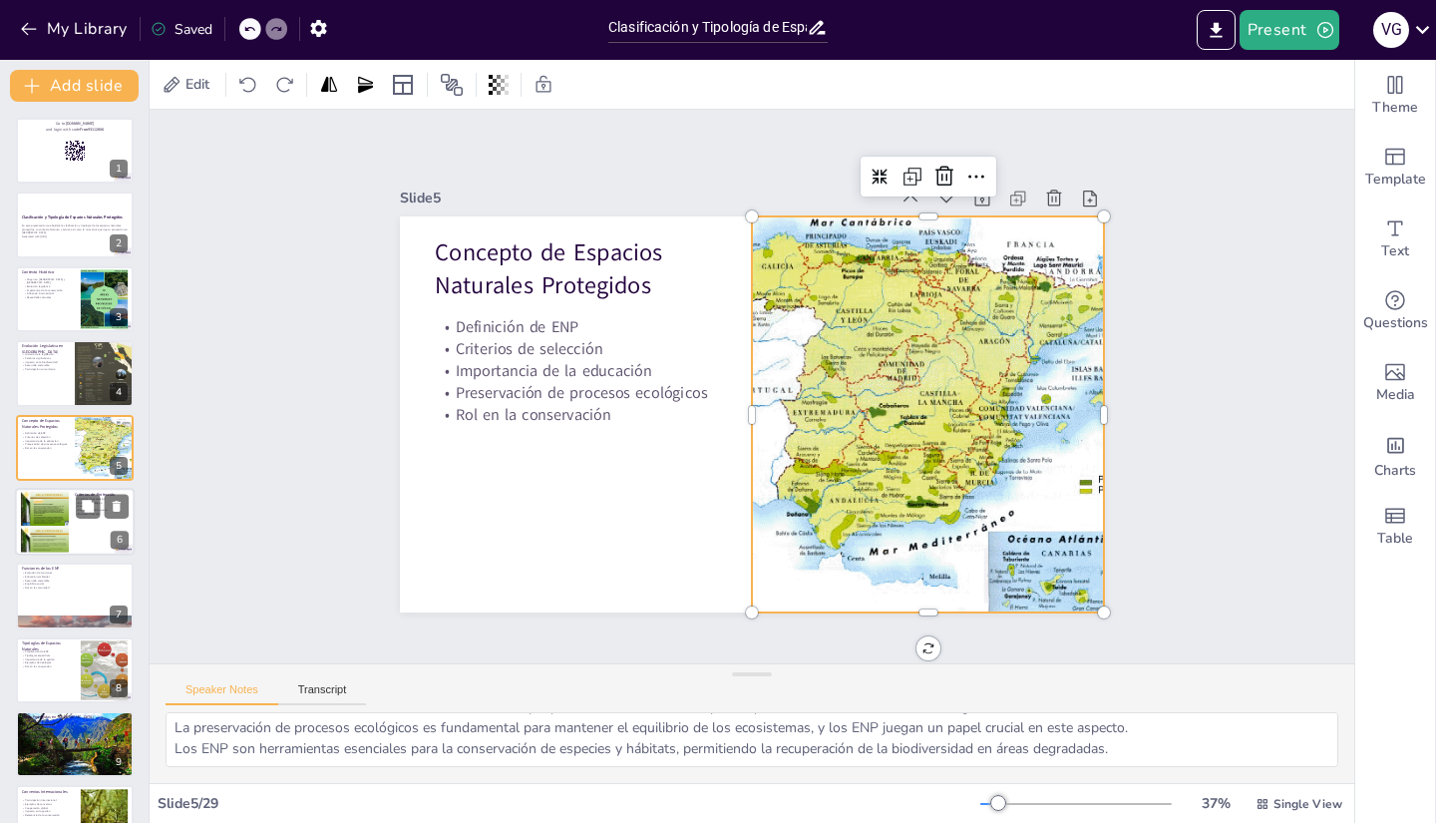
click at [70, 515] on div at bounding box center [75, 522] width 120 height 68
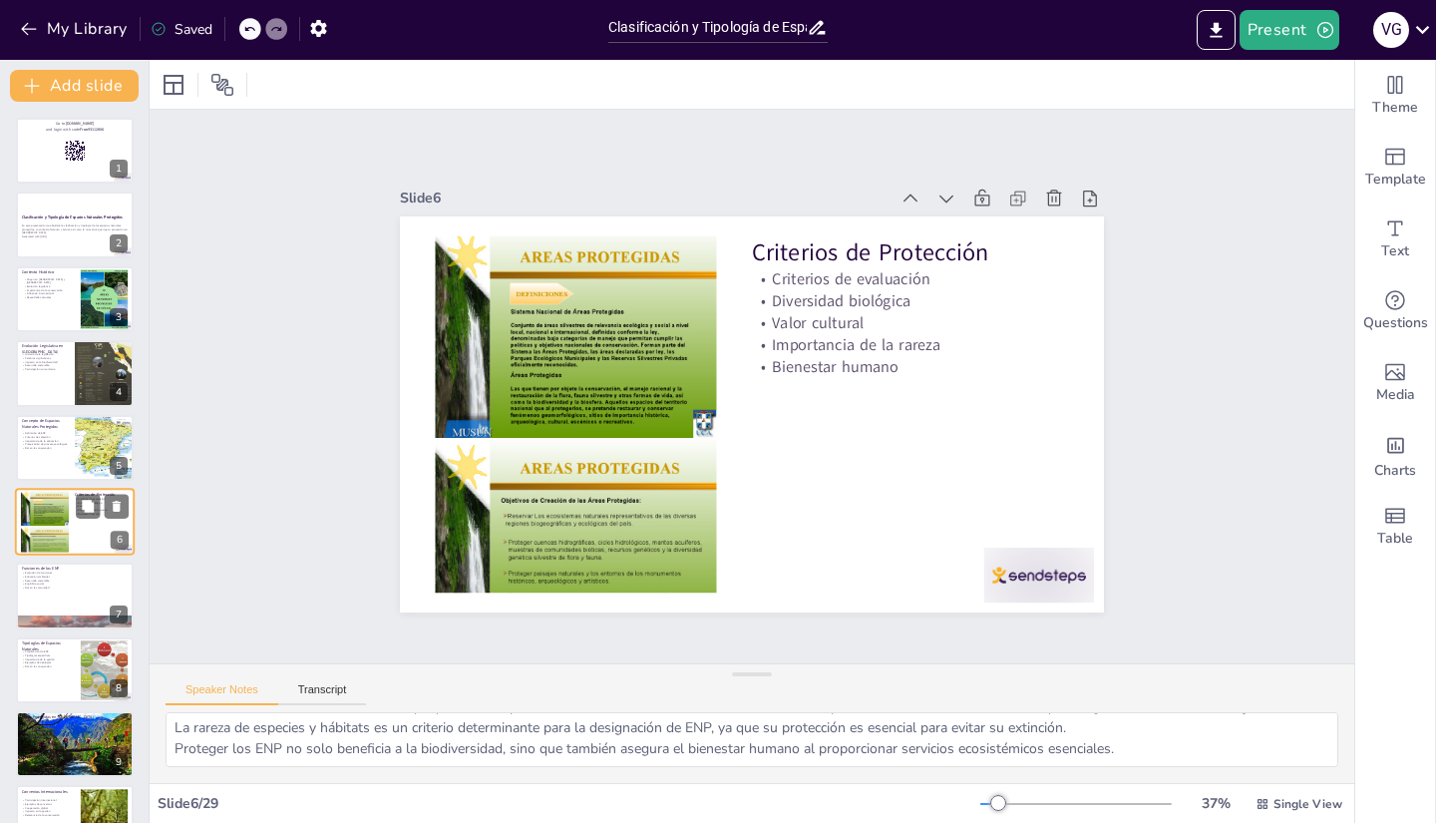
scroll to position [59, 0]
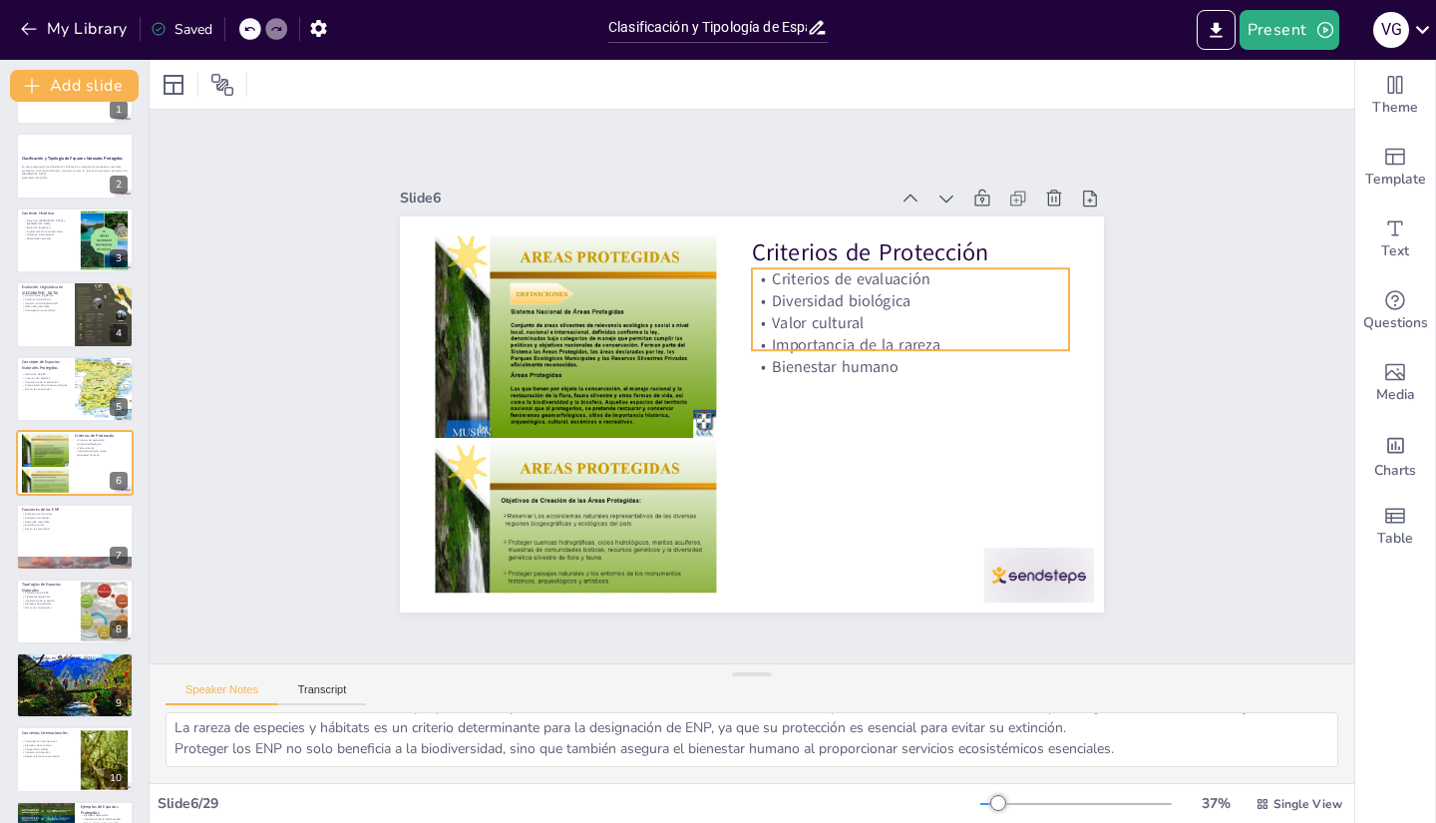
click at [852, 298] on p "Diversidad biológica" at bounding box center [918, 318] width 317 height 55
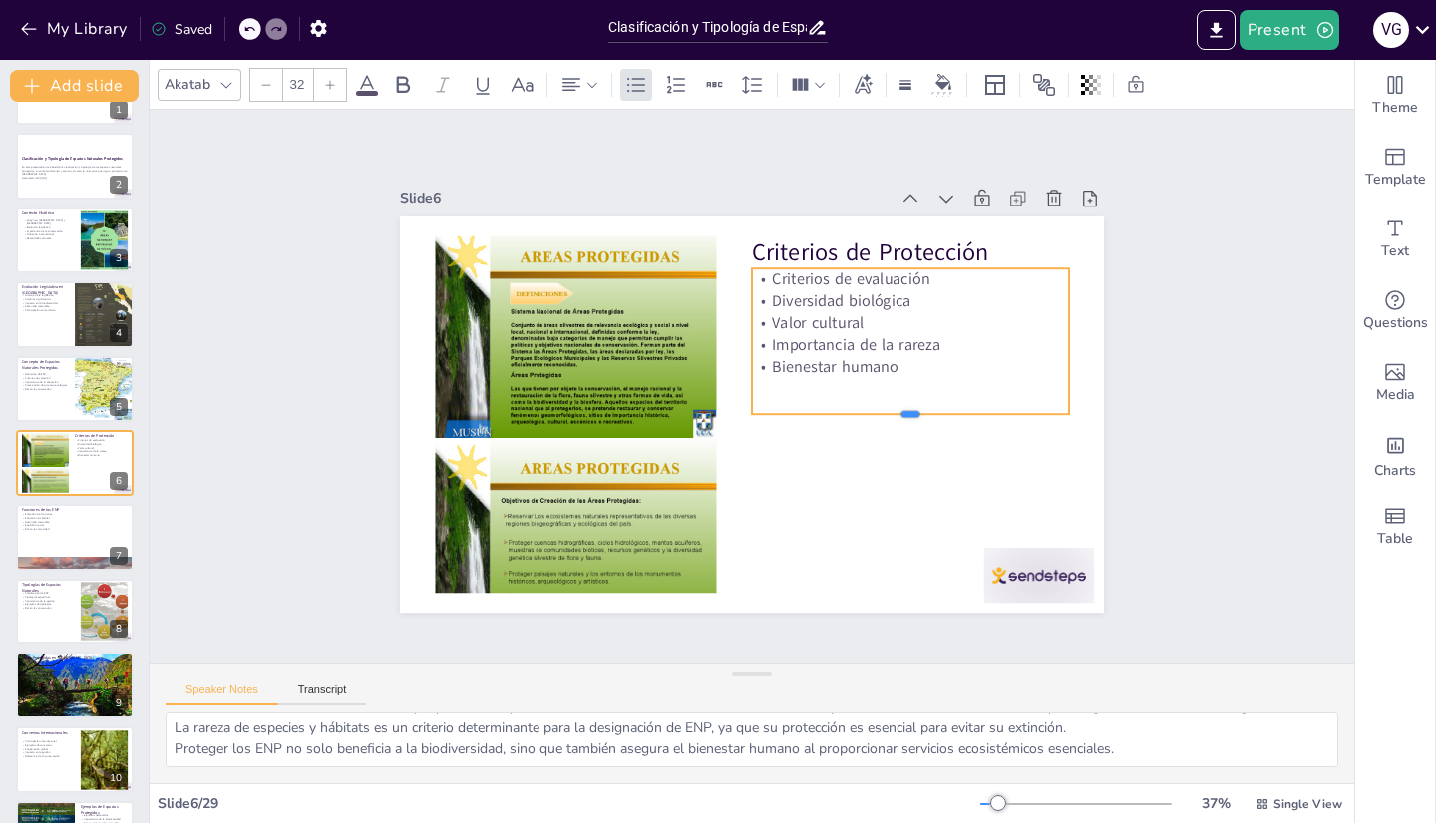
drag, startPoint x: 892, startPoint y: 343, endPoint x: 886, endPoint y: 407, distance: 64.1
click at [886, 413] on div at bounding box center [892, 469] width 306 height 113
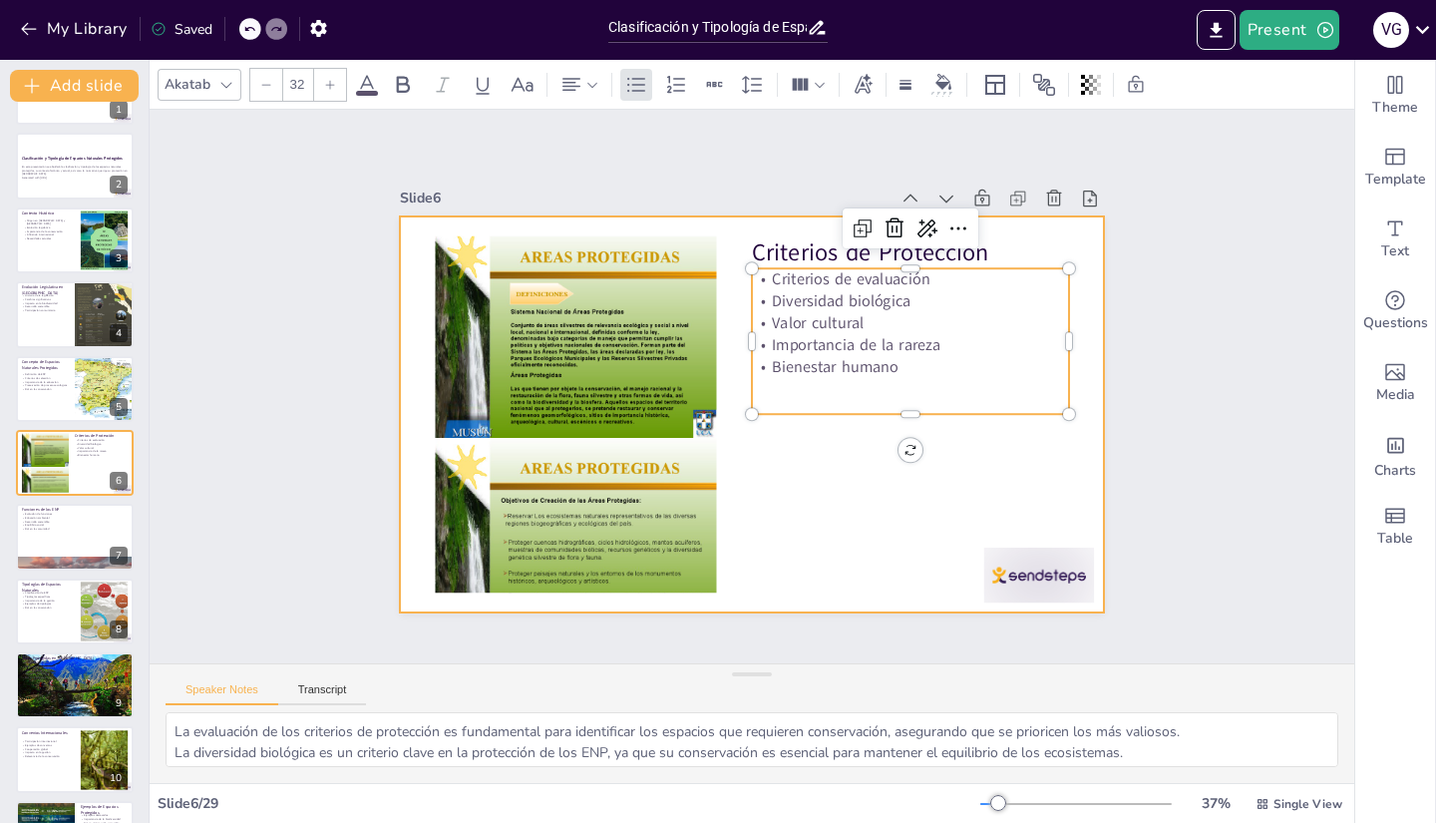
click at [796, 516] on div at bounding box center [749, 415] width 742 height 468
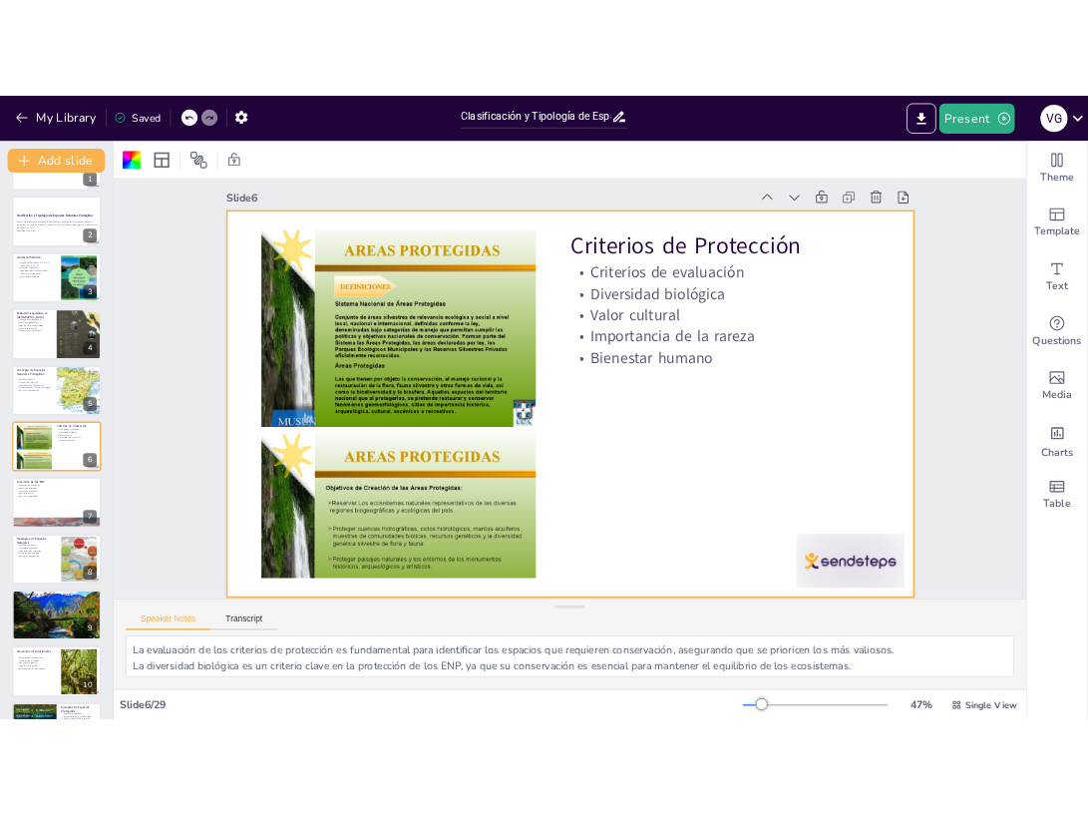
scroll to position [28, 0]
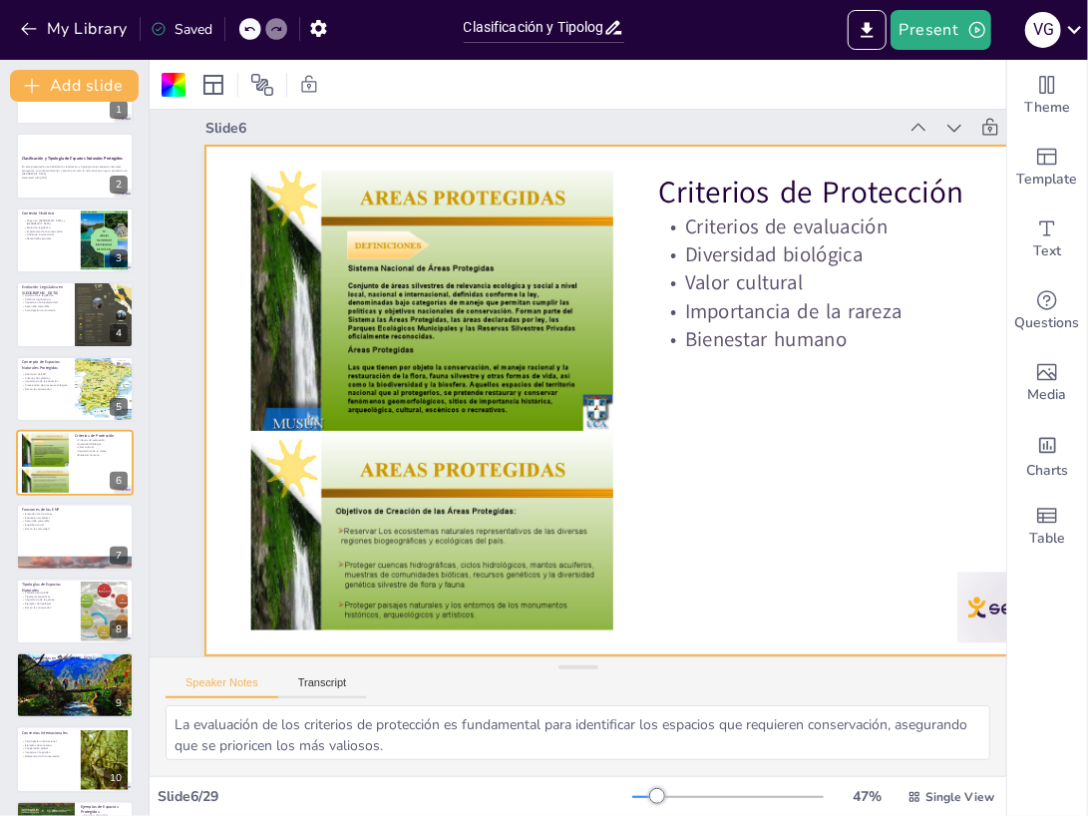
click at [654, 685] on div "Speaker Notes Transcript" at bounding box center [578, 681] width 857 height 48
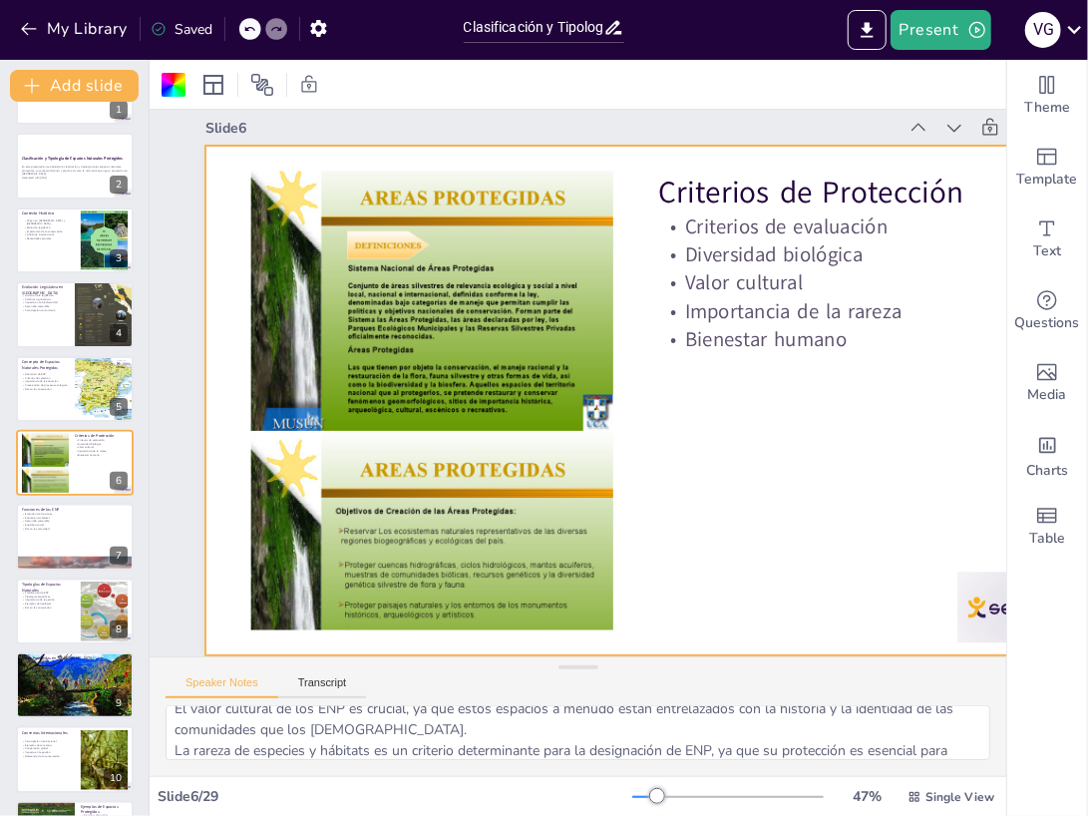
scroll to position [0, 0]
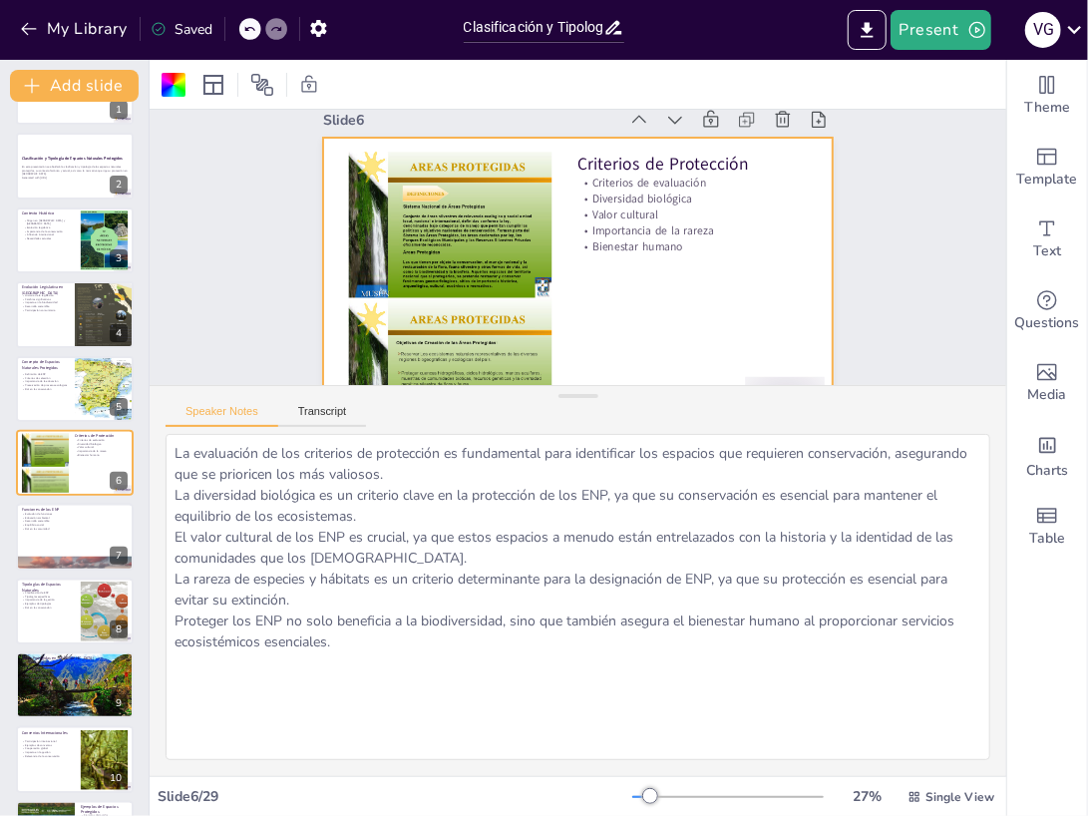
drag, startPoint x: 564, startPoint y: 663, endPoint x: 586, endPoint y: 376, distance: 288.0
click at [586, 386] on div at bounding box center [578, 396] width 40 height 20
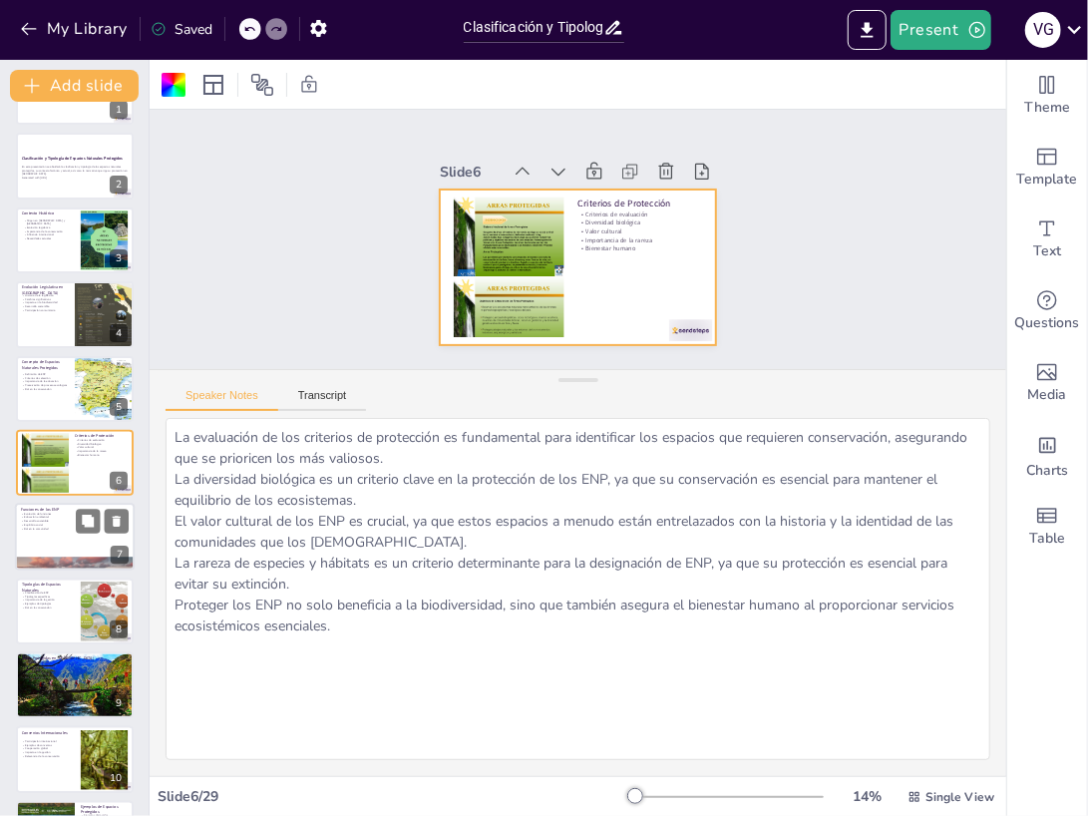
click at [60, 544] on div at bounding box center [75, 538] width 120 height 68
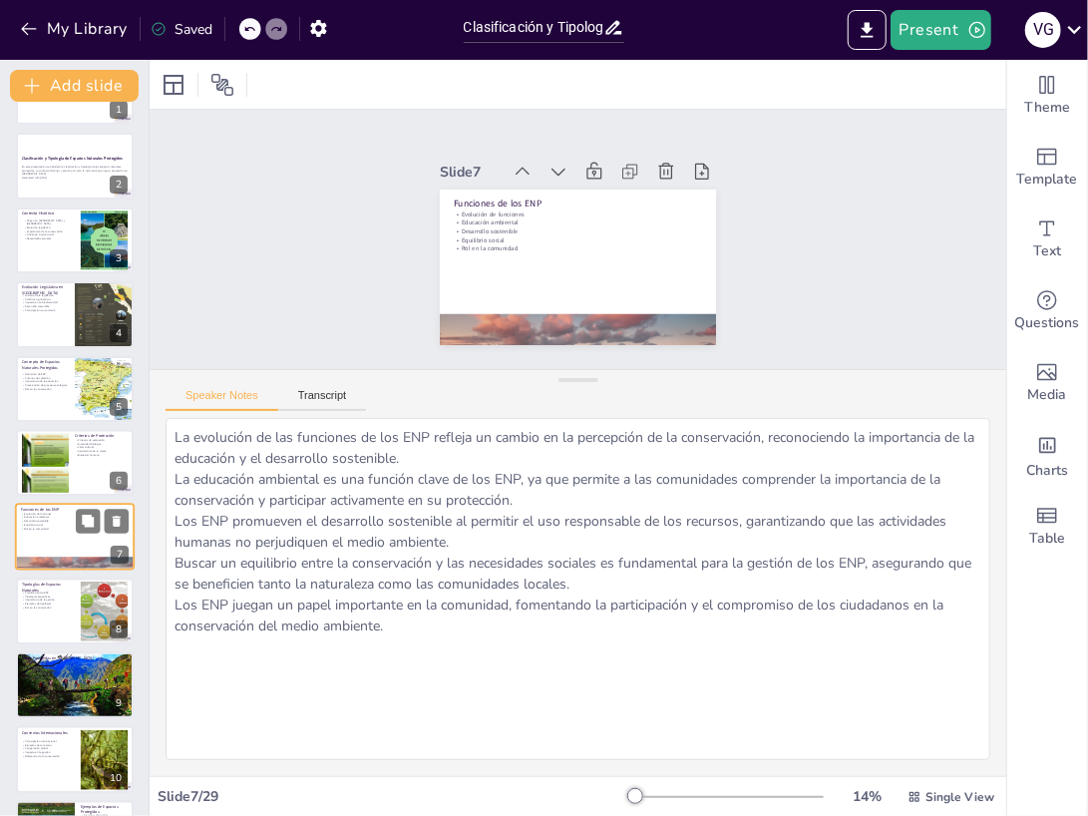
scroll to position [137, 0]
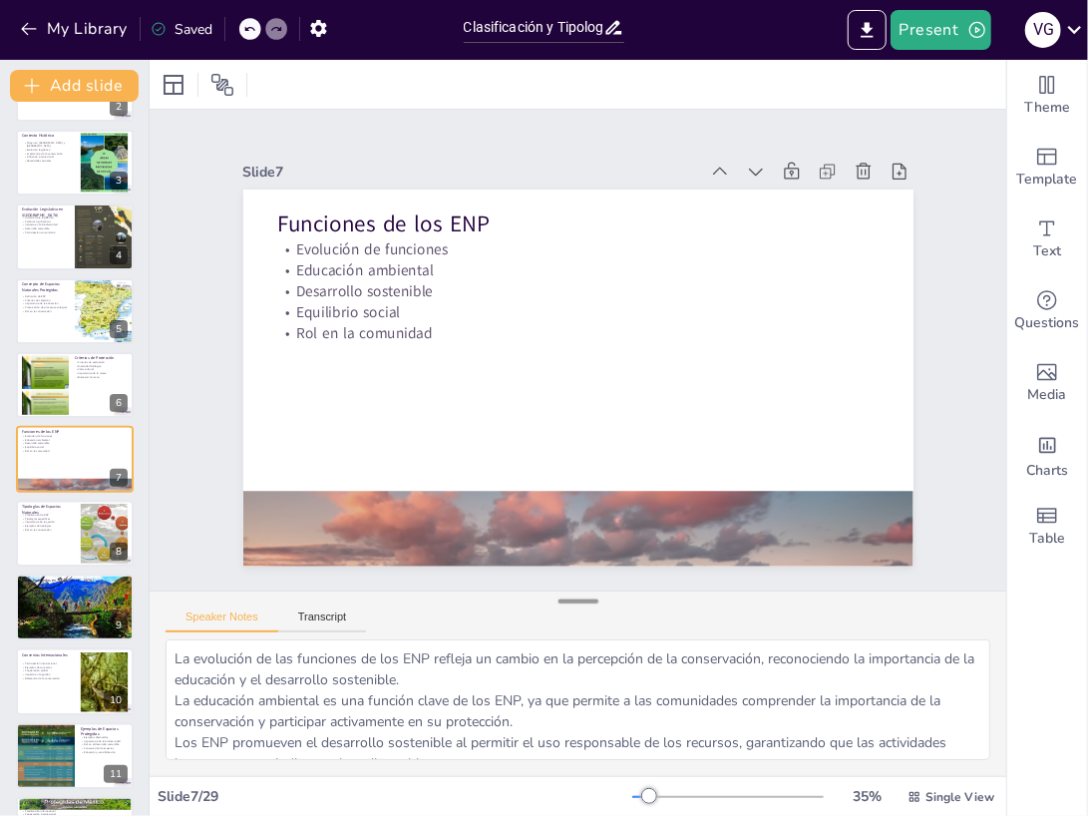
drag, startPoint x: 580, startPoint y: 374, endPoint x: 552, endPoint y: 595, distance: 223.1
click at [558, 595] on div at bounding box center [578, 601] width 40 height 20
click at [86, 536] on div at bounding box center [104, 533] width 81 height 61
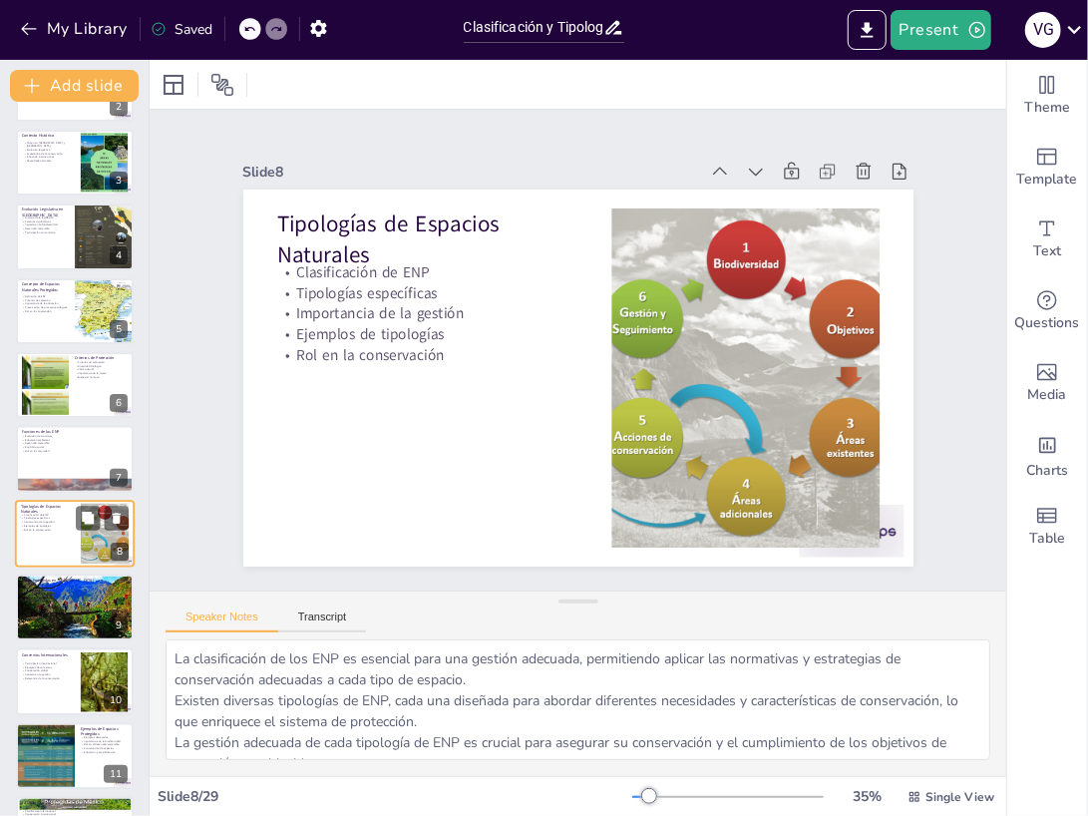
scroll to position [211, 0]
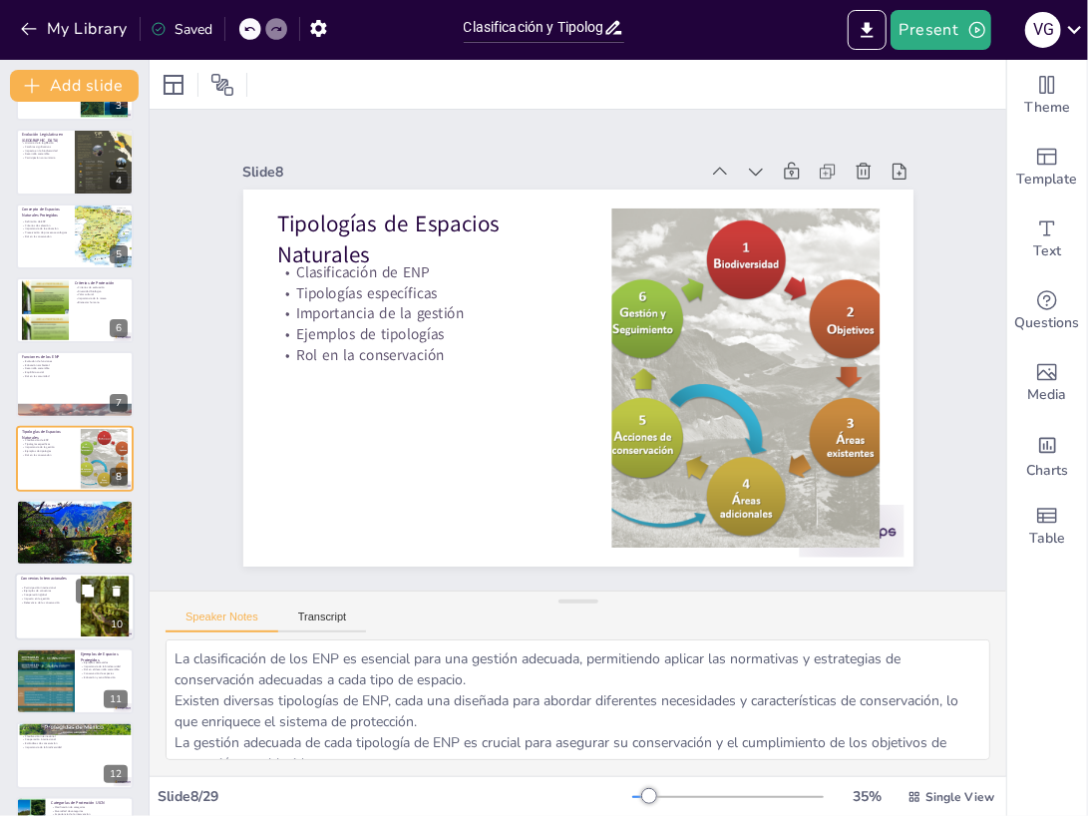
click at [54, 626] on div at bounding box center [75, 607] width 120 height 68
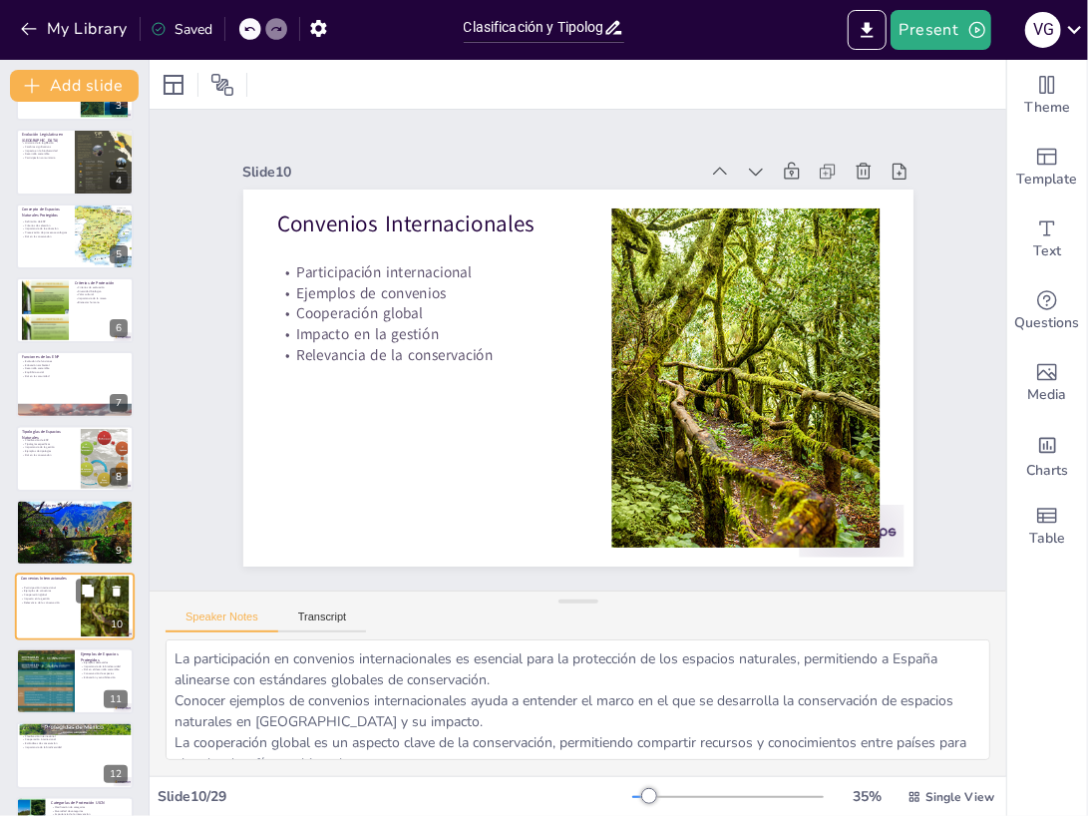
scroll to position [359, 0]
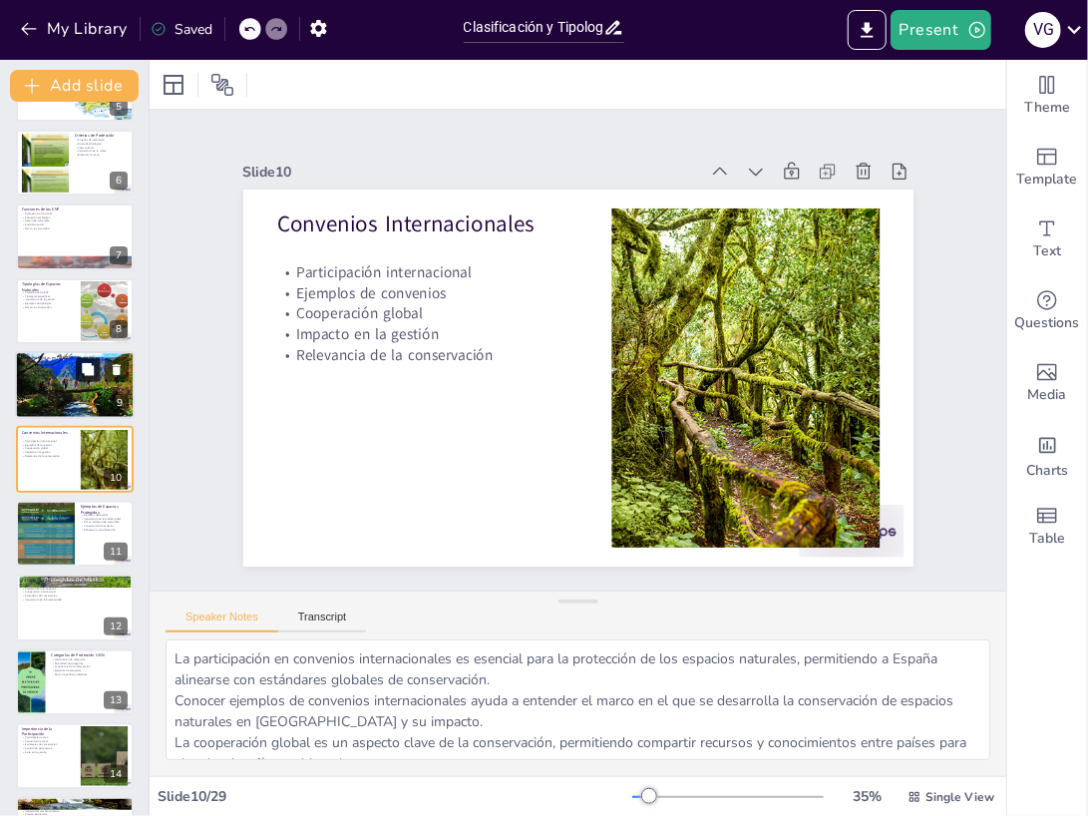
click at [91, 372] on icon at bounding box center [88, 369] width 12 height 12
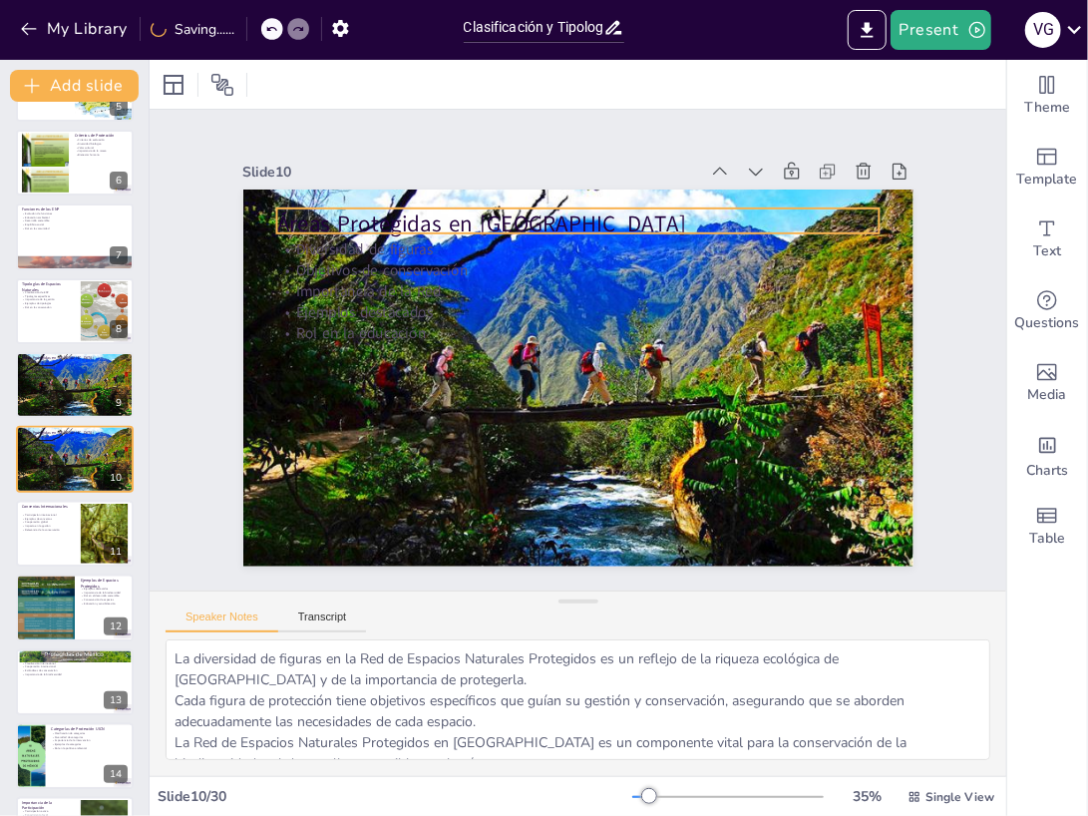
click at [367, 228] on p "Áreas Protegidas en España" at bounding box center [590, 225] width 603 height 94
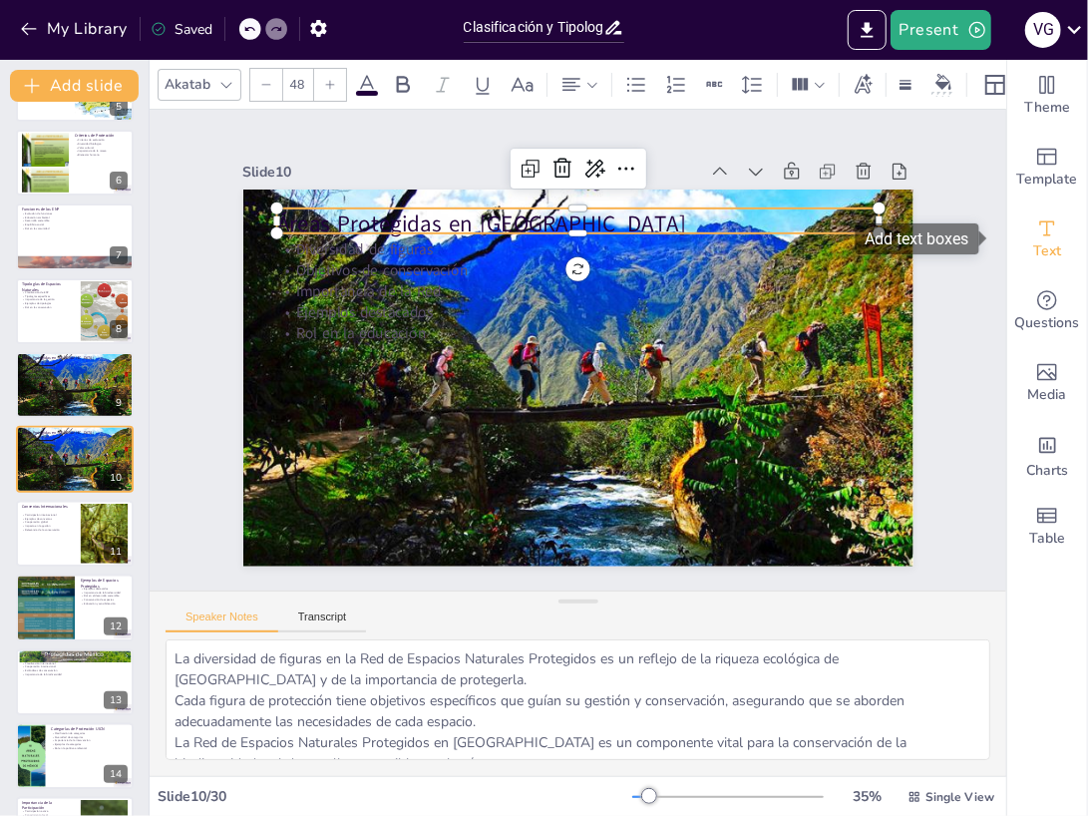
click at [1033, 244] on span "Text" at bounding box center [1047, 251] width 28 height 22
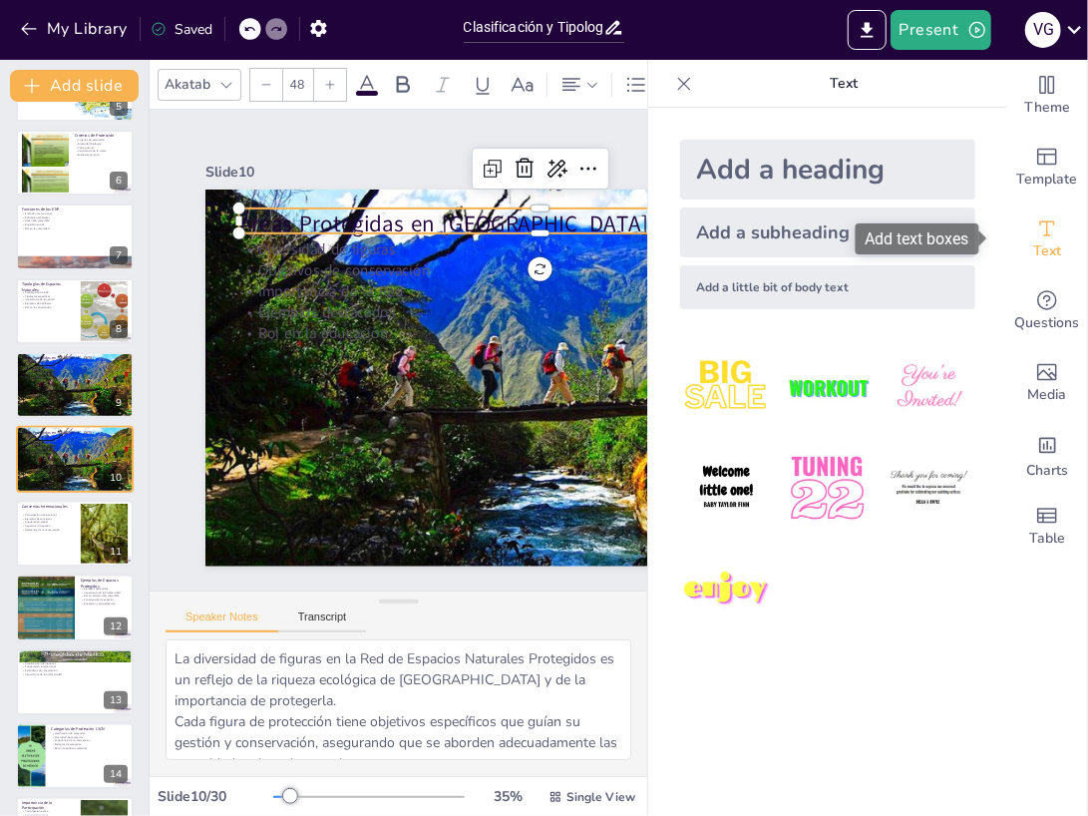
click at [1033, 240] on span "Text" at bounding box center [1047, 251] width 28 height 22
click at [358, 91] on span at bounding box center [367, 93] width 22 height 5
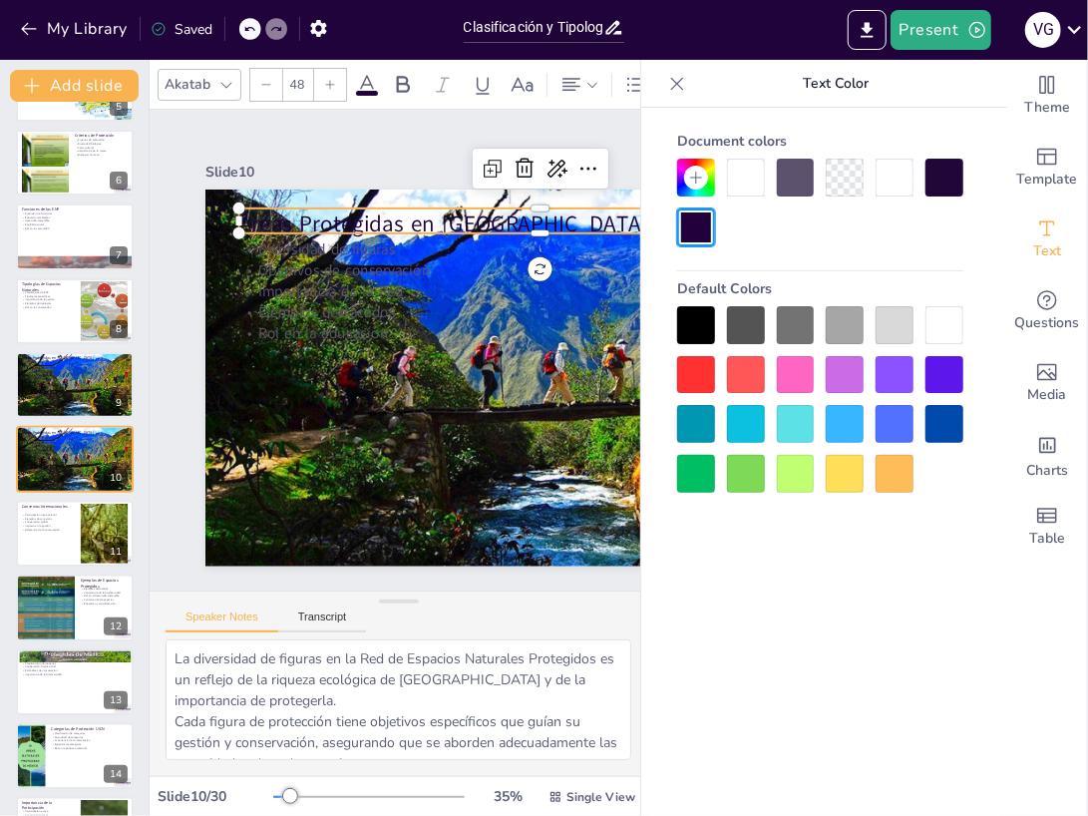
click at [953, 320] on div at bounding box center [944, 325] width 38 height 38
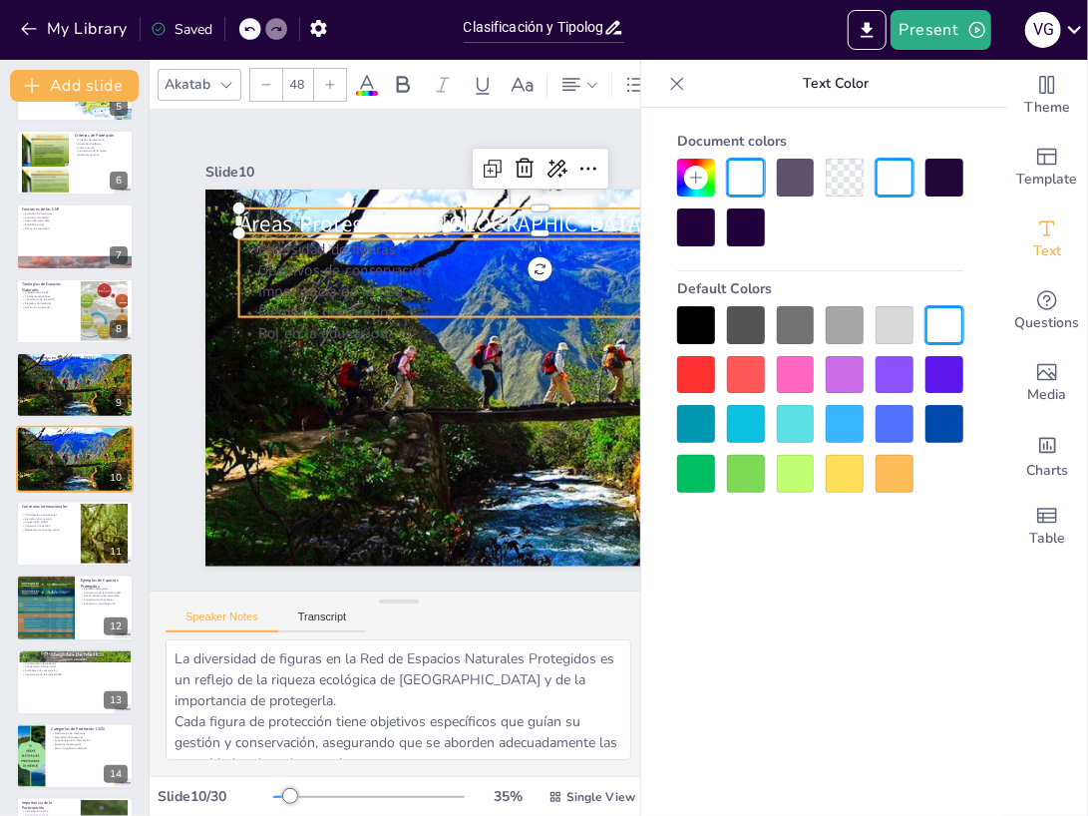
click at [377, 282] on p "Importancia de la Red" at bounding box center [549, 322] width 594 height 146
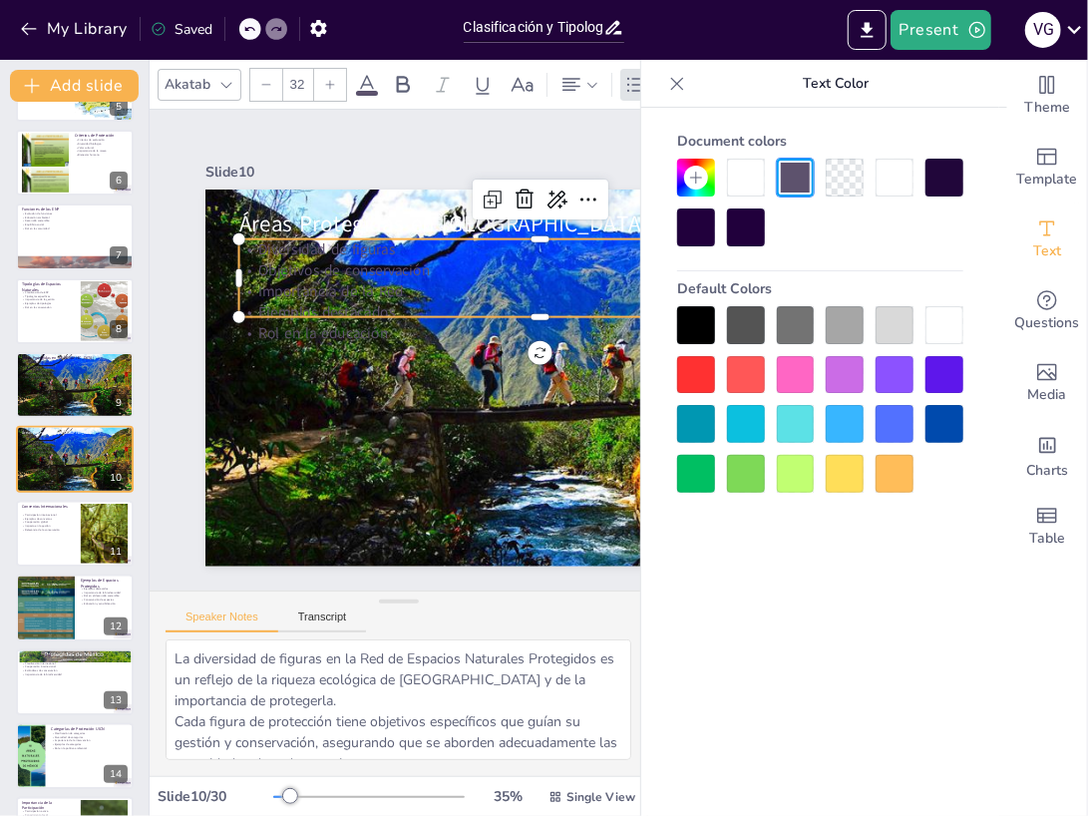
click at [937, 318] on div at bounding box center [944, 325] width 38 height 38
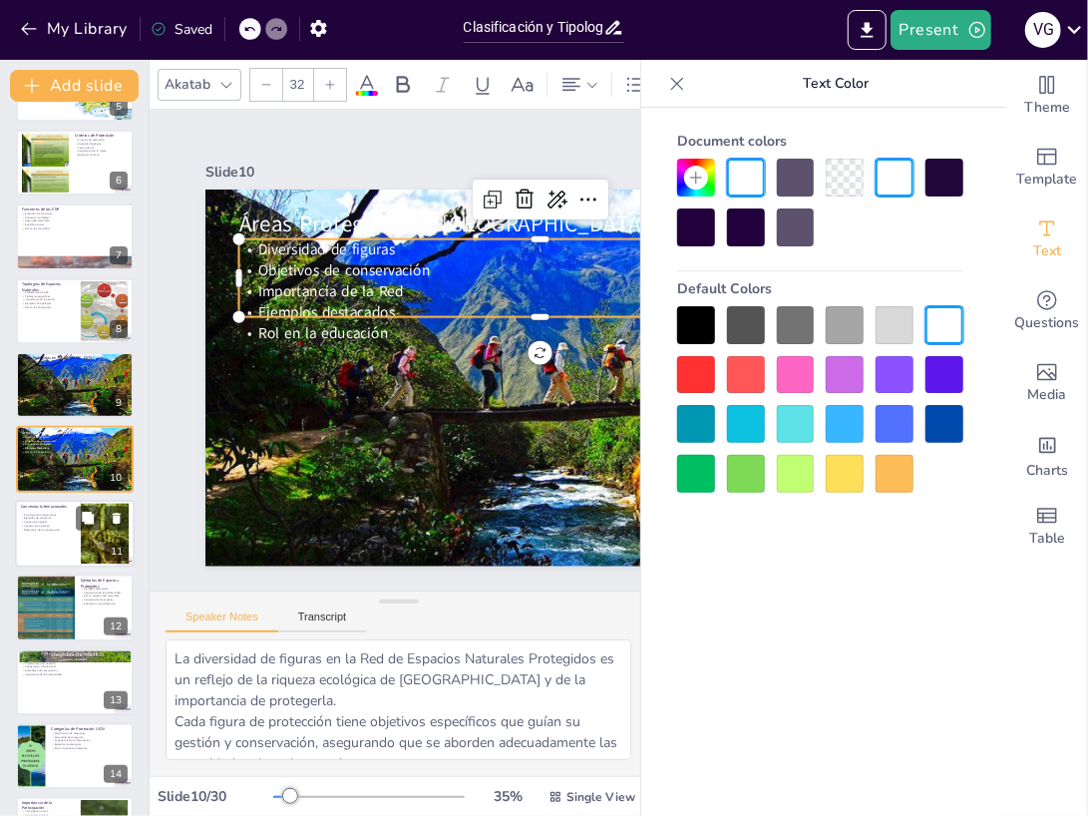
click at [42, 518] on p "Ejemplos de convenios" at bounding box center [48, 519] width 54 height 4
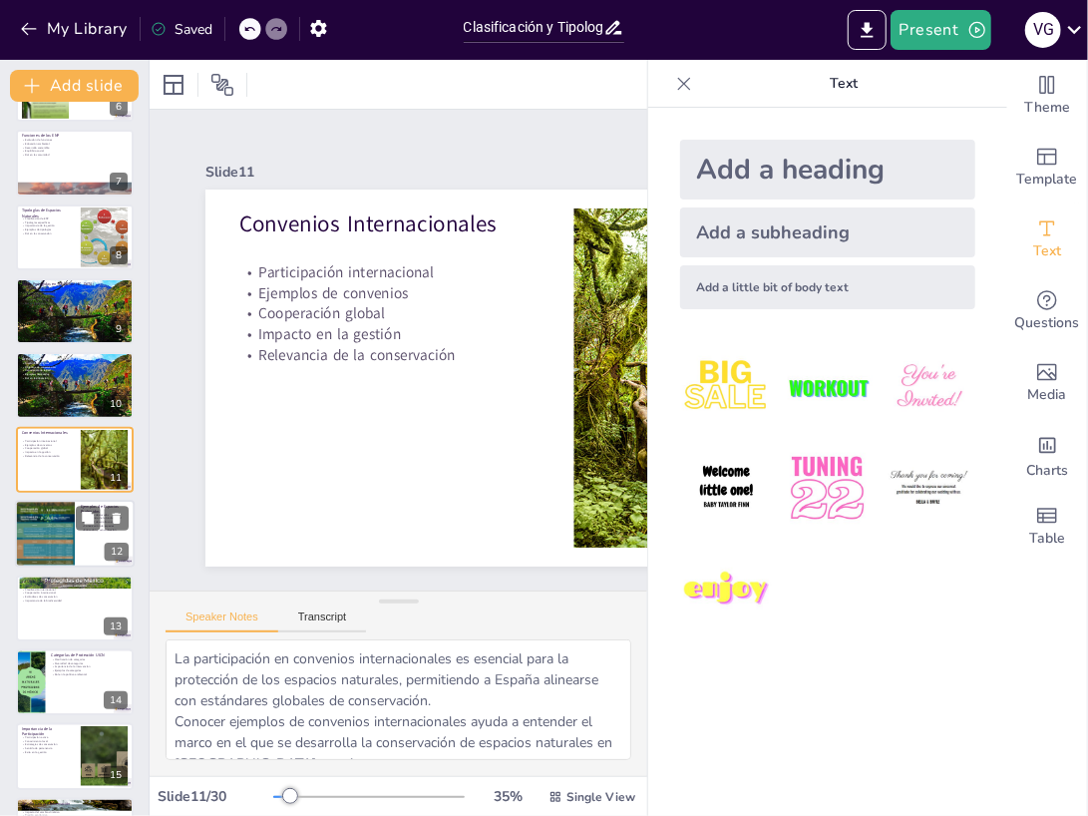
click at [60, 531] on div at bounding box center [45, 534] width 60 height 156
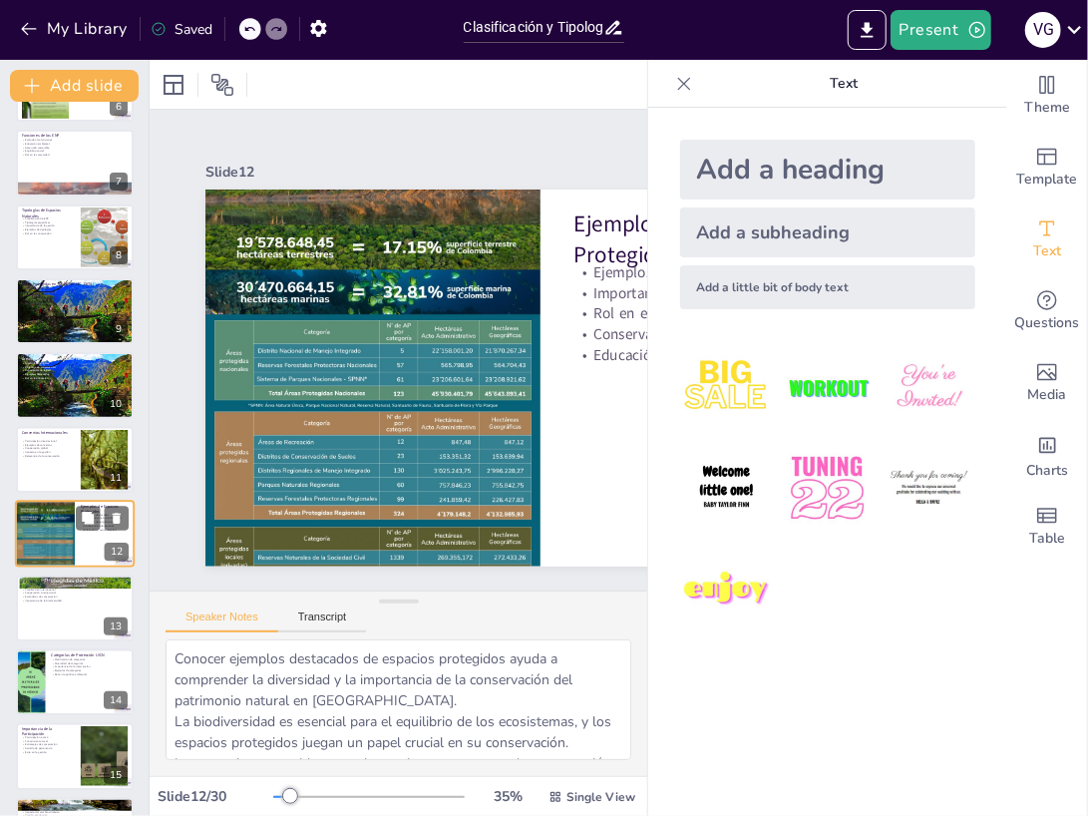
scroll to position [508, 0]
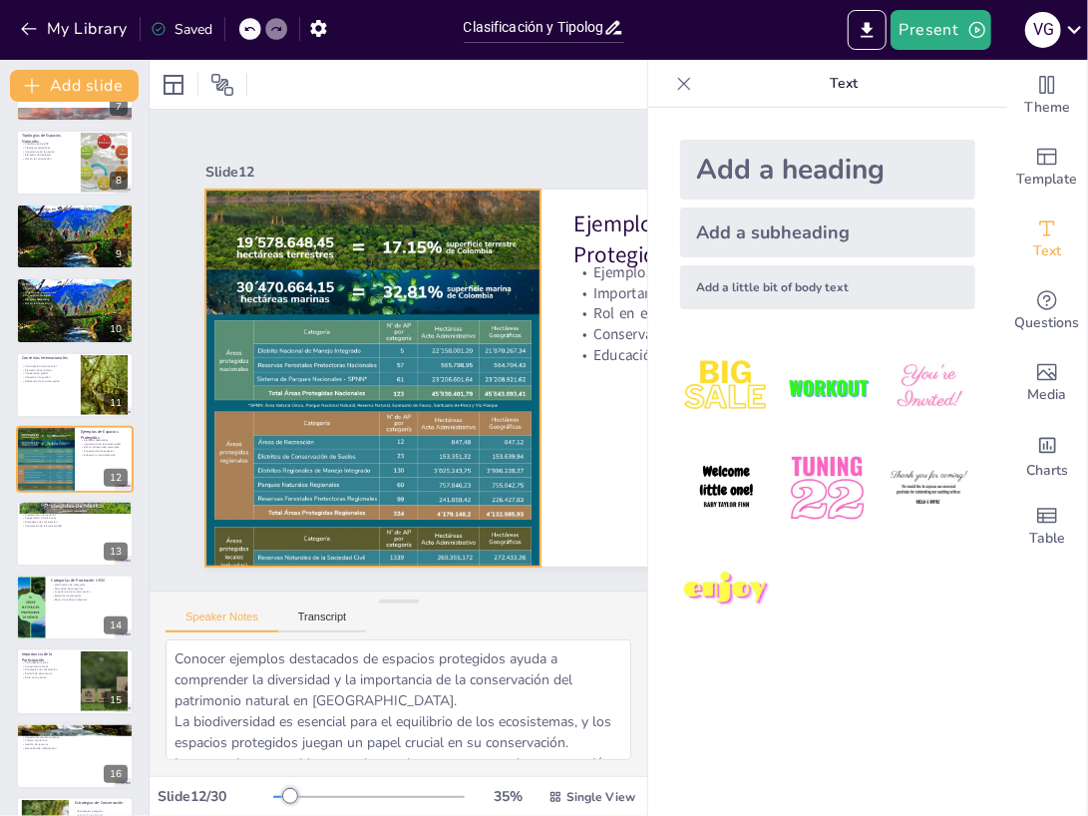
click at [379, 324] on div at bounding box center [365, 368] width 587 height 931
